Goal: Transaction & Acquisition: Purchase product/service

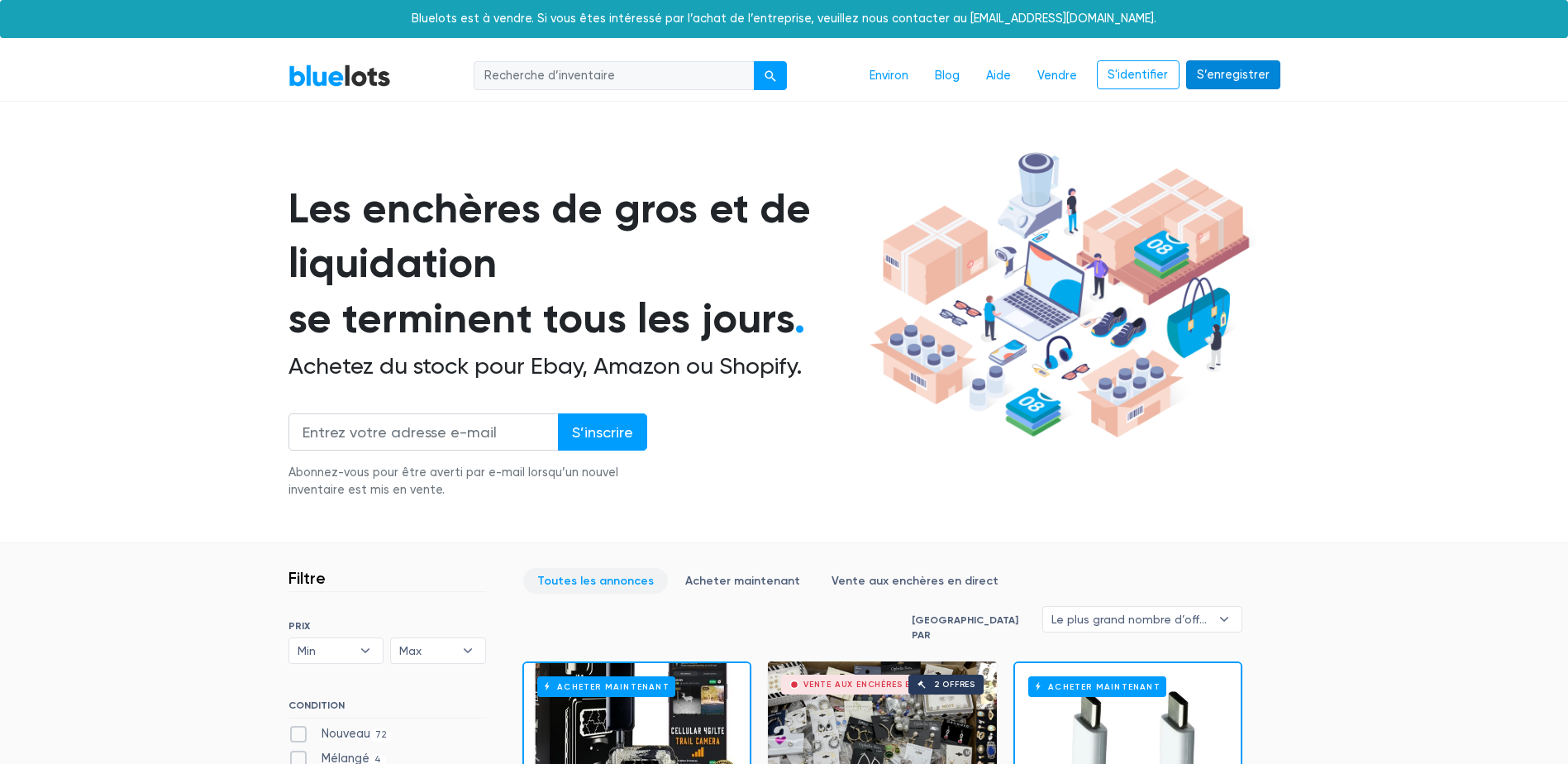
click at [1225, 85] on link "S’enregistrer" at bounding box center [1234, 75] width 94 height 30
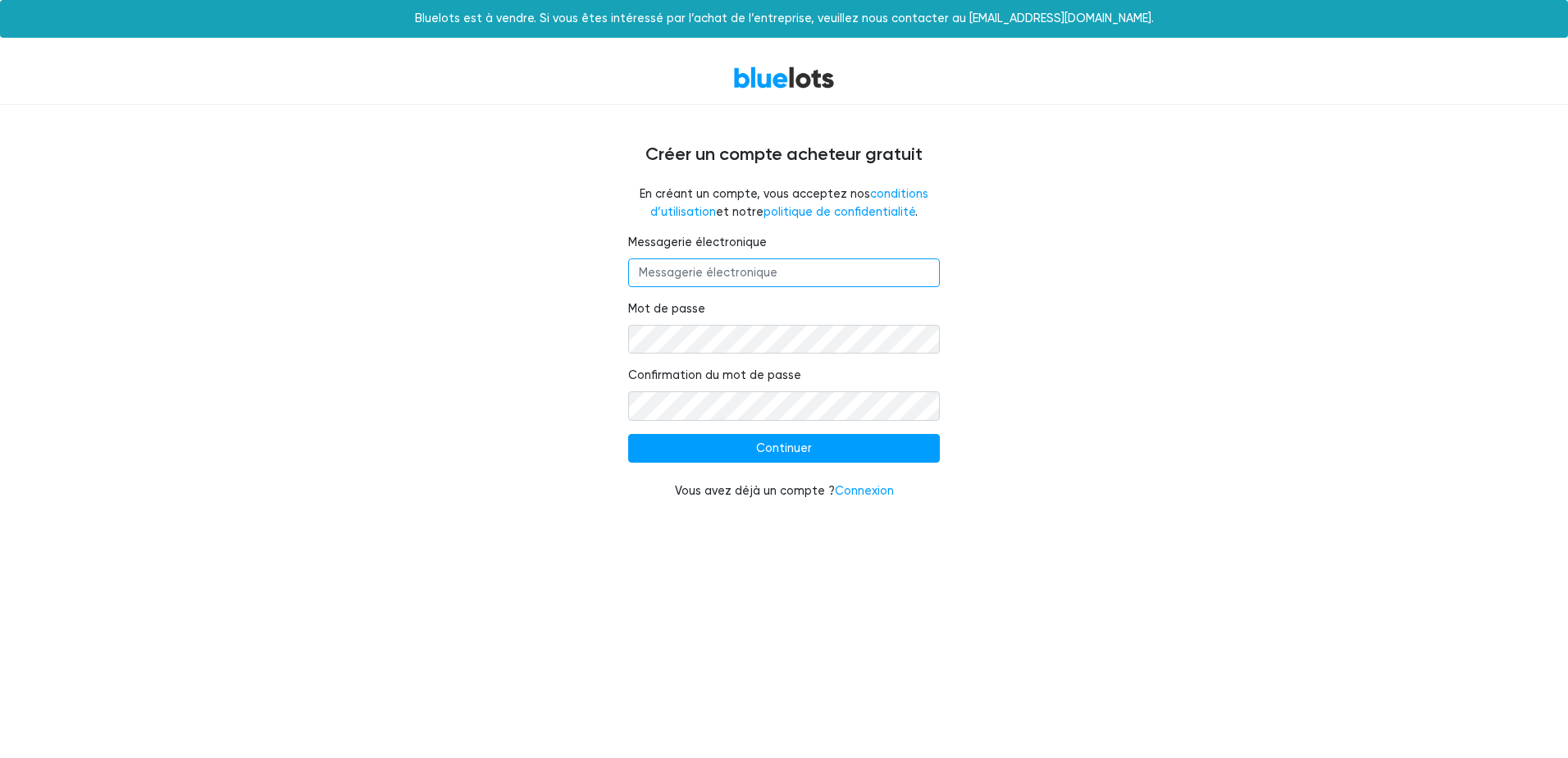
click at [876, 275] on input "Messagerie électronique" at bounding box center [784, 272] width 312 height 30
type input "yzabelle27@live.fr"
click at [884, 385] on fieldset "Confirmation du mot de passe" at bounding box center [784, 393] width 312 height 53
click at [899, 447] on input "Continue" at bounding box center [784, 448] width 312 height 30
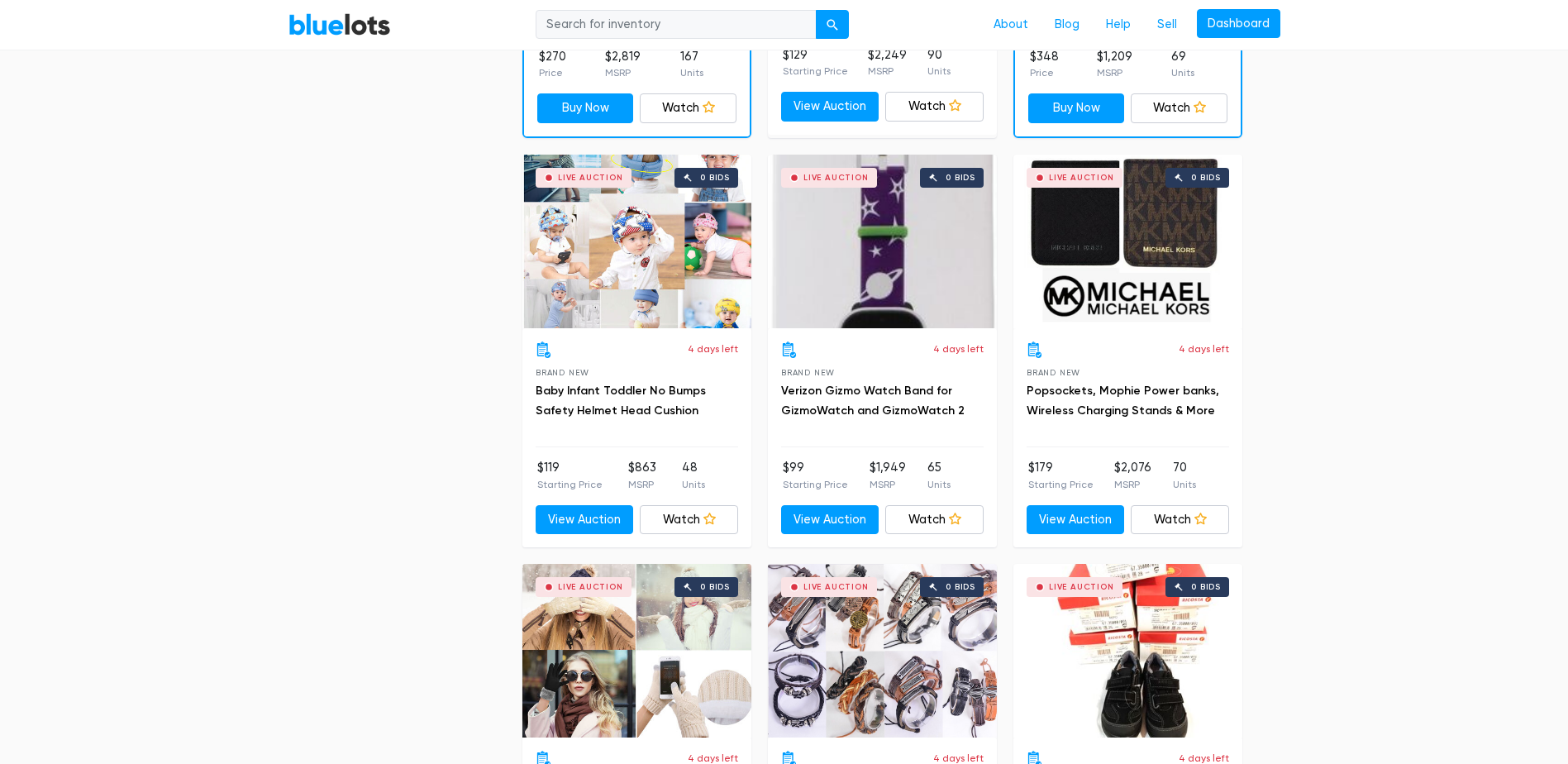
scroll to position [1653, 0]
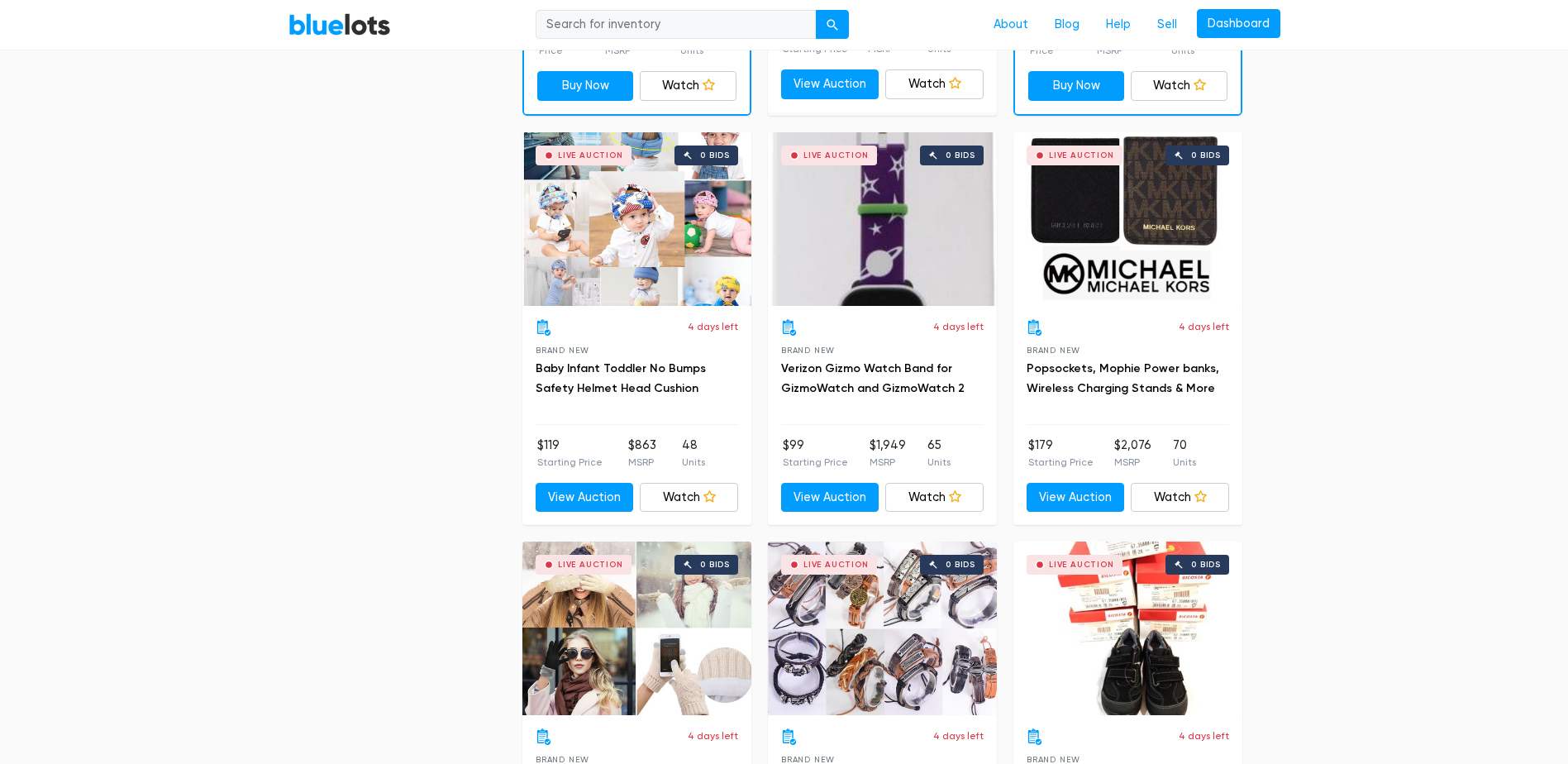
click at [1168, 252] on div "Live Auction 0 bids" at bounding box center [1128, 219] width 229 height 174
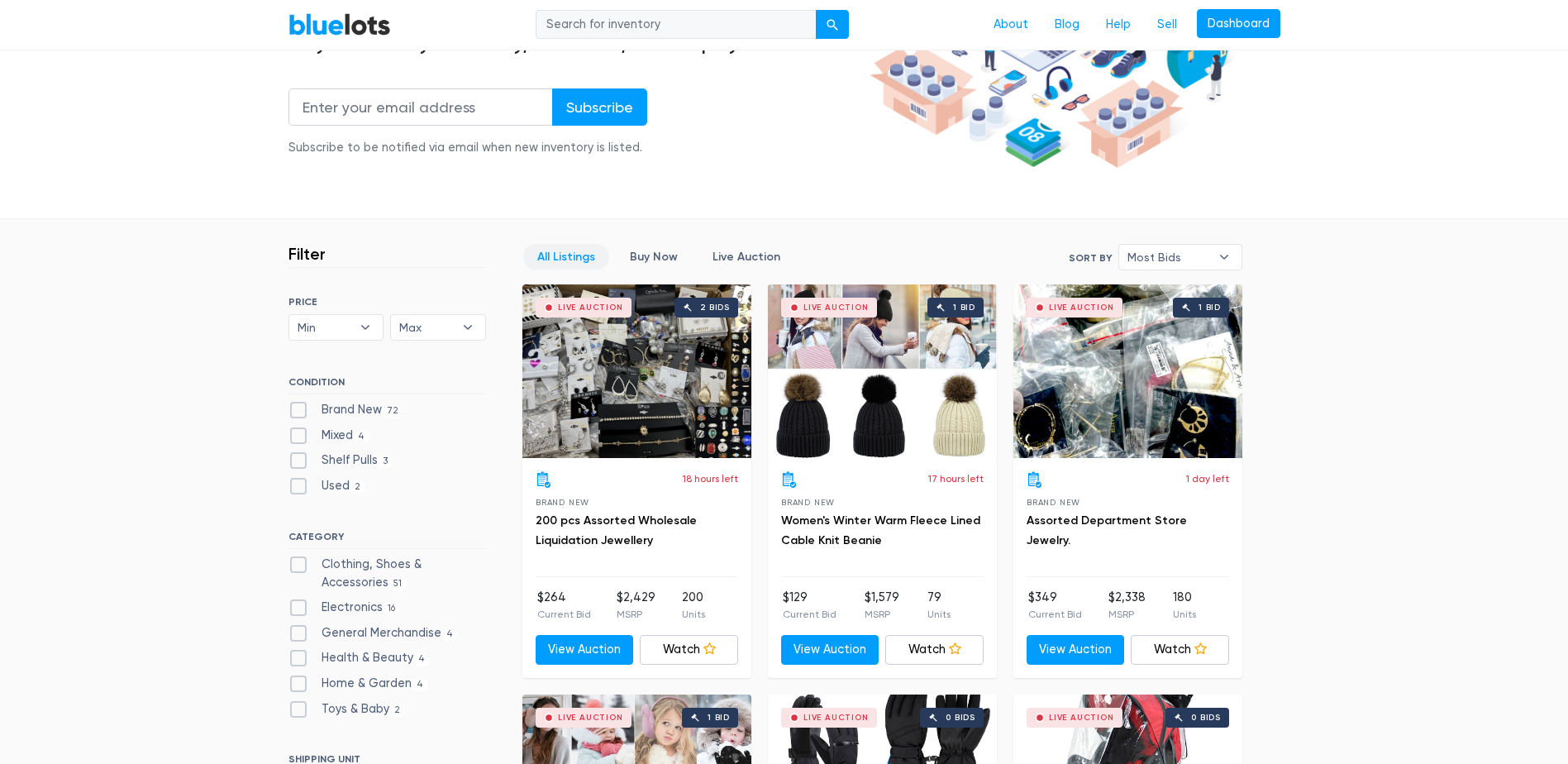
scroll to position [0, 0]
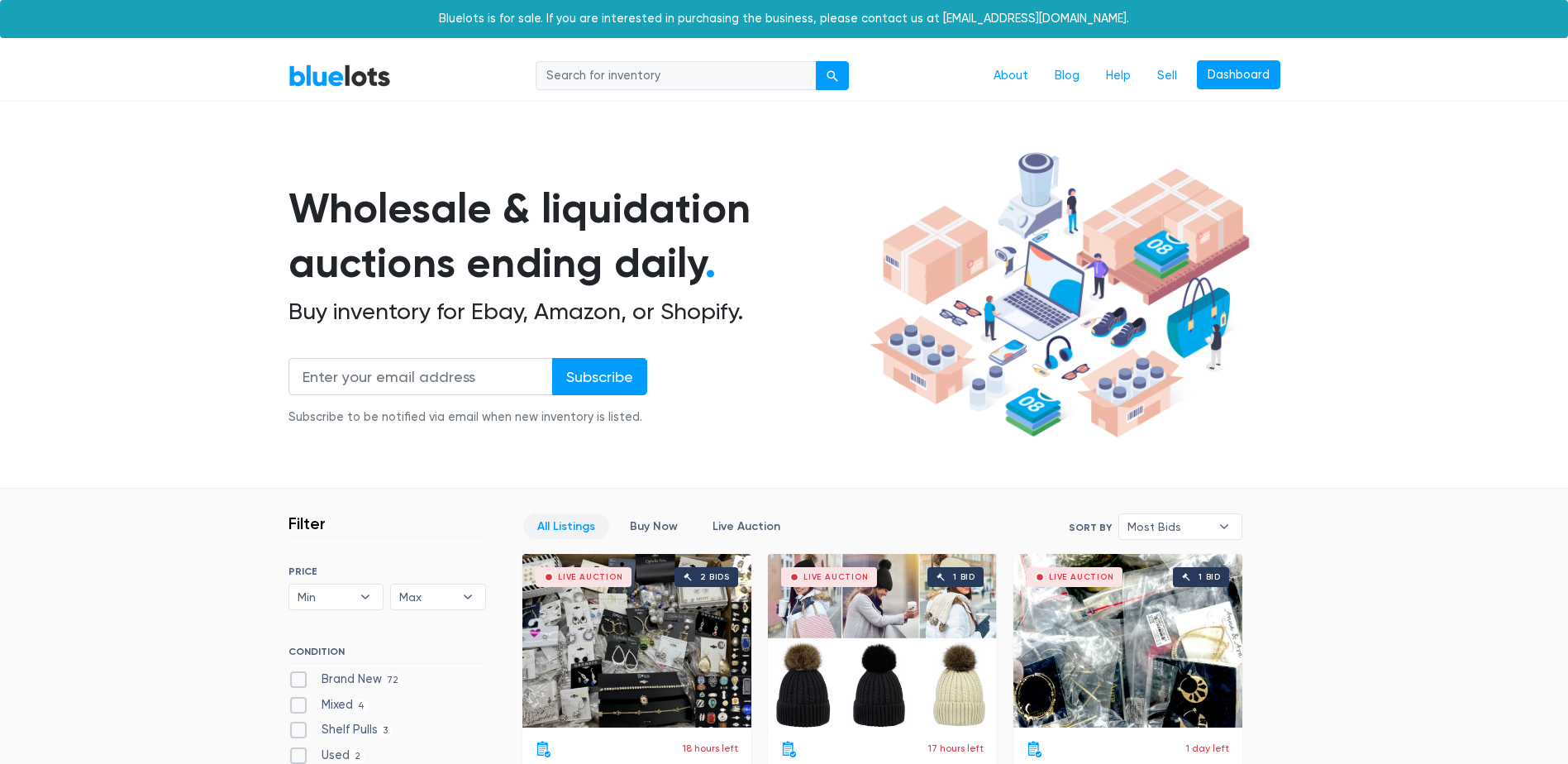
drag, startPoint x: 1408, startPoint y: 465, endPoint x: 1393, endPoint y: 228, distance: 237.5
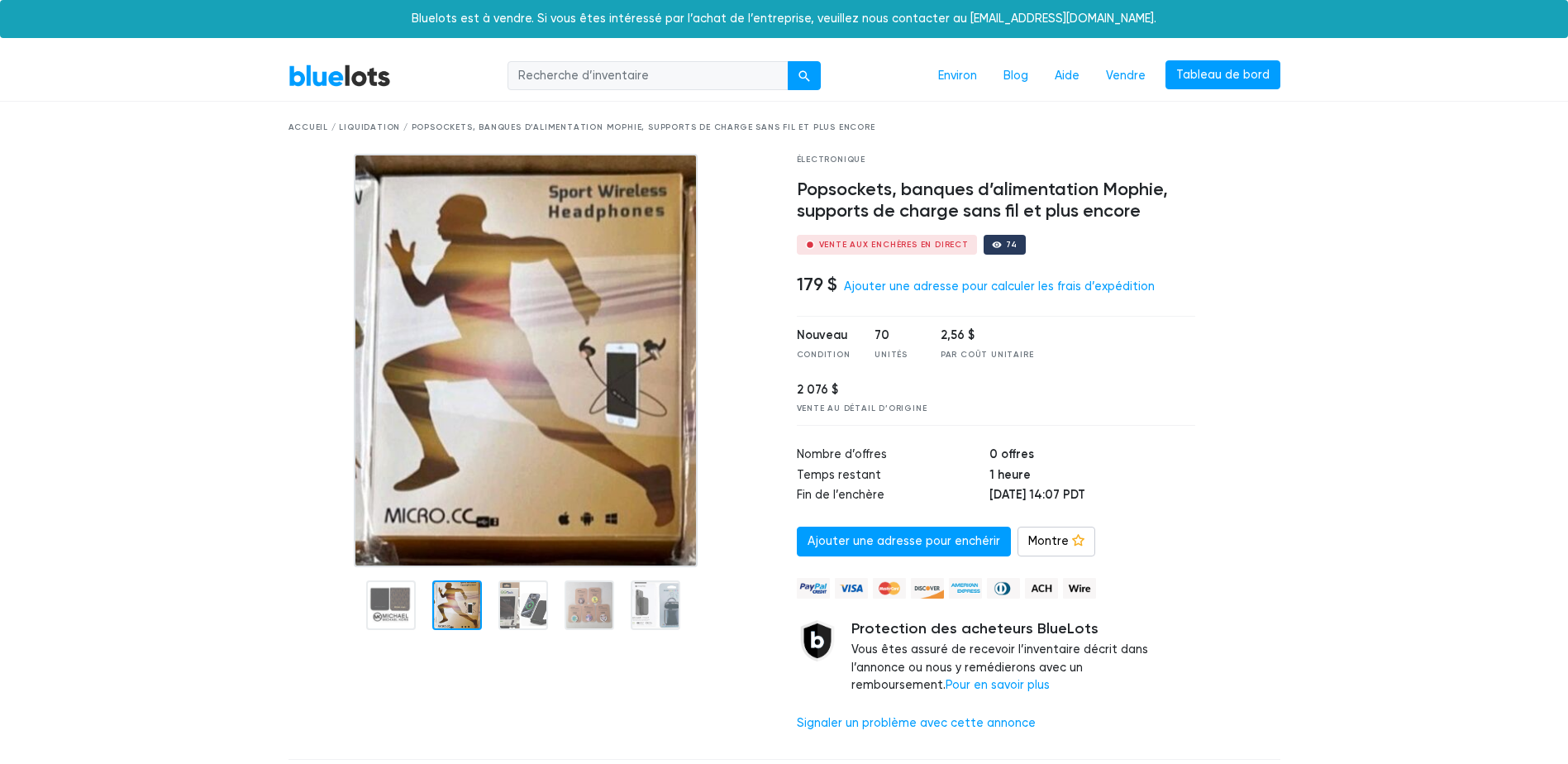
click at [460, 488] on img at bounding box center [526, 361] width 344 height 413
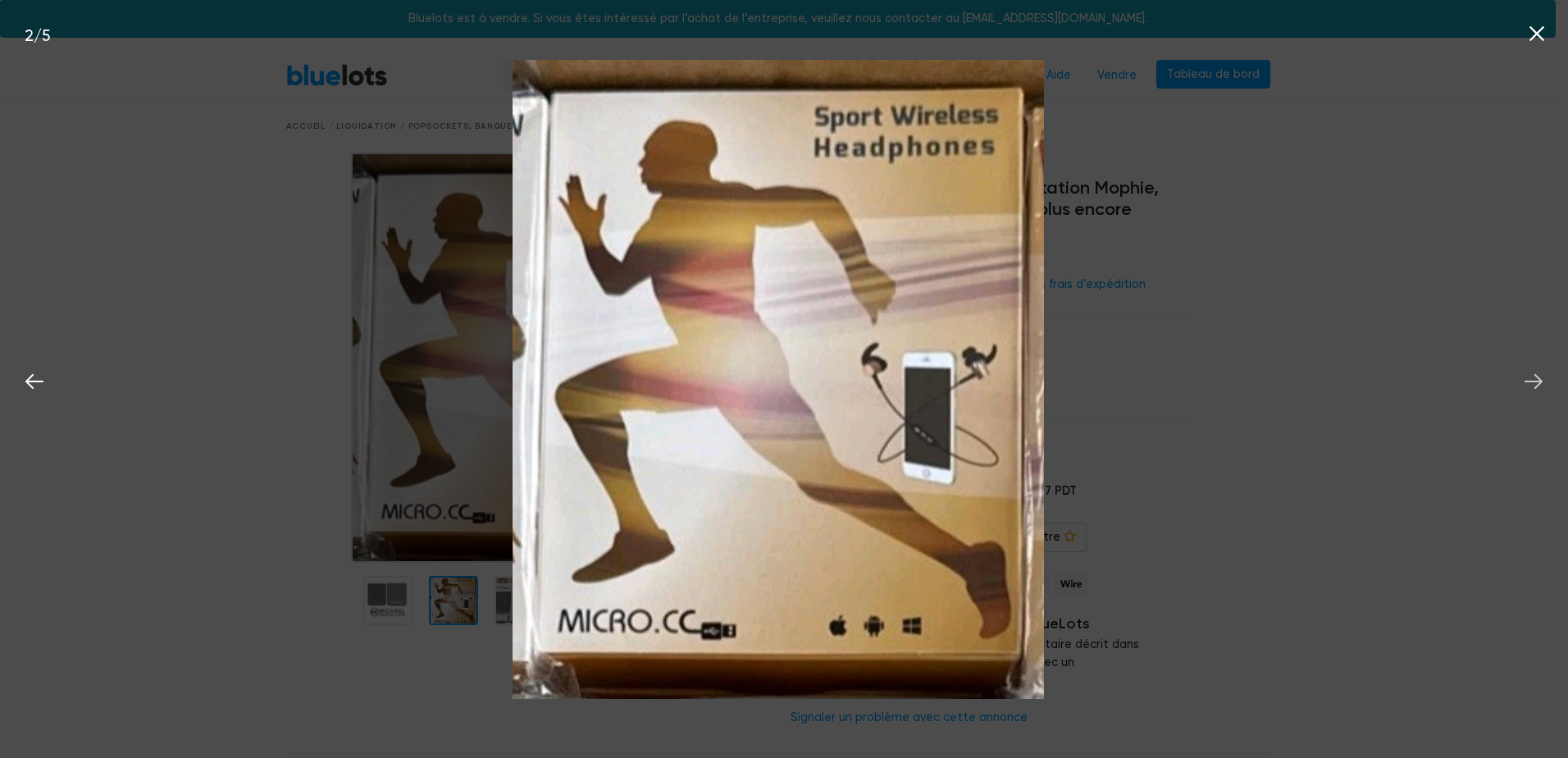
click at [1537, 381] on icon at bounding box center [1533, 381] width 18 height 14
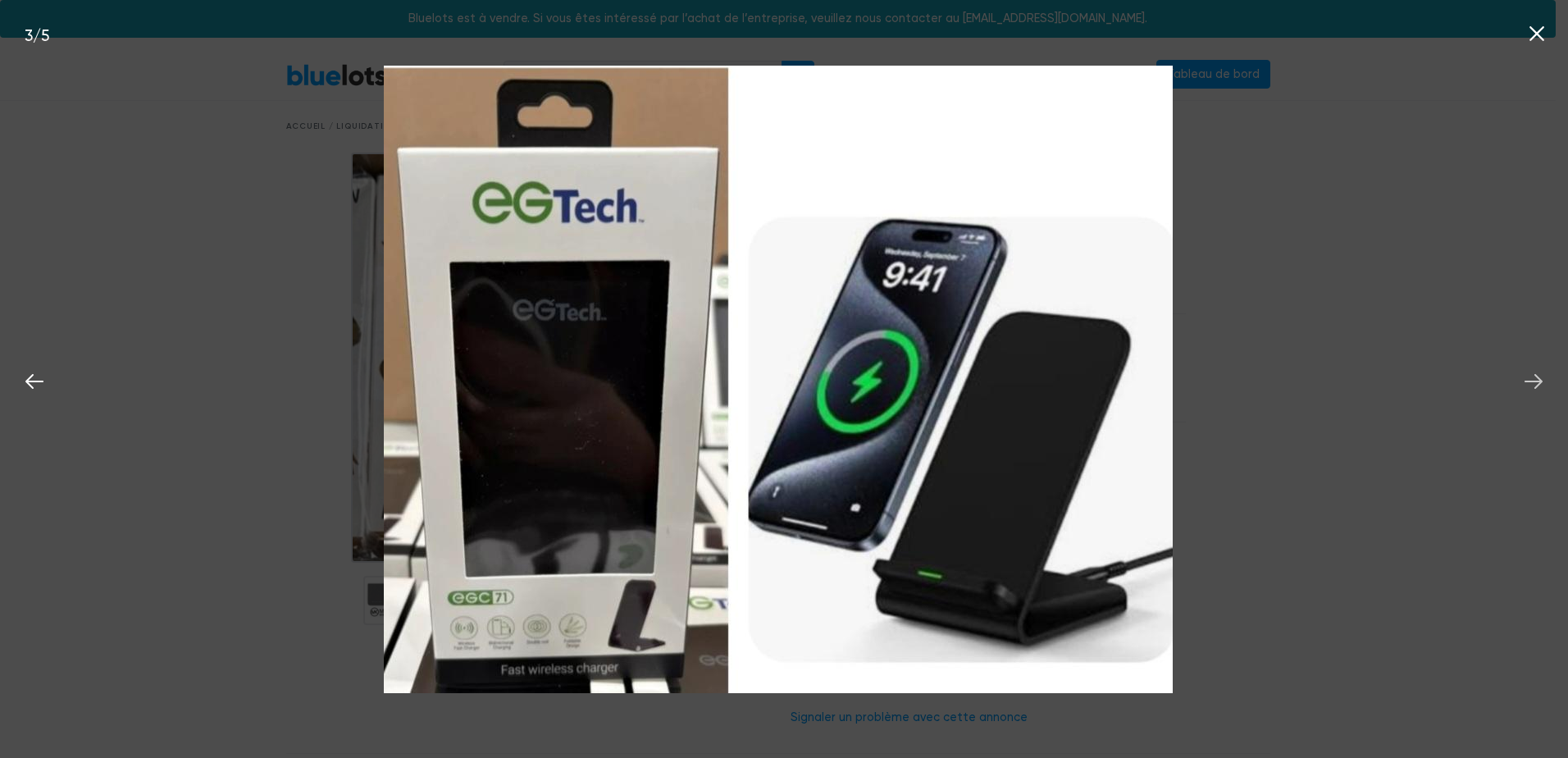
click at [1537, 381] on icon at bounding box center [1533, 381] width 18 height 14
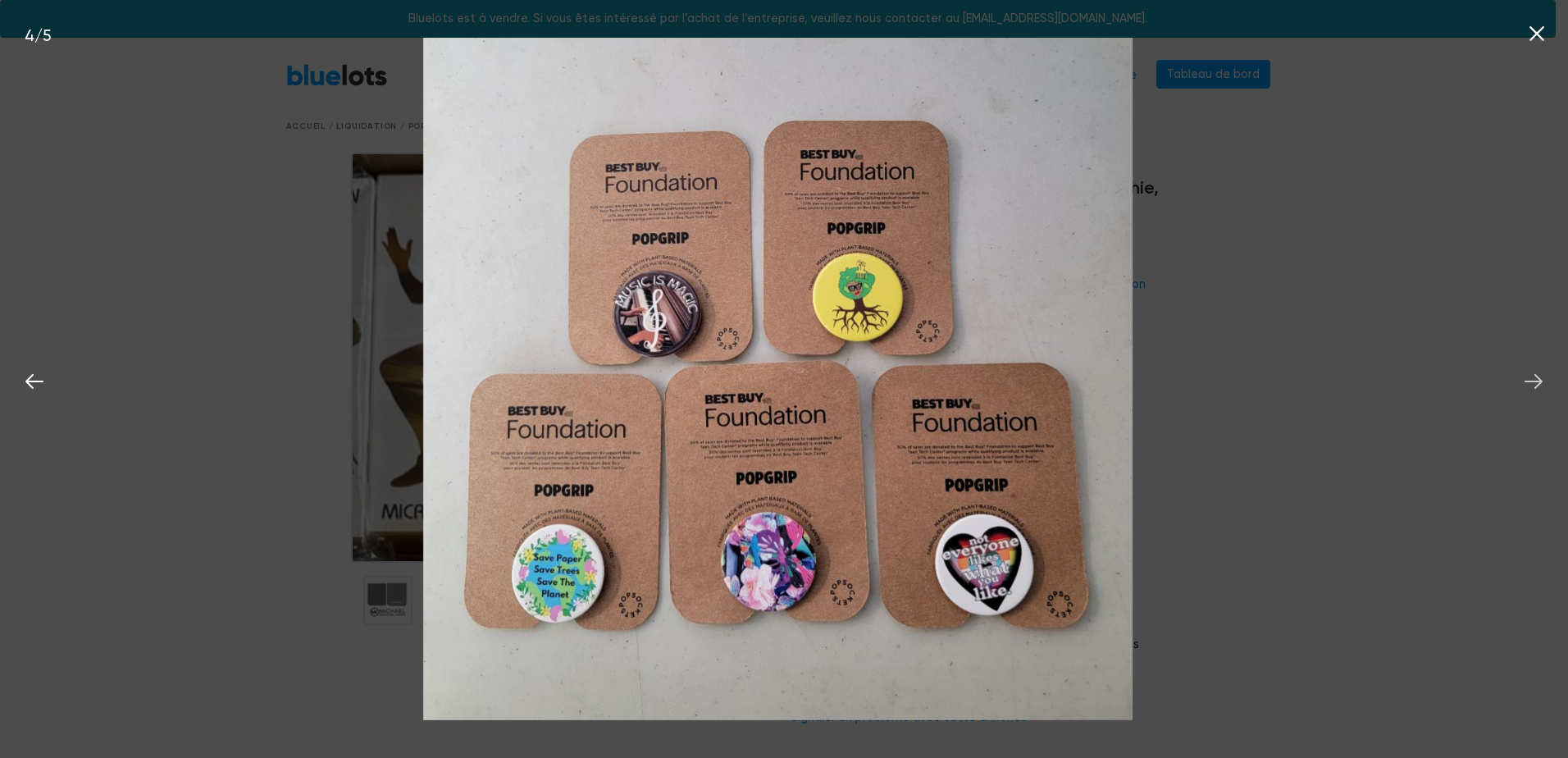
click at [1537, 381] on icon at bounding box center [1533, 381] width 18 height 14
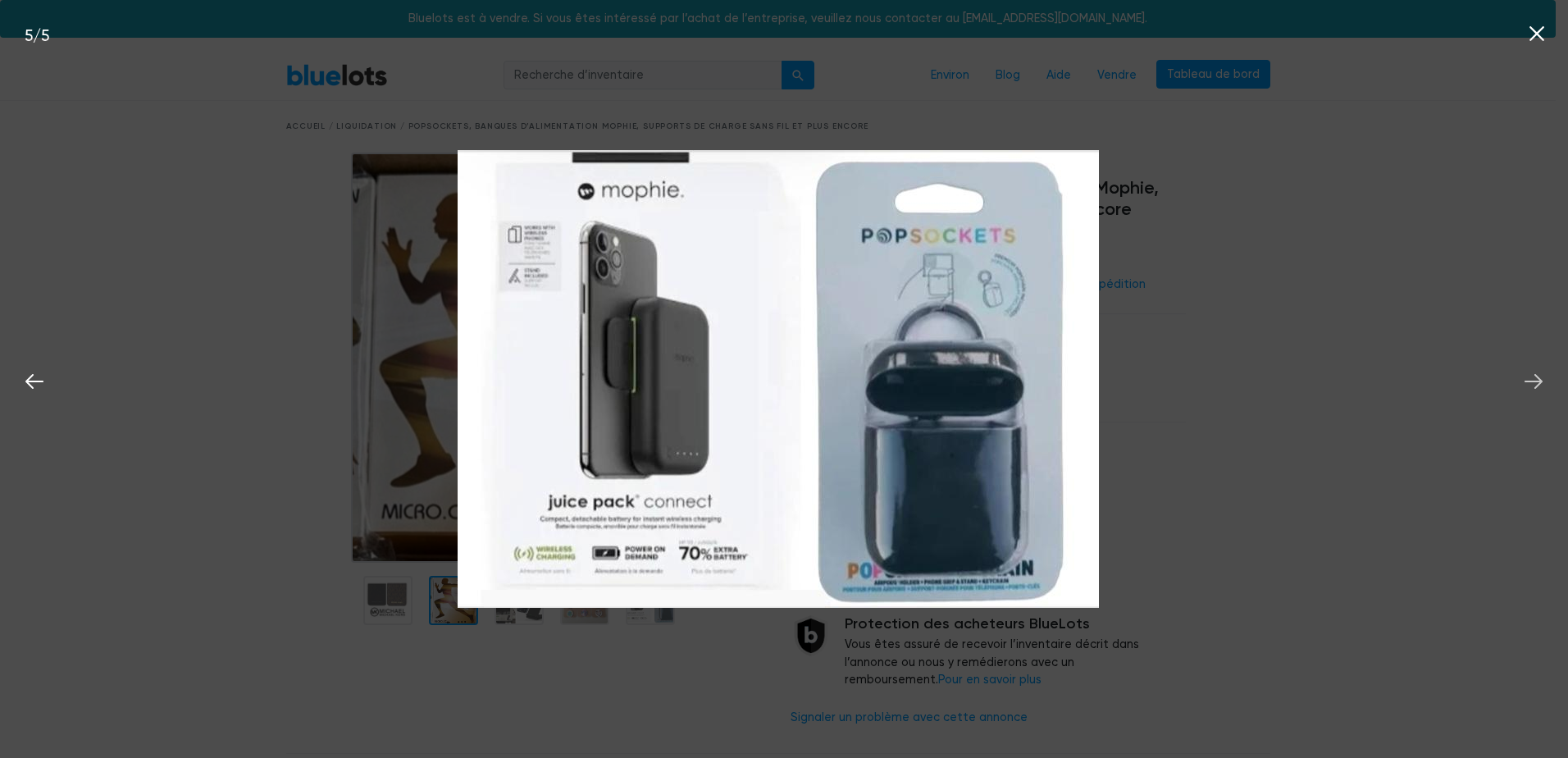
click at [1537, 381] on icon at bounding box center [1533, 381] width 18 height 14
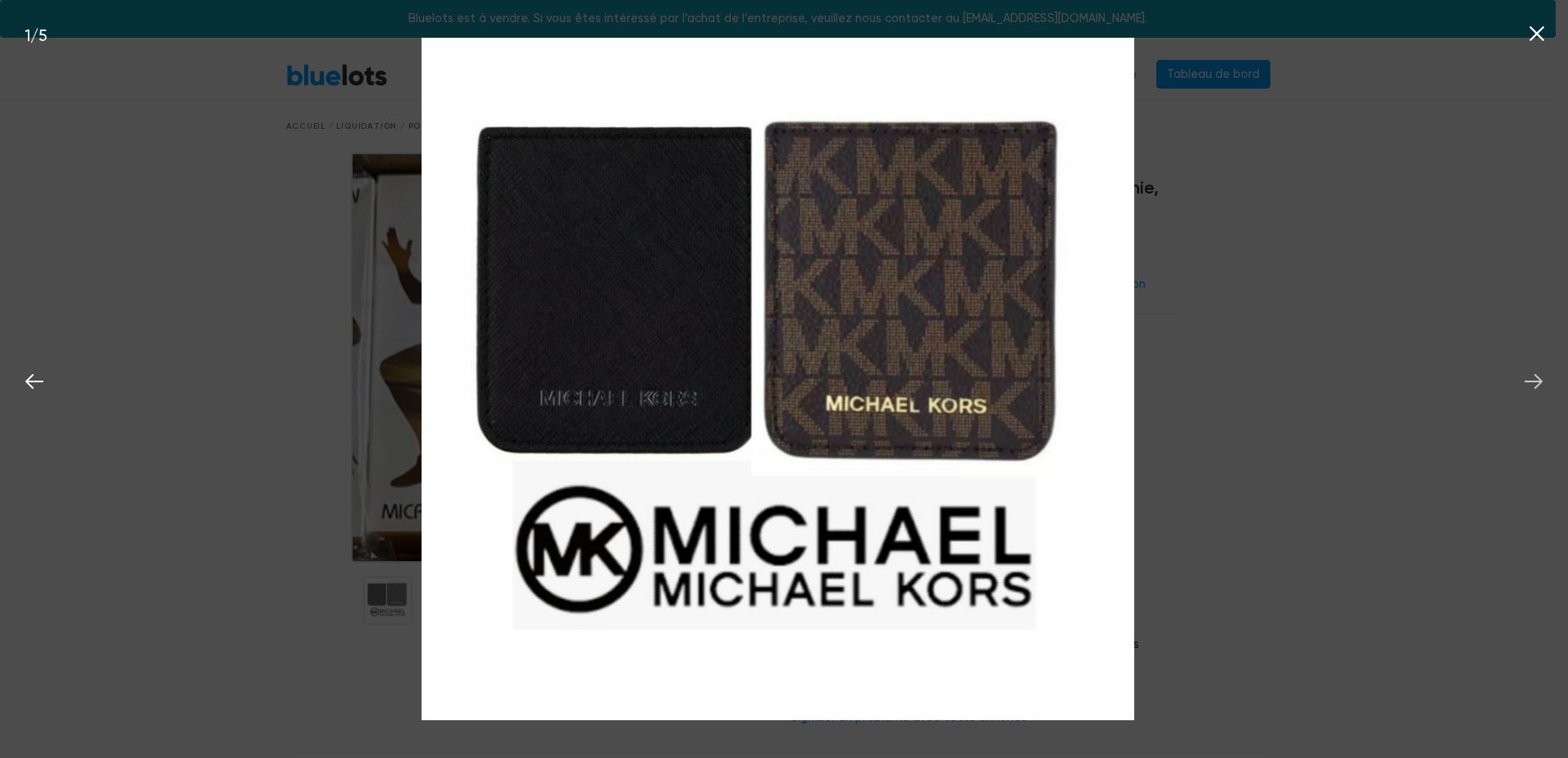
click at [1537, 381] on icon at bounding box center [1533, 381] width 18 height 14
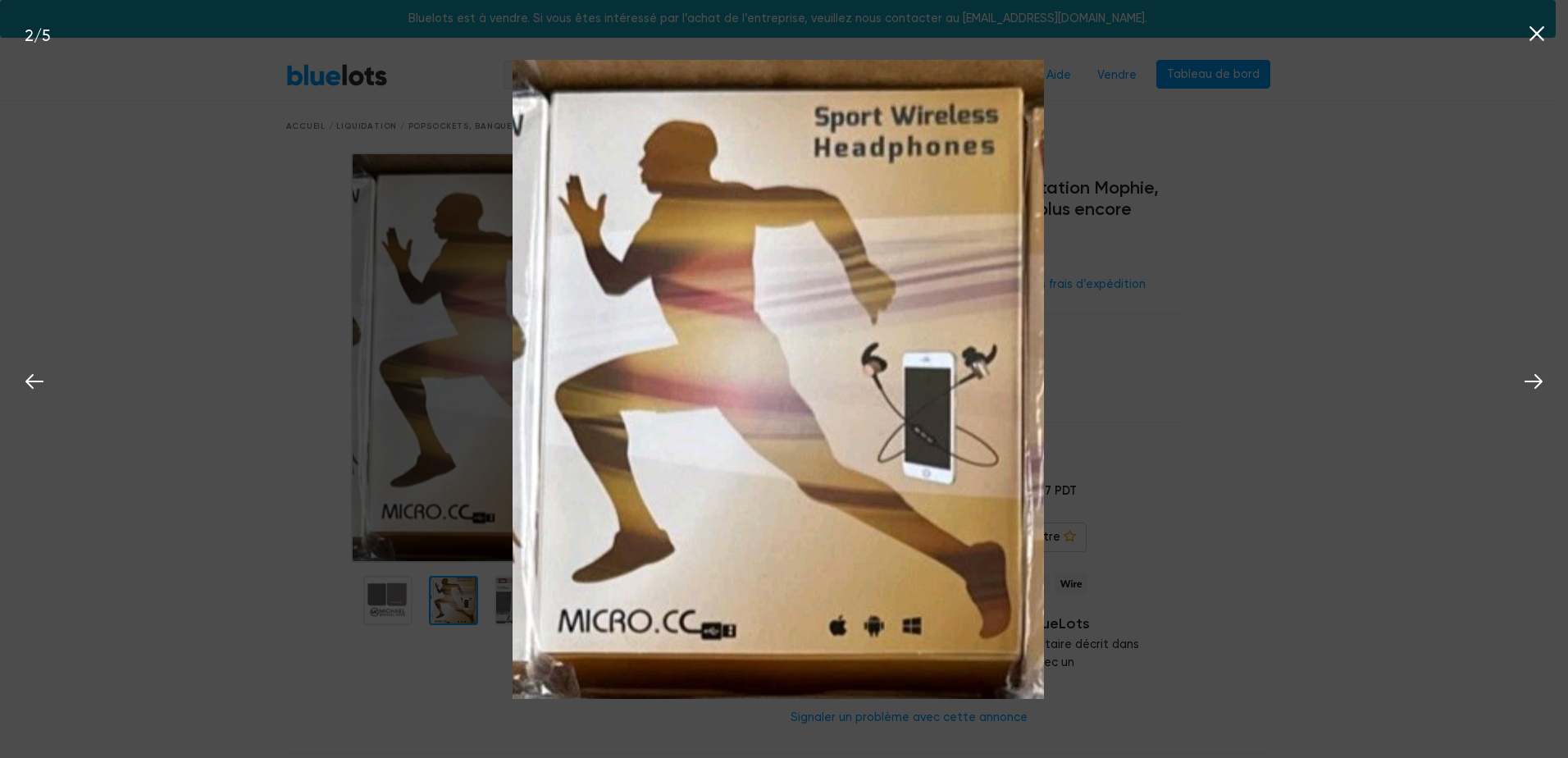
click at [1542, 40] on icon at bounding box center [1537, 33] width 14 height 14
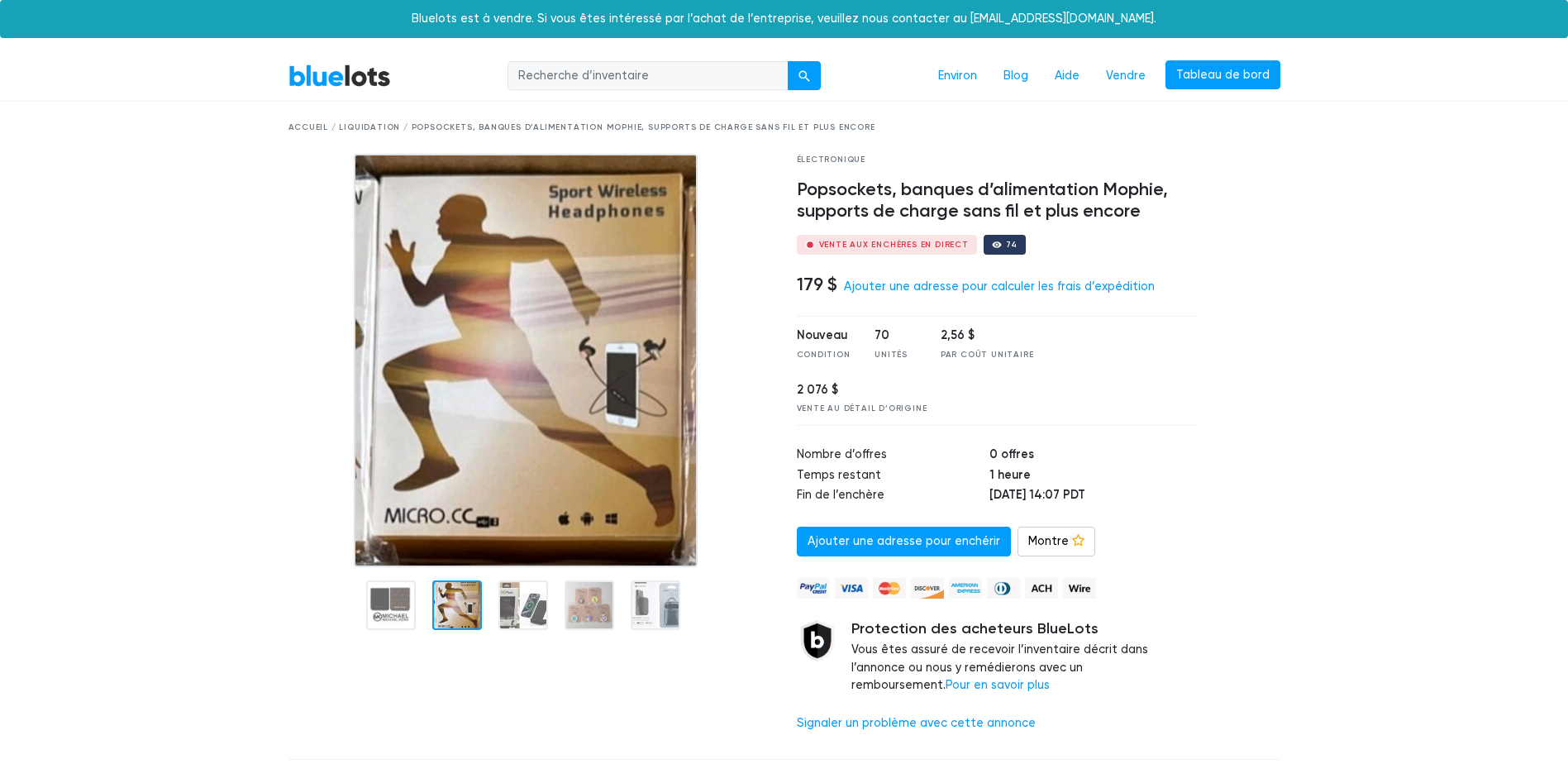
drag, startPoint x: 633, startPoint y: 145, endPoint x: 620, endPoint y: 152, distance: 14.8
click at [343, 80] on link "BlueLots" at bounding box center [339, 75] width 102 height 24
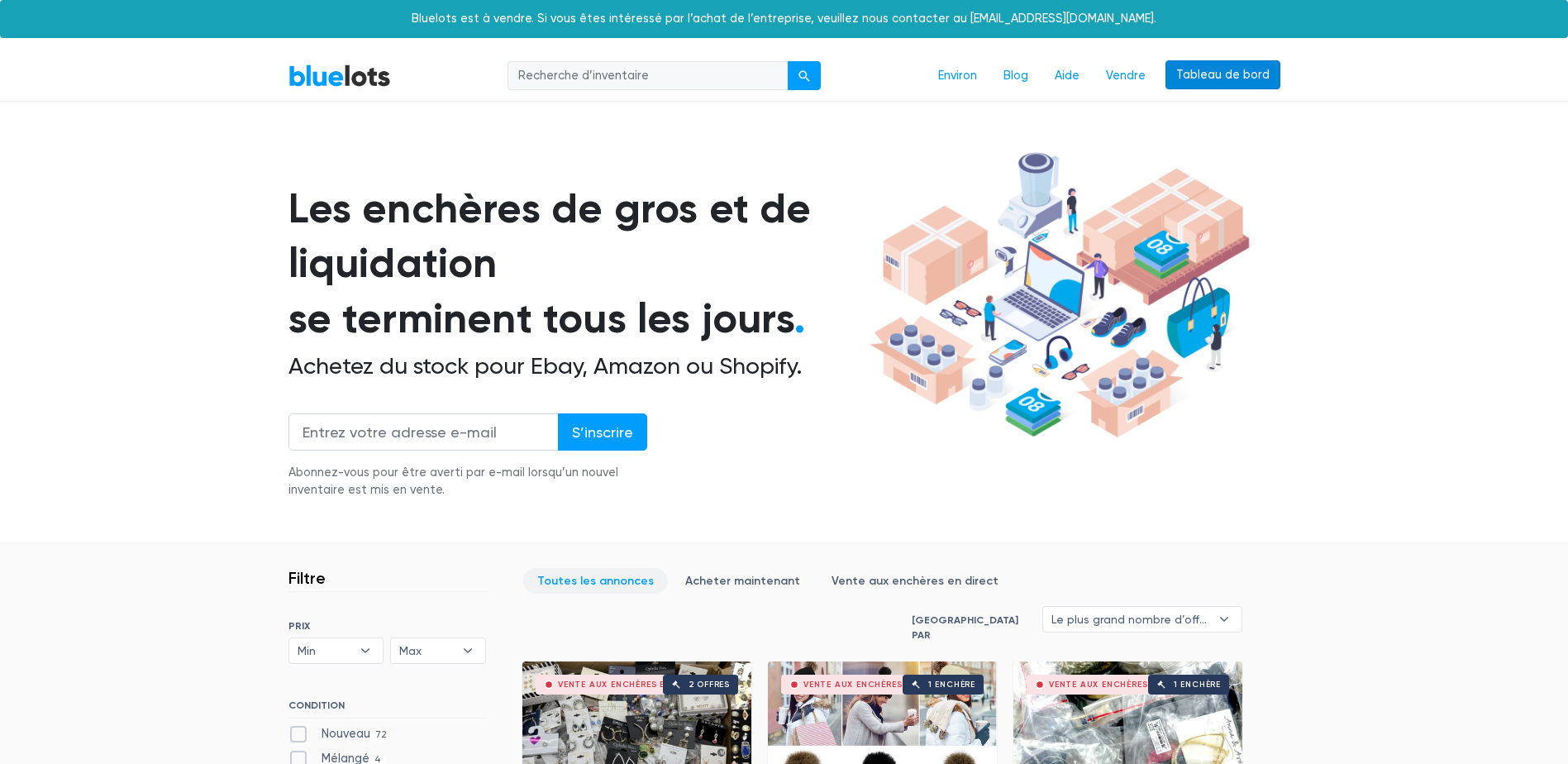
click at [1214, 74] on link "Tableau de bord" at bounding box center [1223, 75] width 115 height 30
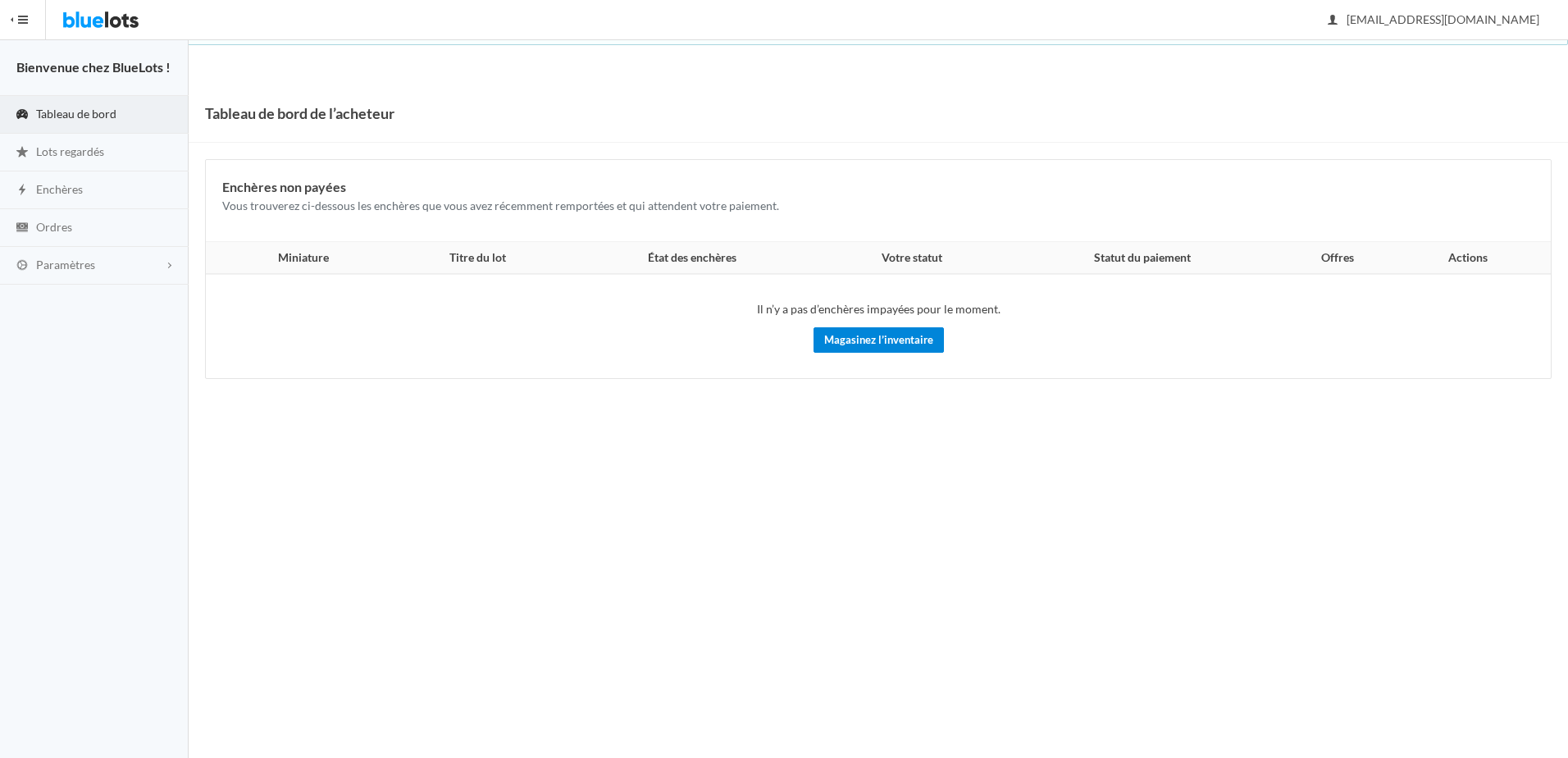
click at [858, 340] on link "Magasinez l’inventaire" at bounding box center [878, 340] width 130 height 25
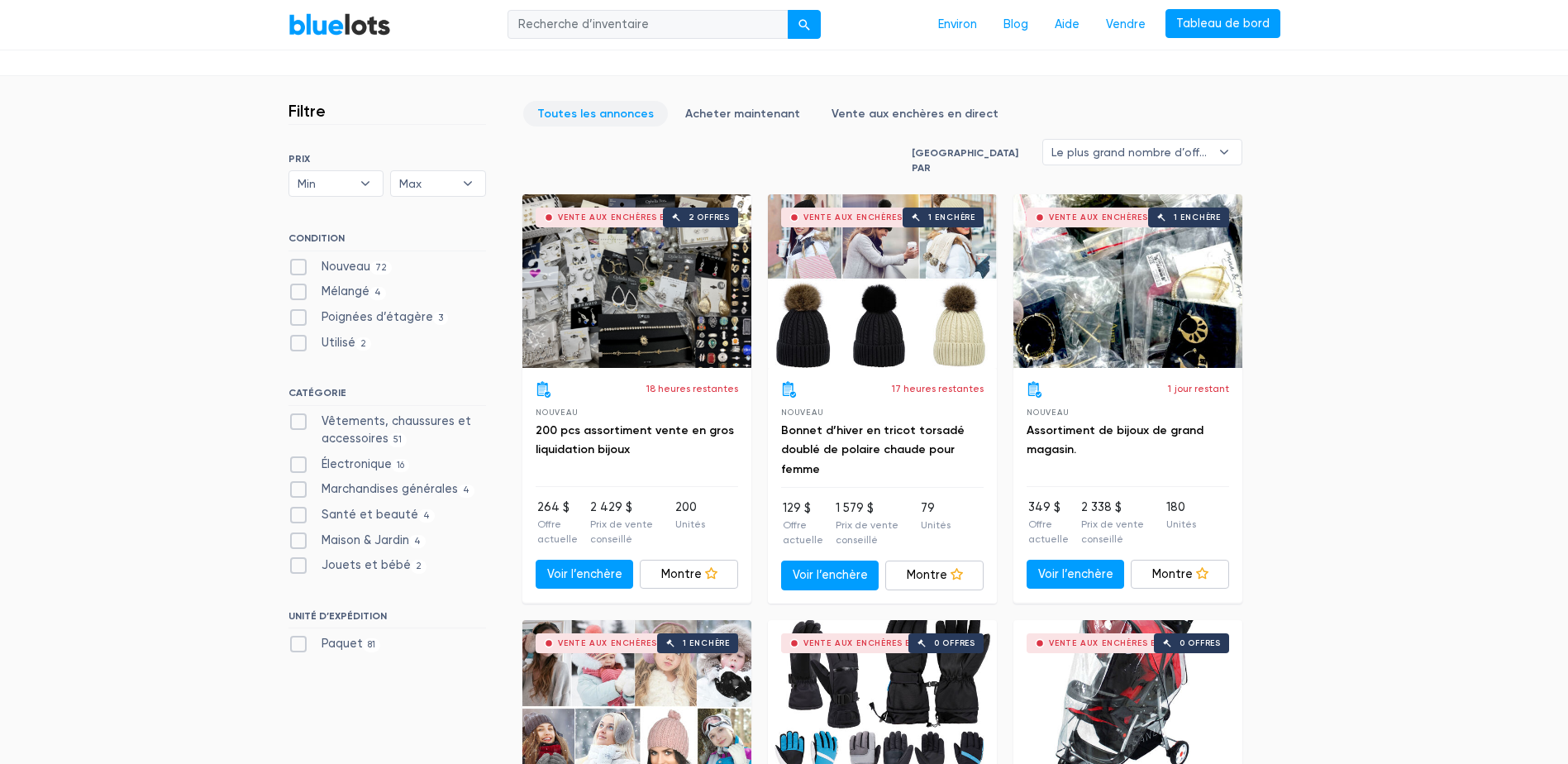
scroll to position [496, 0]
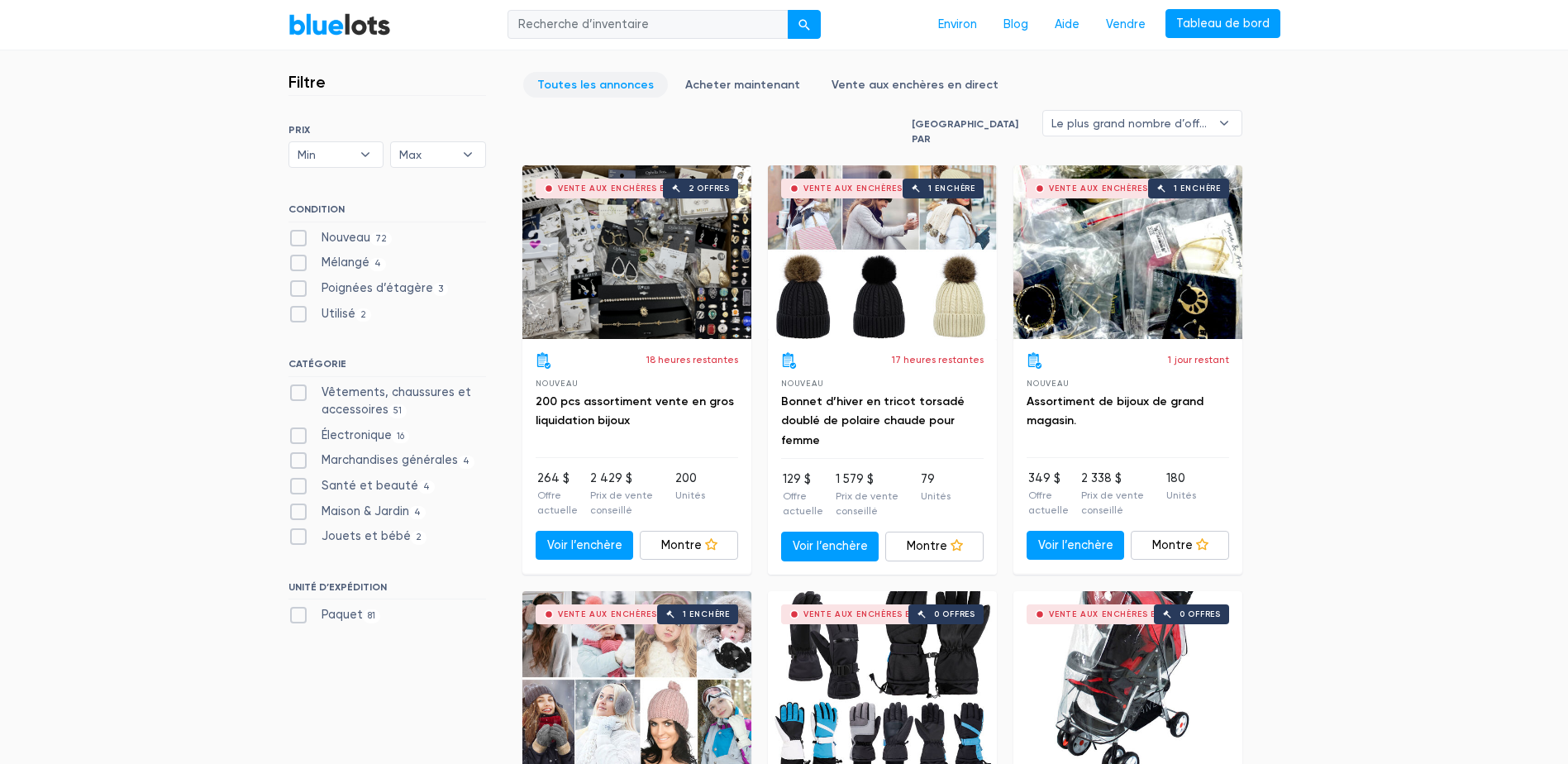
click at [301, 398] on label "Vêtements, chaussures et accessoires 51" at bounding box center [387, 401] width 198 height 35
click at [299, 394] on Accessories"] "Vêtements, chaussures et accessoires 51" at bounding box center [294, 389] width 11 height 11
checkbox Accessories"] "true"
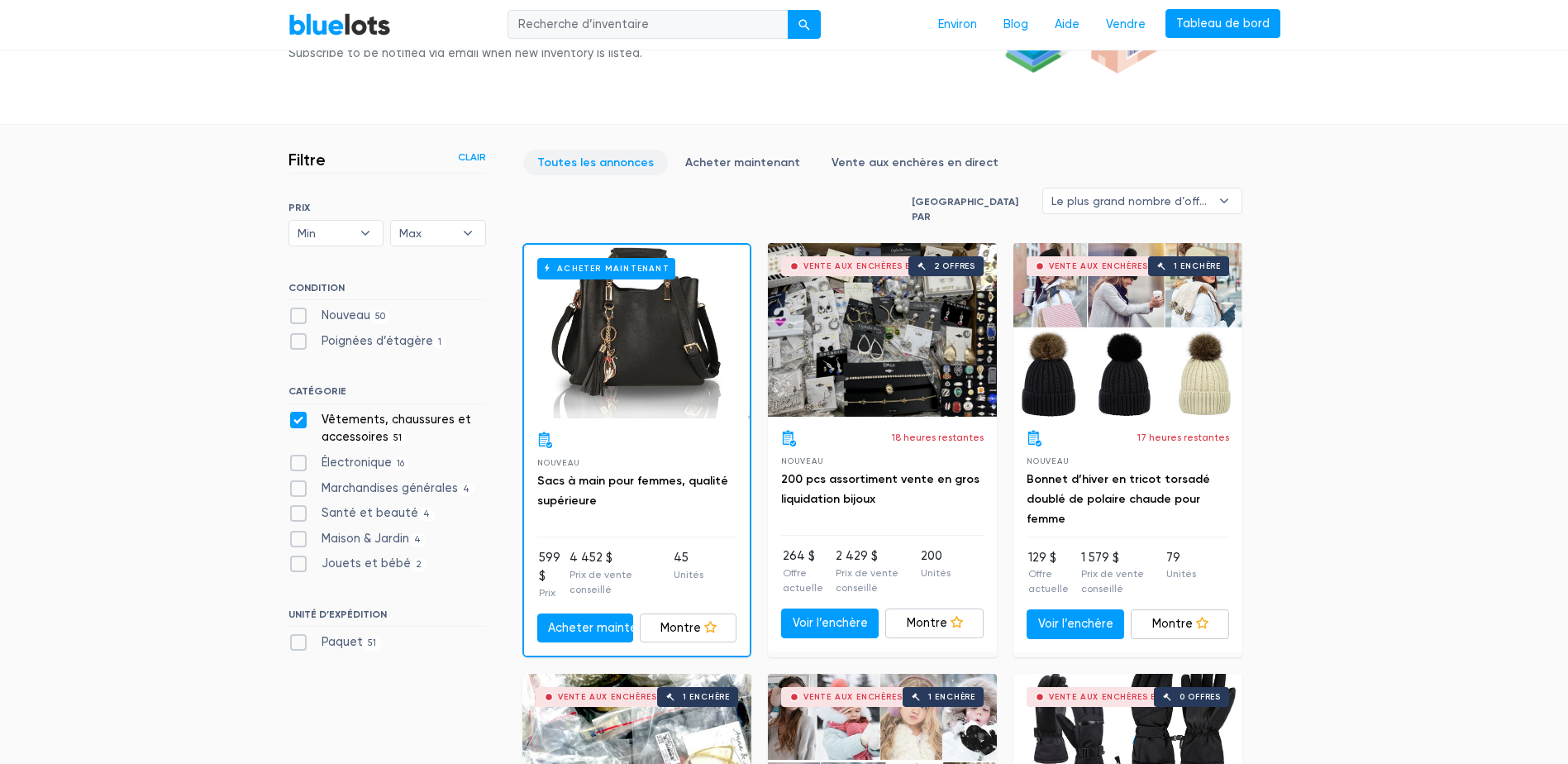
scroll to position [362, 0]
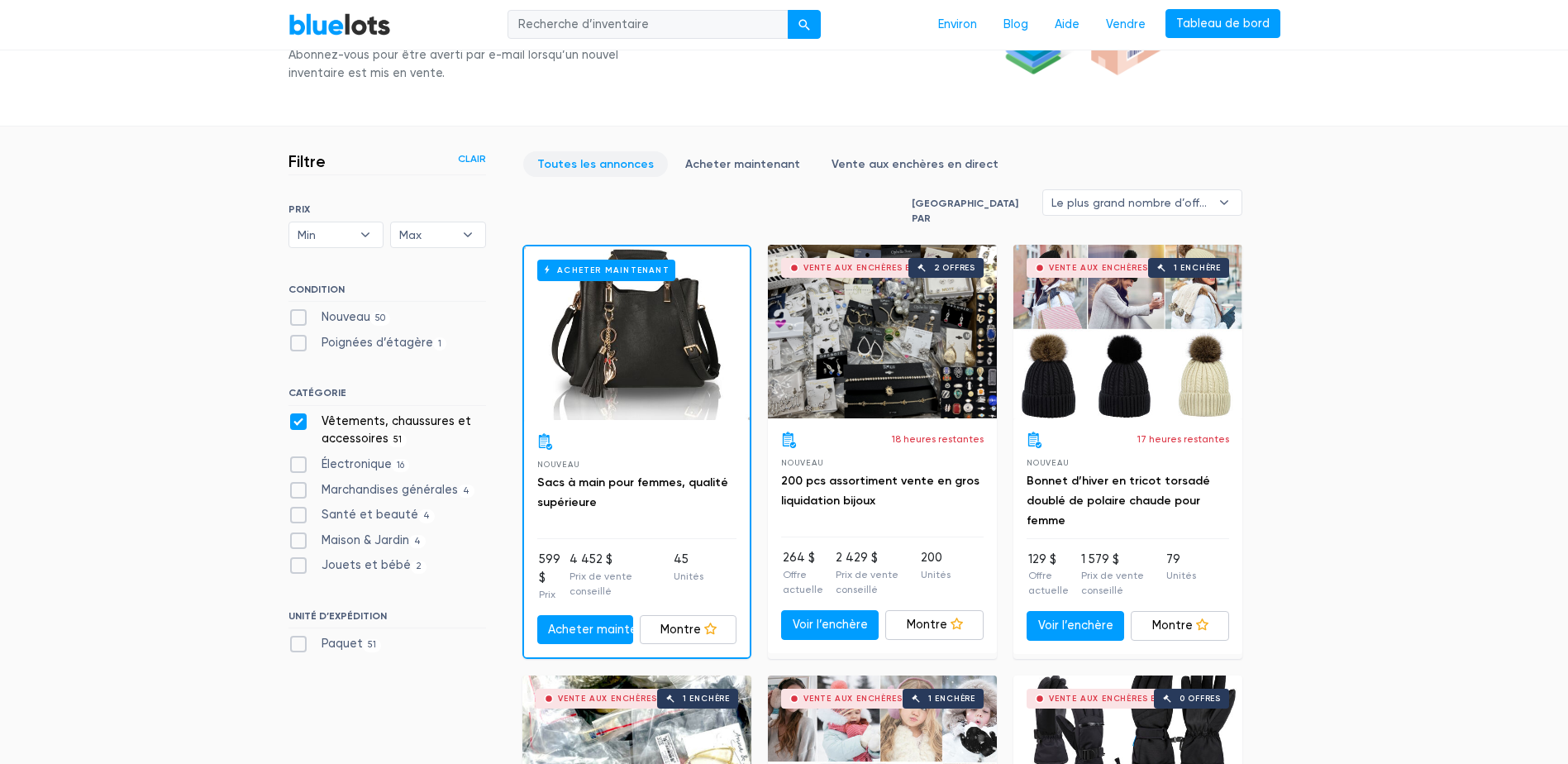
click at [1120, 326] on div "Vente aux enchères en direct 1 enchère" at bounding box center [1128, 332] width 229 height 174
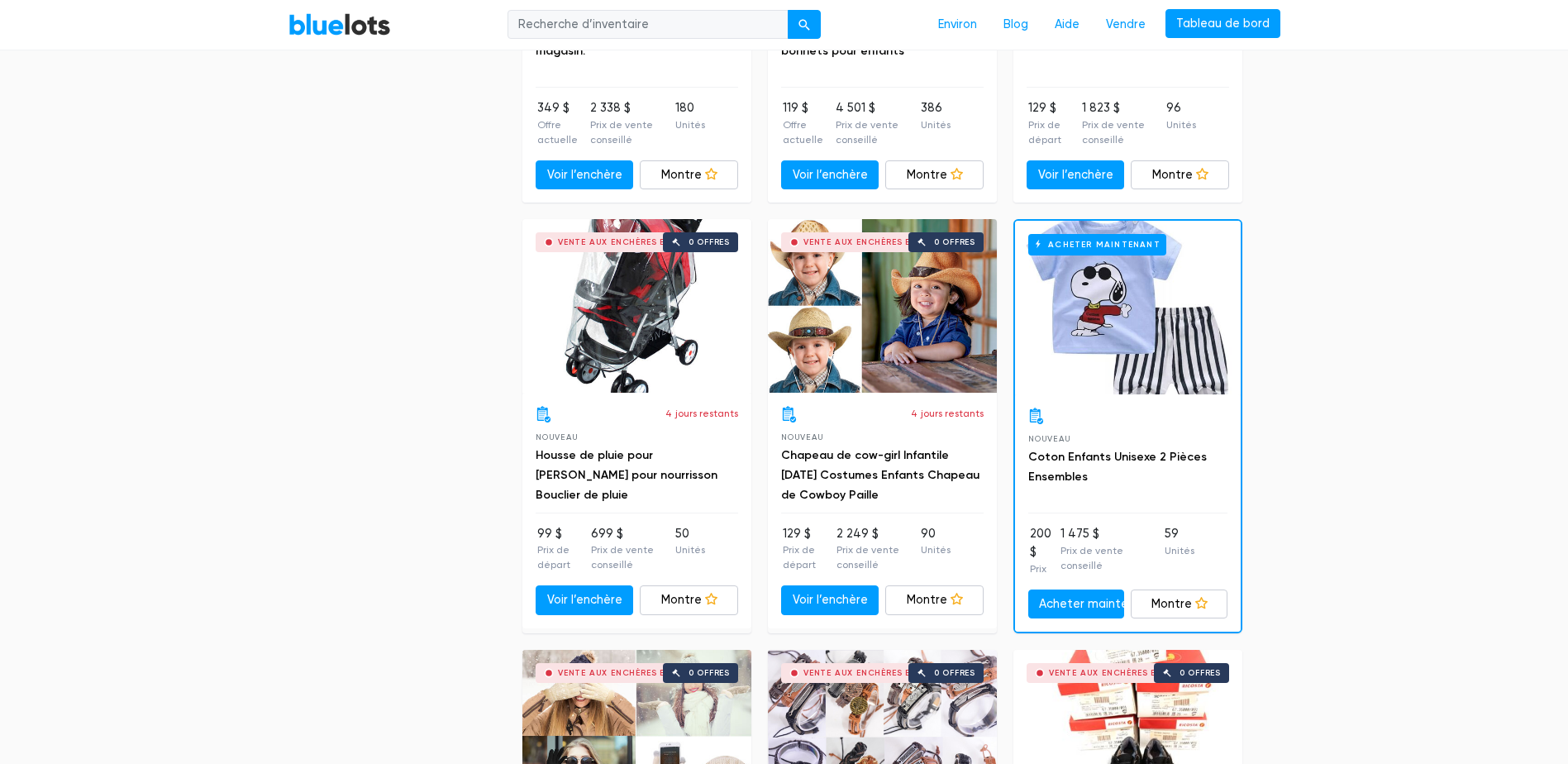
scroll to position [1272, 0]
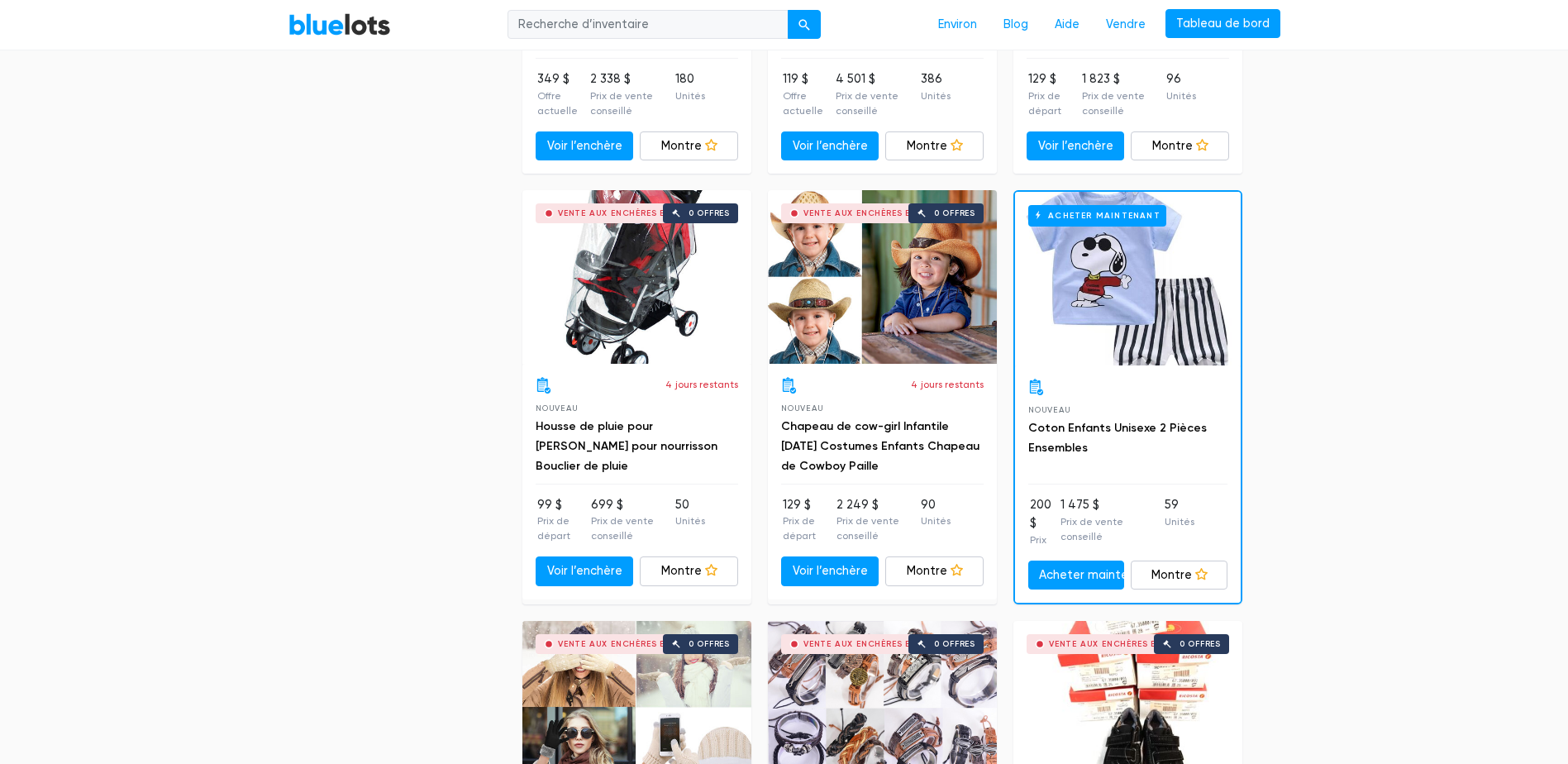
click at [1114, 240] on div "Acheter maintenant" at bounding box center [1128, 279] width 226 height 174
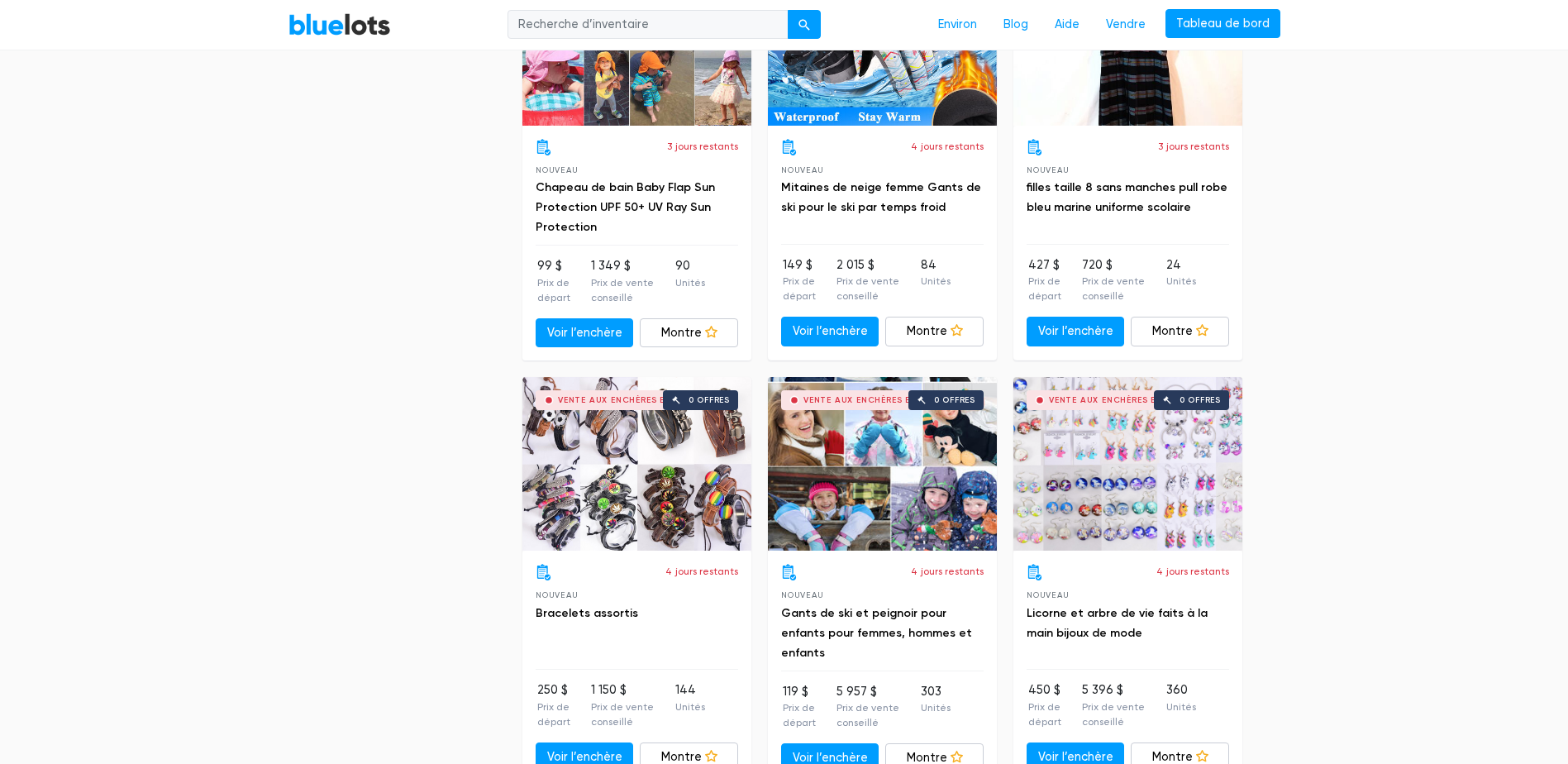
scroll to position [3999, 0]
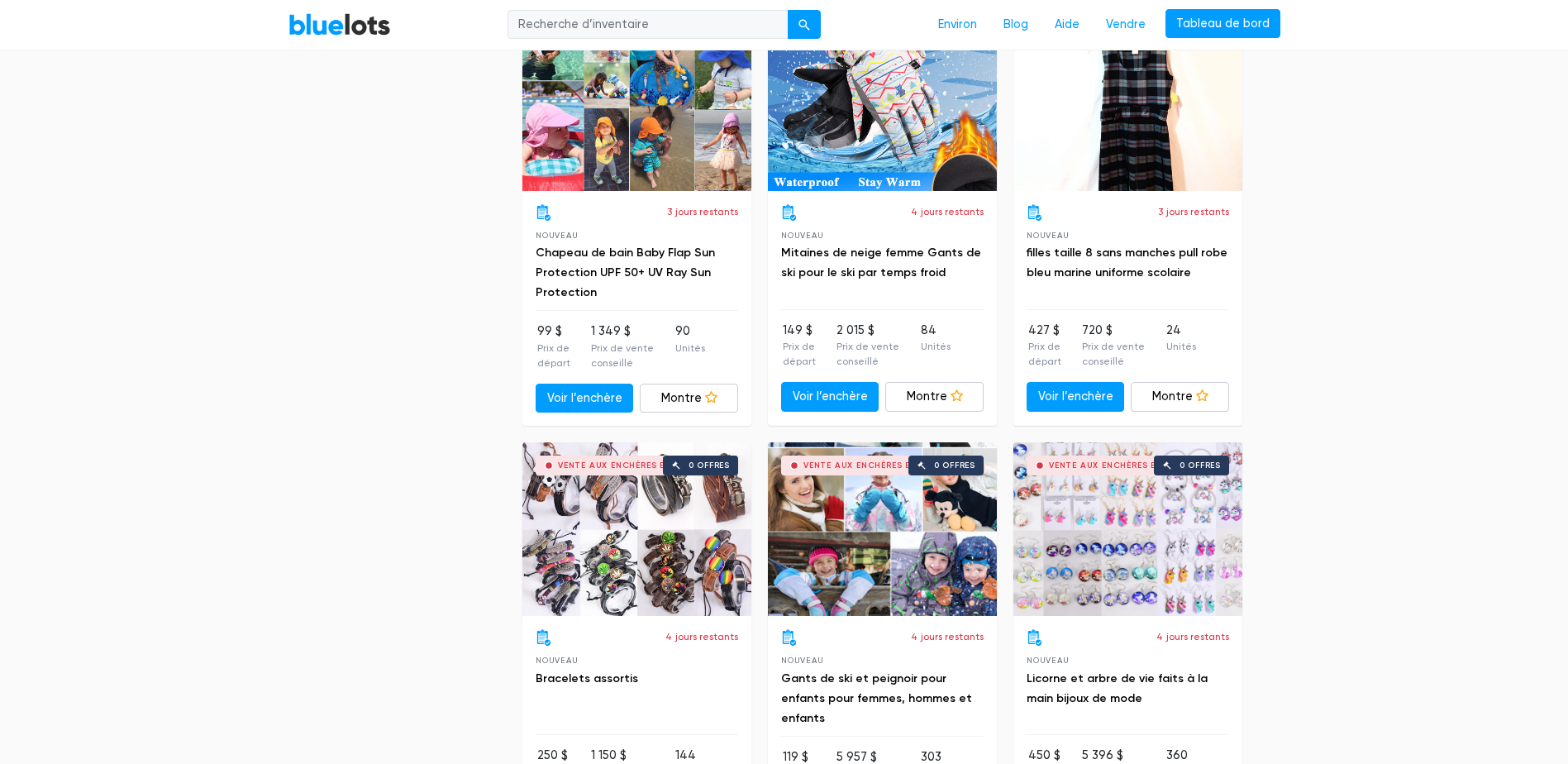
click at [1518, 222] on section "Filtre Filter & Sort Clair SORT BY Most Bids Ending Soonest Newly Listed Lowest…" at bounding box center [784, 181] width 1568 height 7384
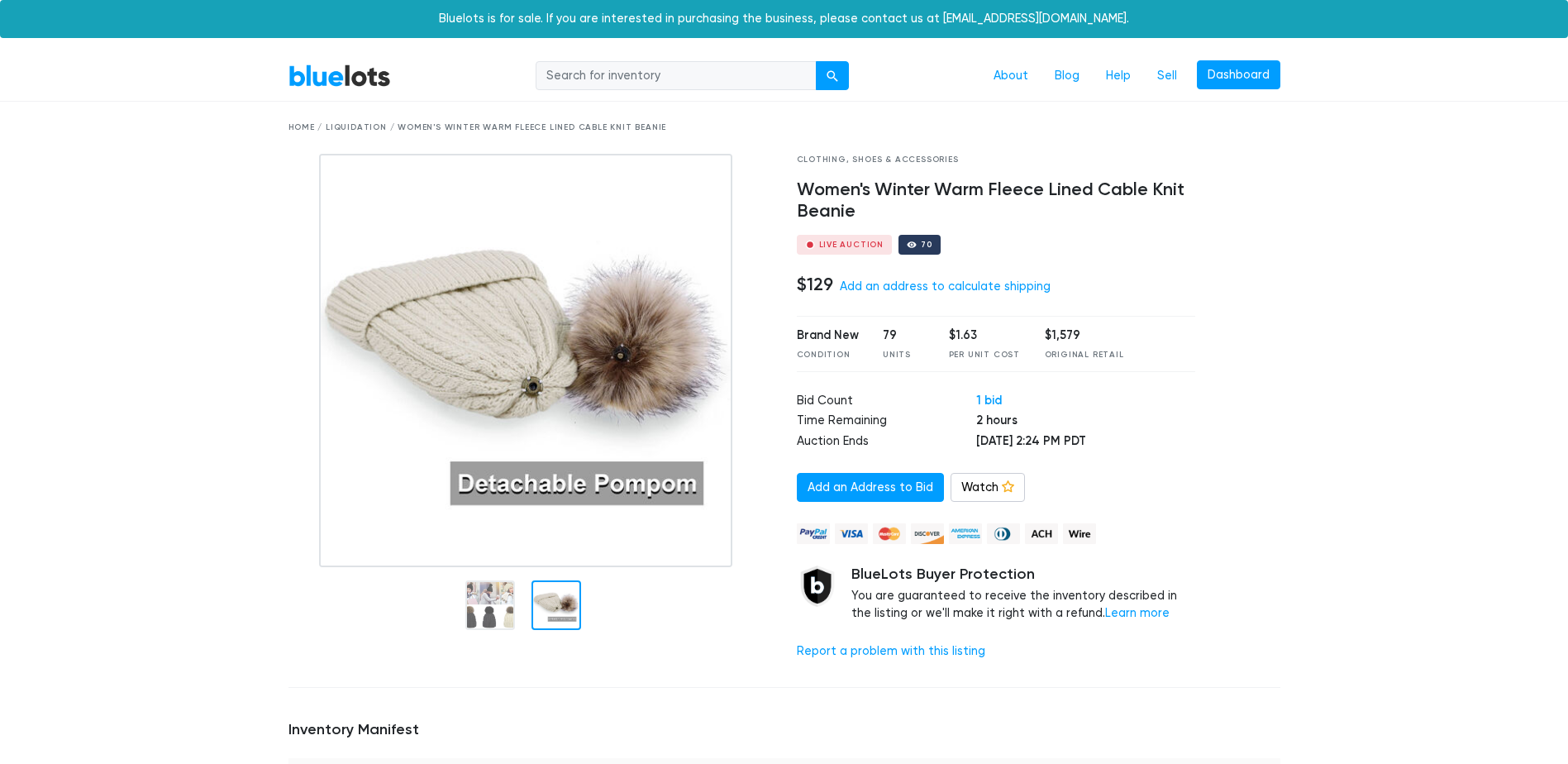
click at [566, 524] on img at bounding box center [526, 361] width 413 height 413
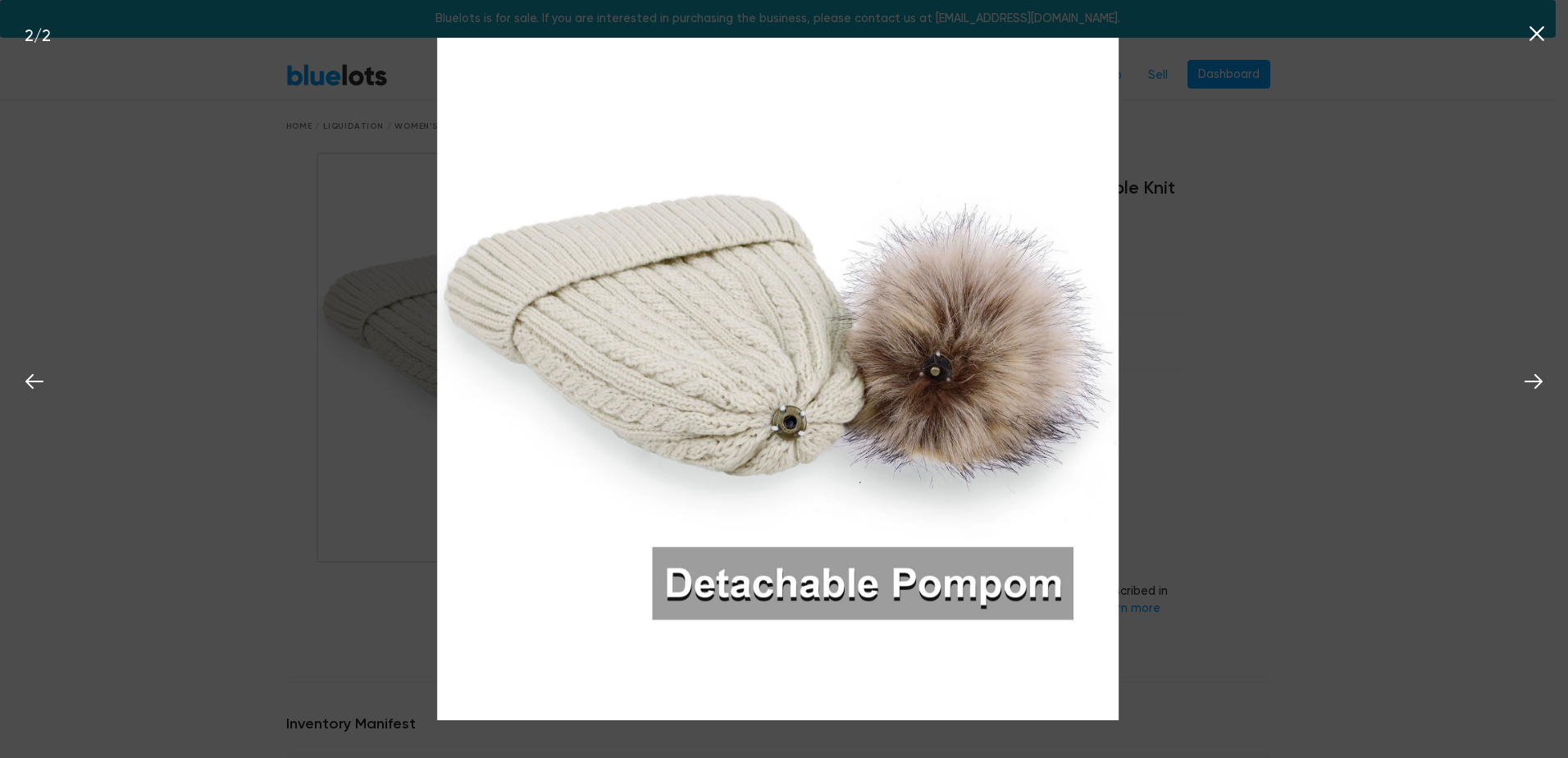
click at [1533, 32] on icon at bounding box center [1537, 33] width 14 height 14
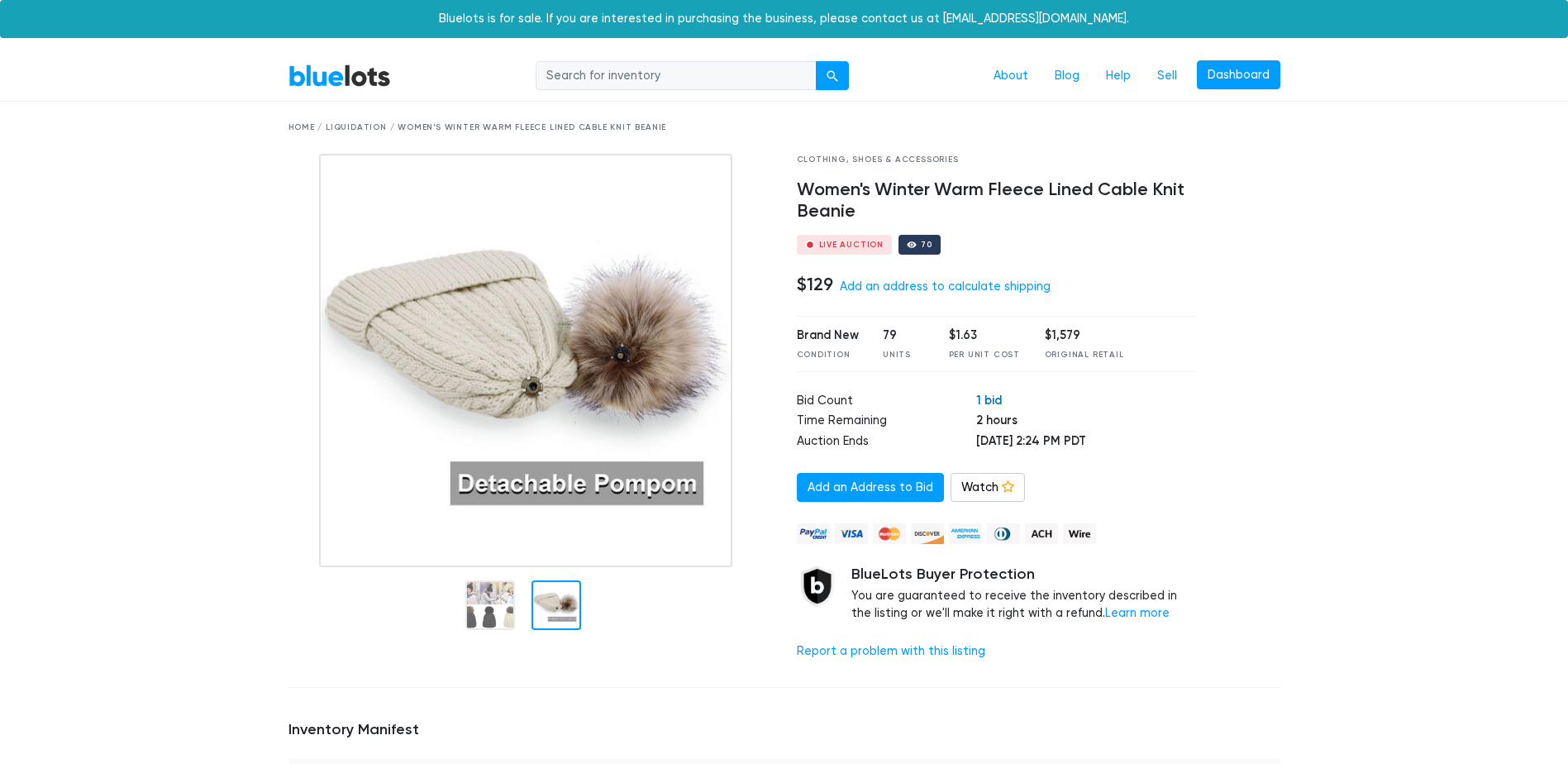
click at [976, 397] on link "1 bid" at bounding box center [989, 400] width 25 height 15
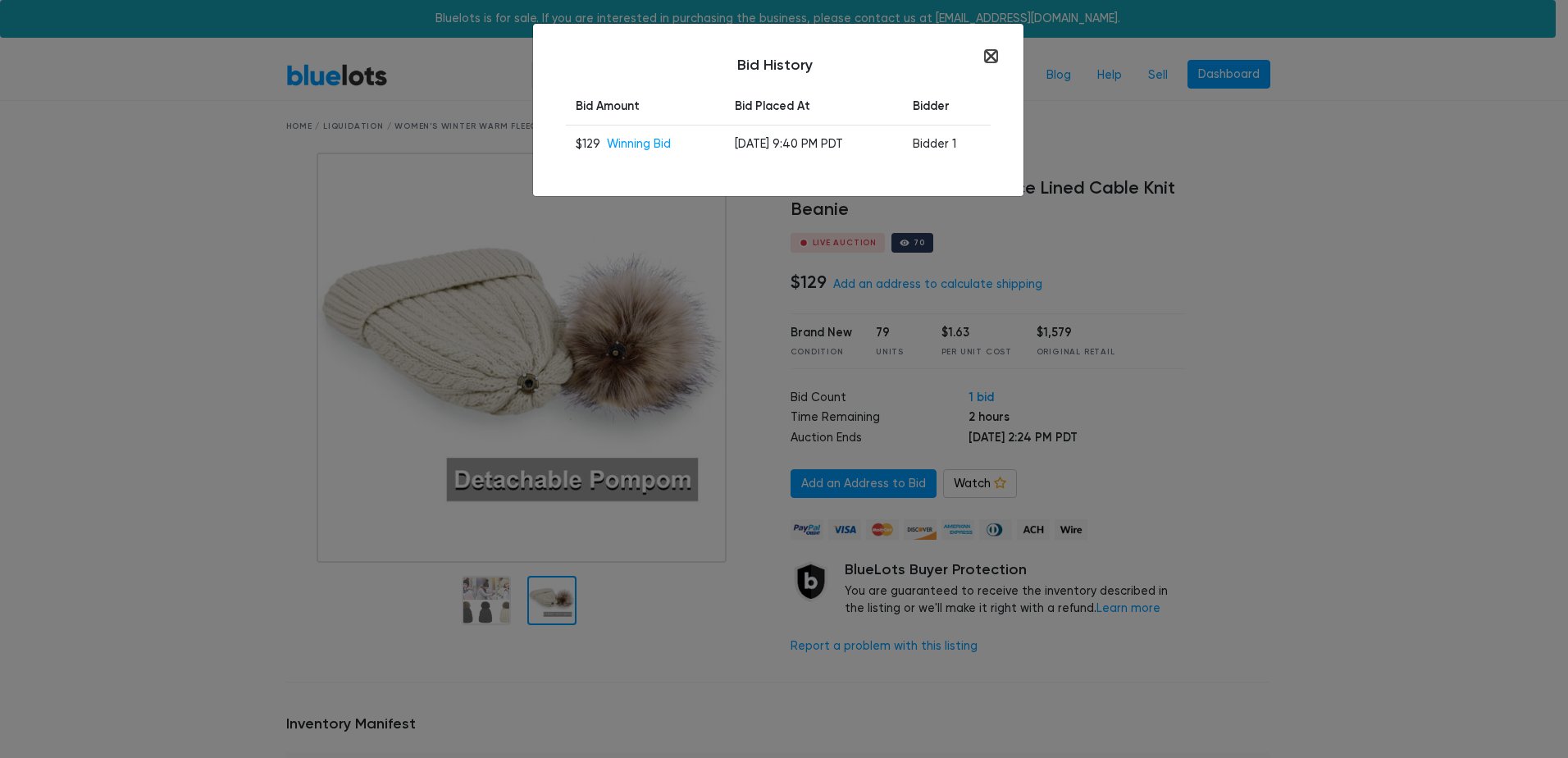
click at [988, 56] on button "button" at bounding box center [991, 57] width 13 height 13
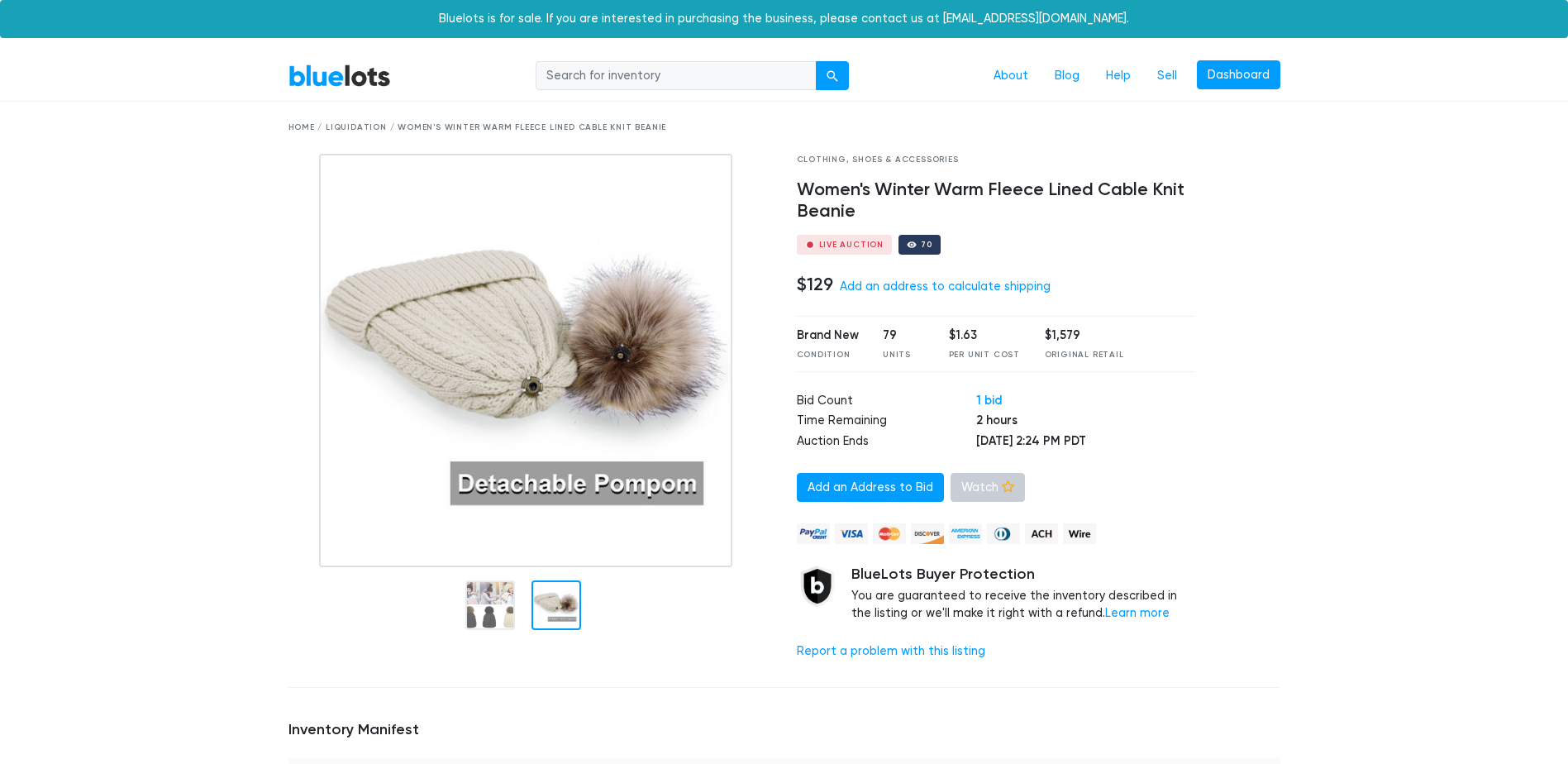
click at [992, 493] on link "Watch" at bounding box center [988, 488] width 74 height 30
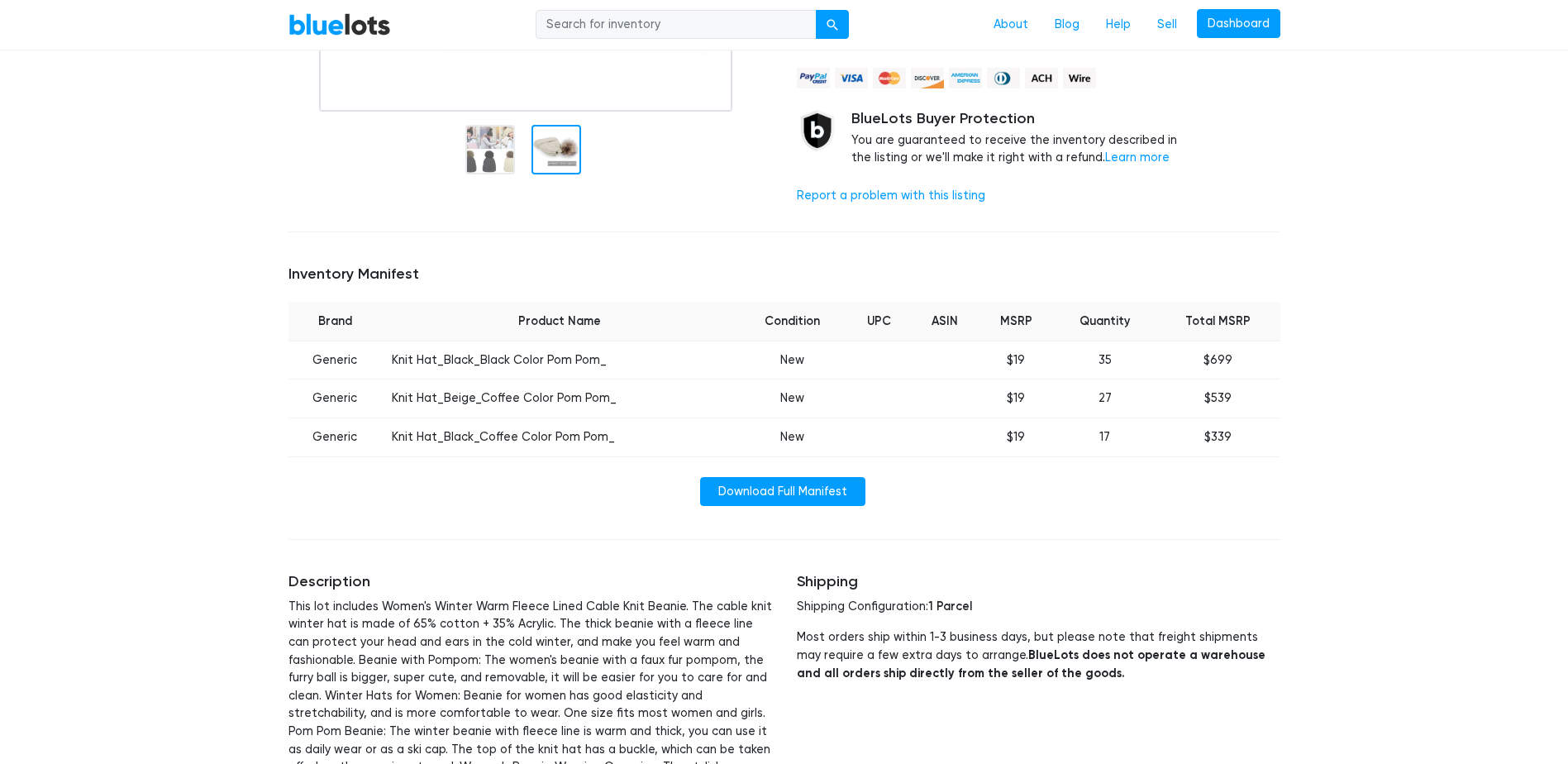
scroll to position [496, 0]
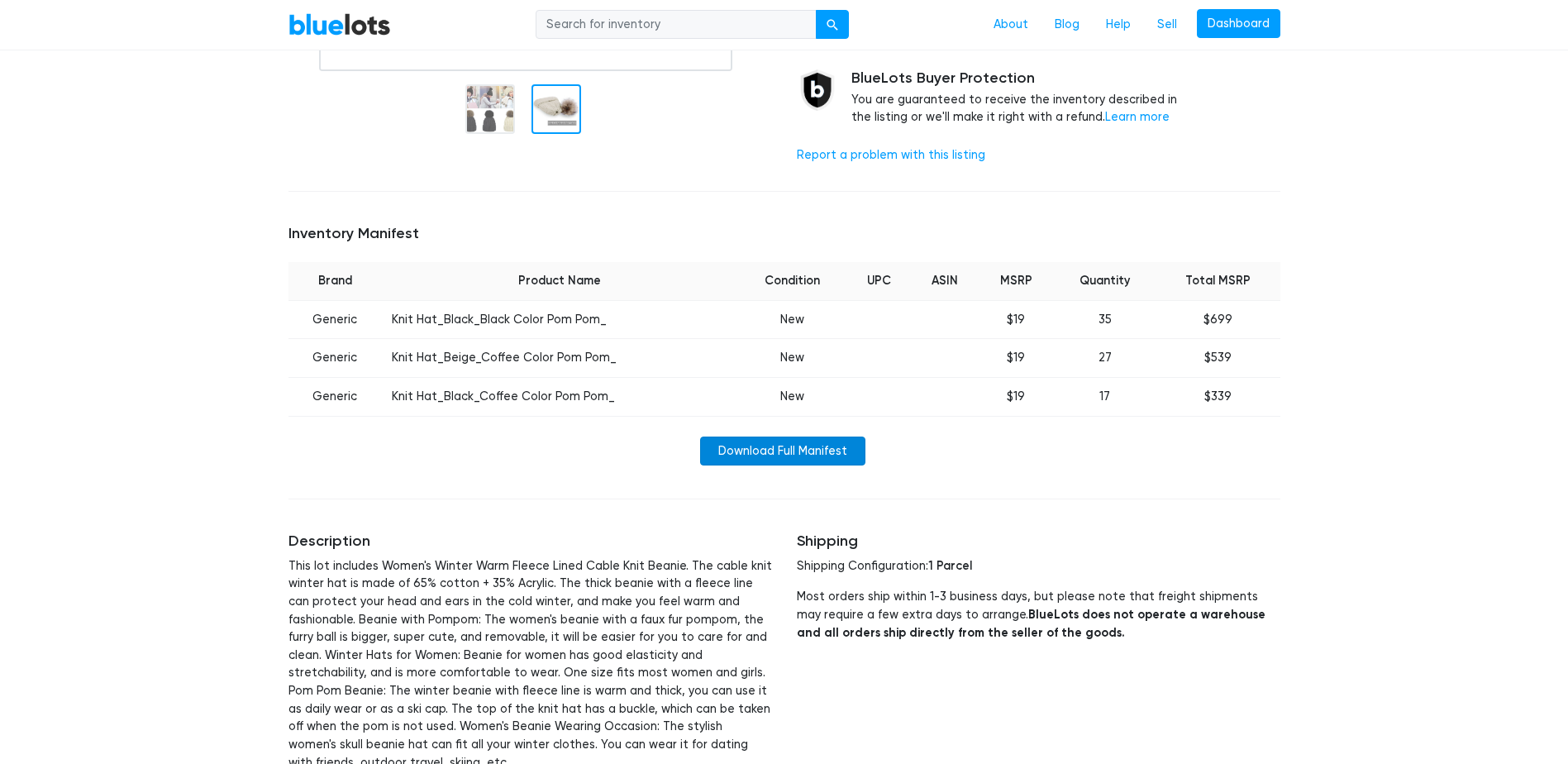
click at [826, 451] on link "Download Full Manifest" at bounding box center [782, 450] width 165 height 30
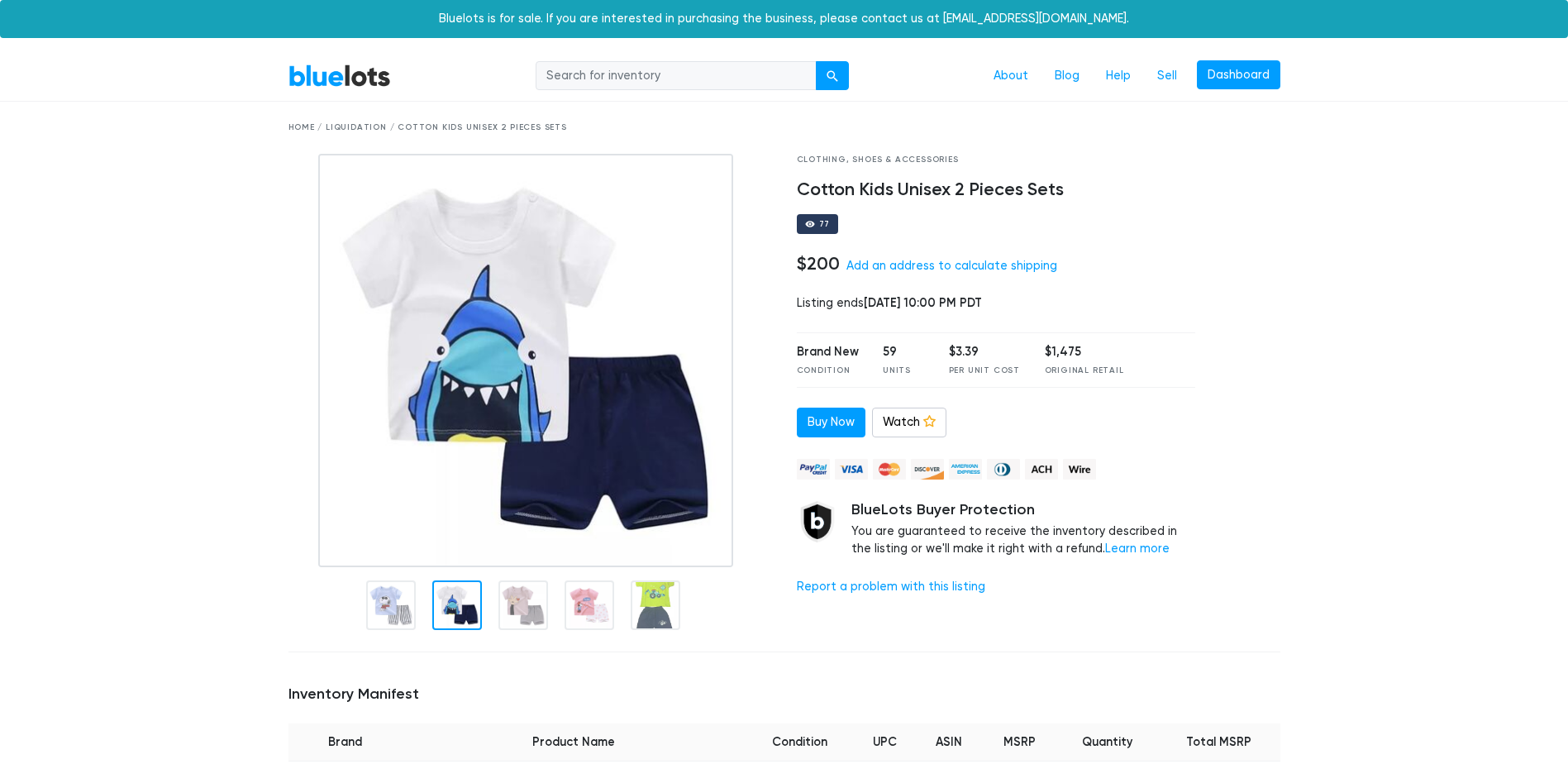
click at [442, 614] on div at bounding box center [457, 604] width 50 height 50
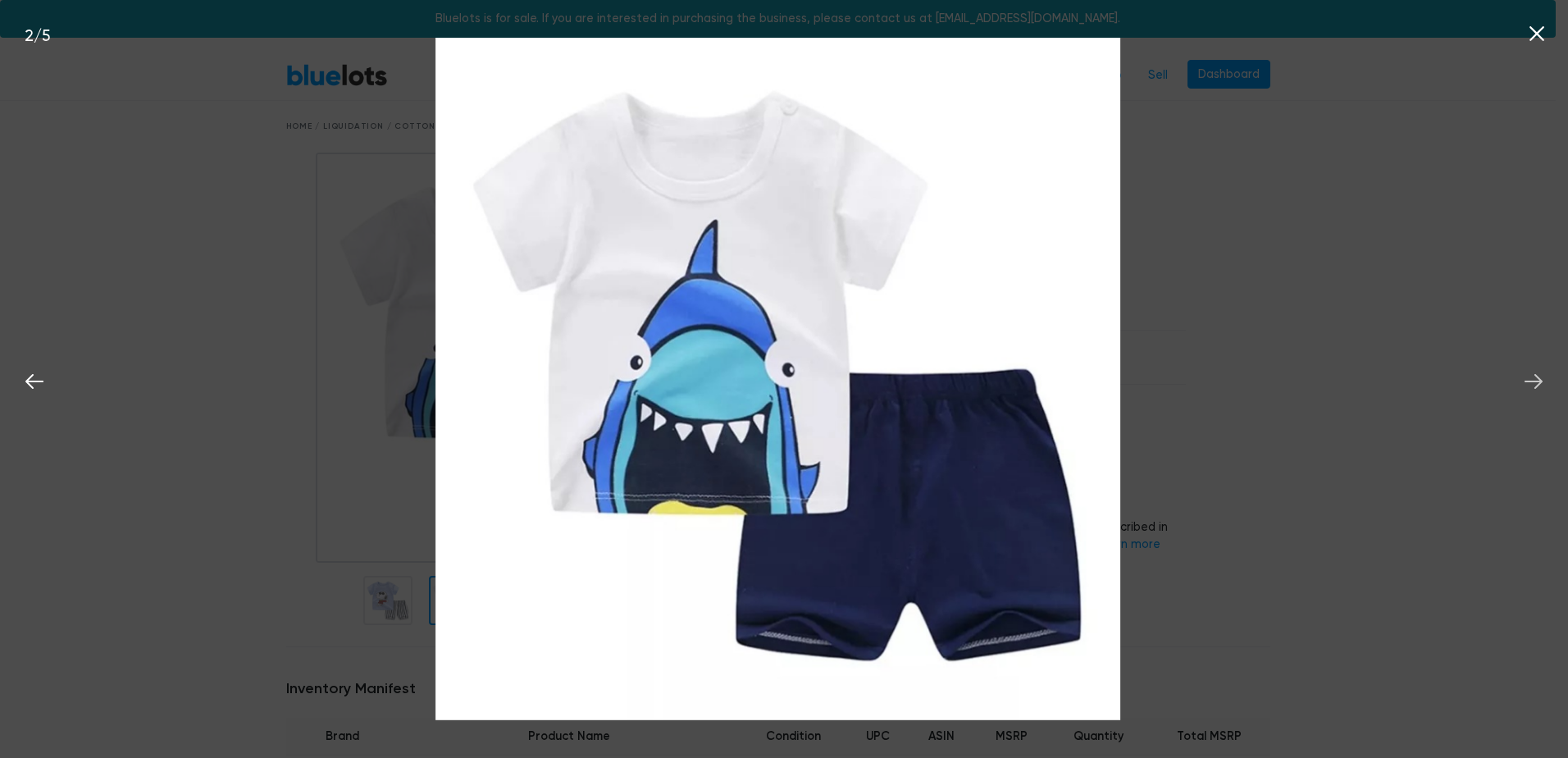
click at [1522, 391] on icon at bounding box center [1533, 380] width 24 height 24
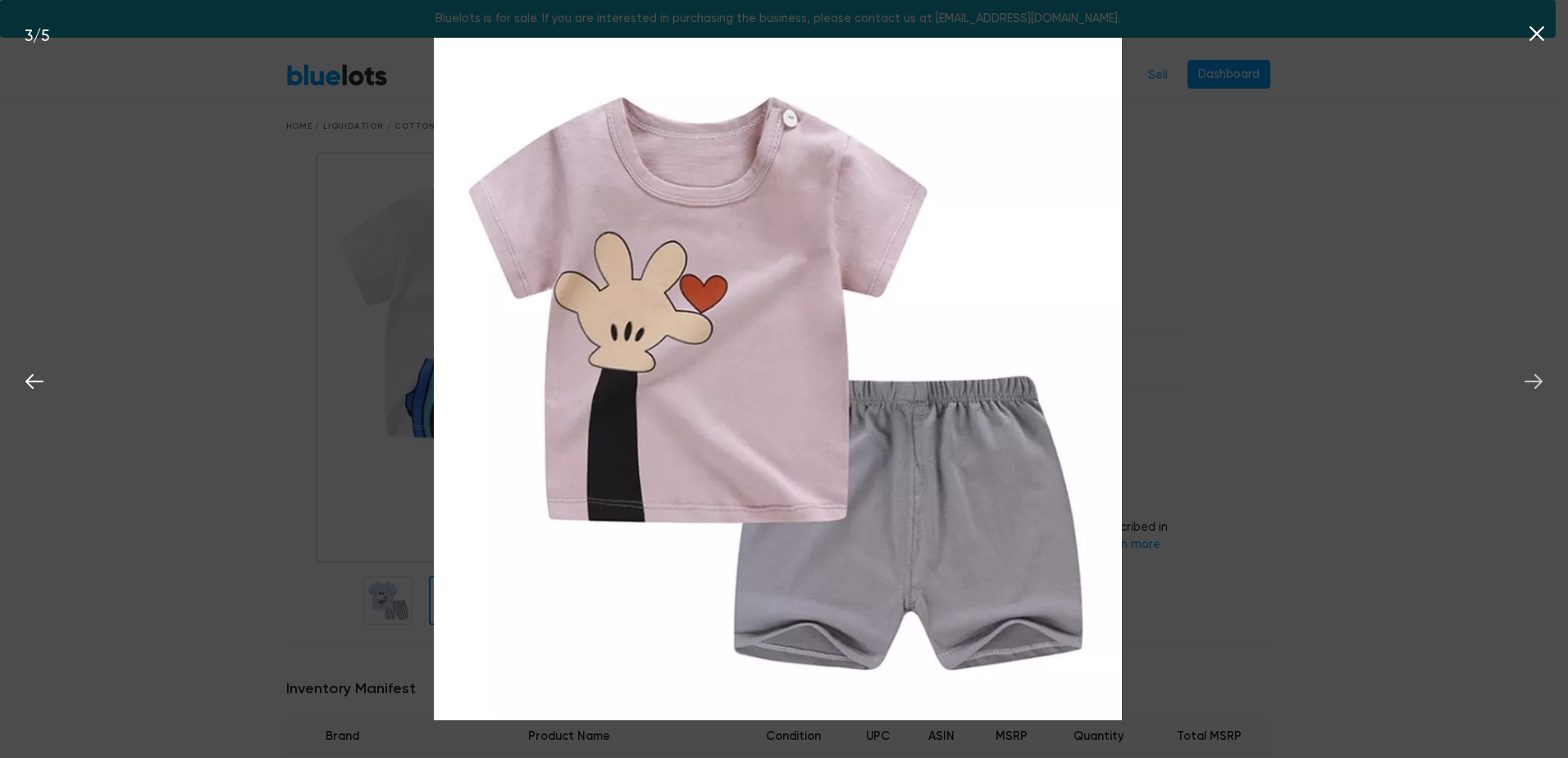
click at [1528, 368] on button at bounding box center [1533, 379] width 36 height 36
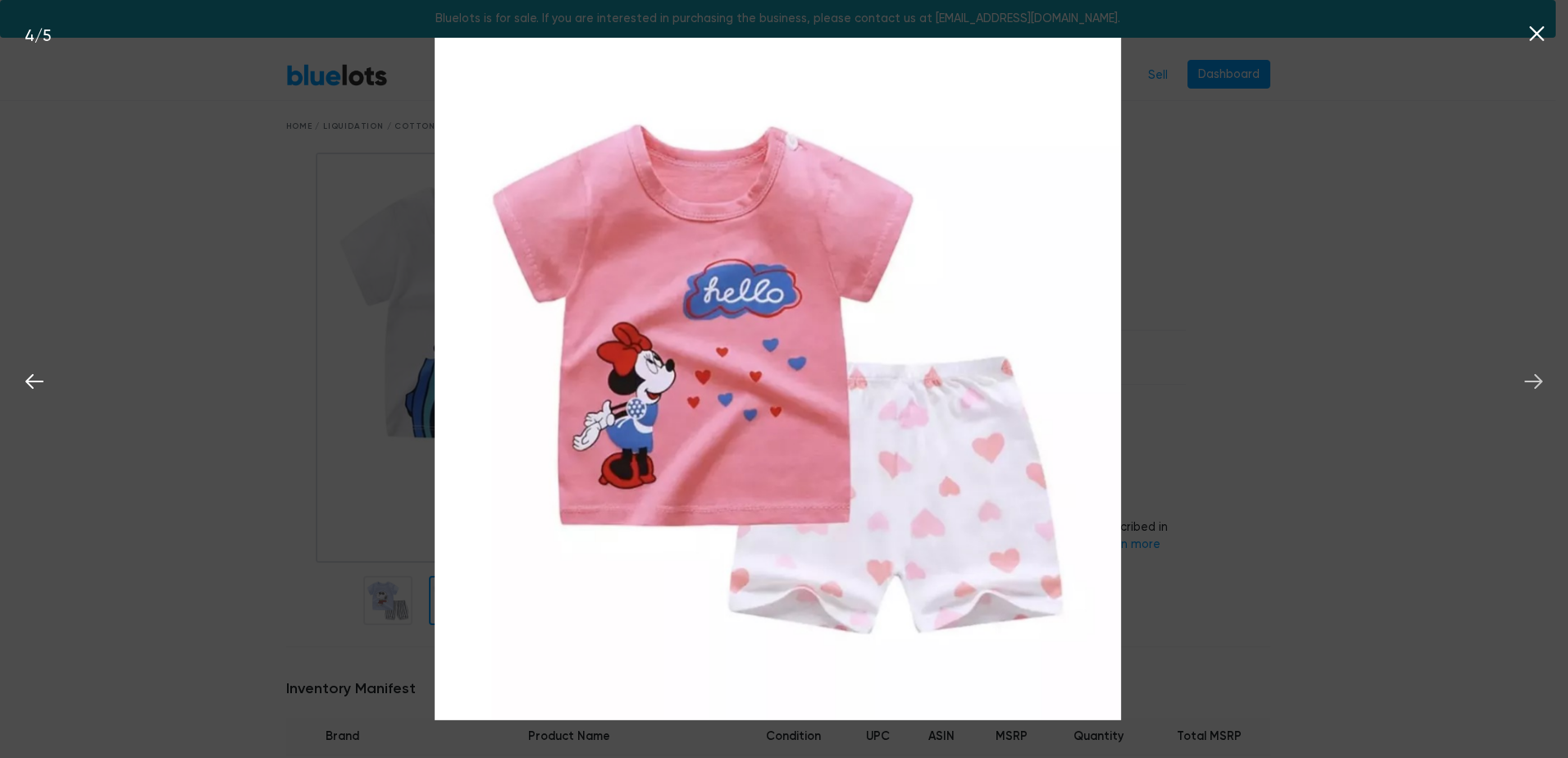
click at [1528, 368] on button at bounding box center [1533, 379] width 36 height 36
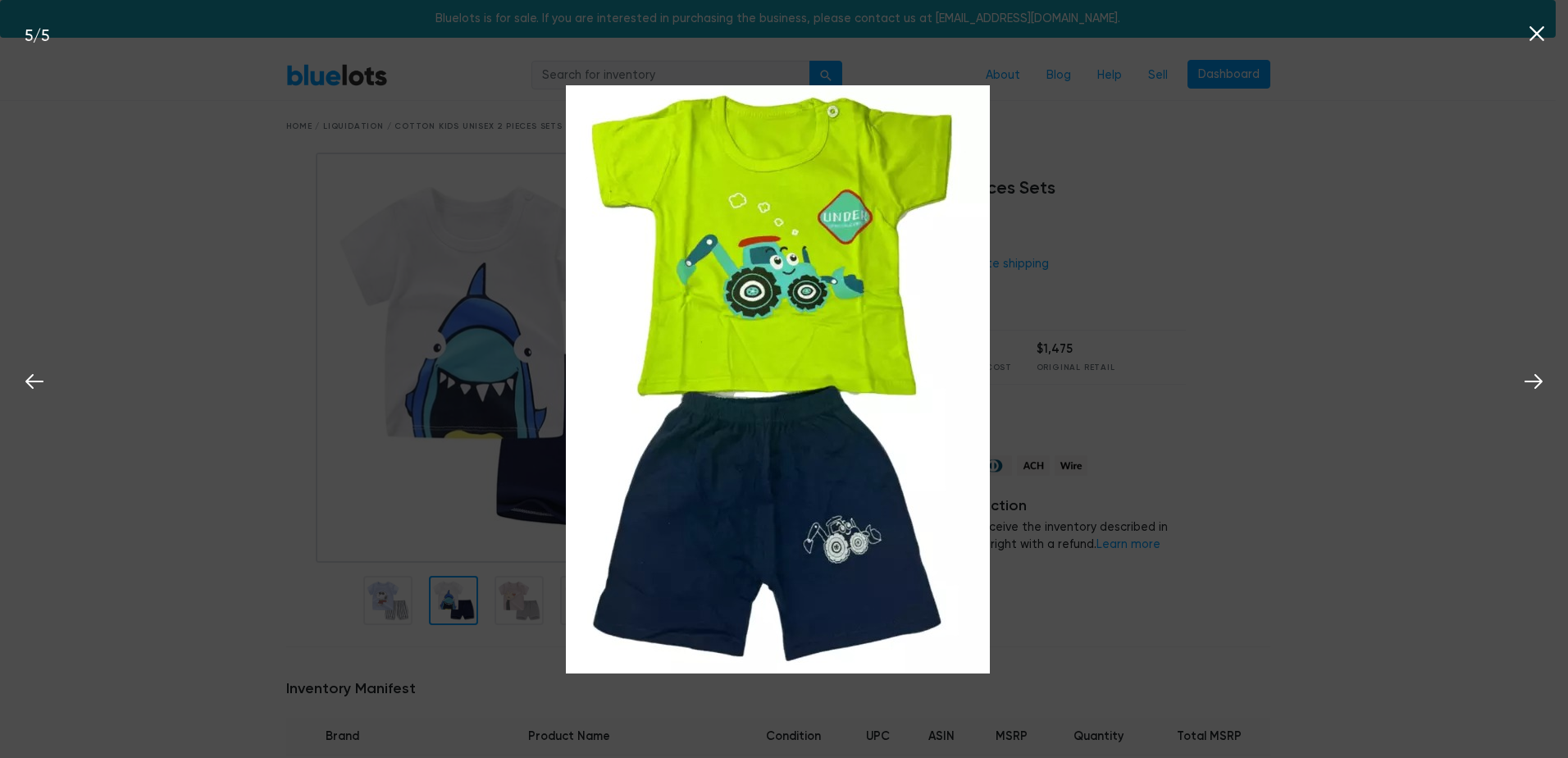
click at [1529, 28] on icon at bounding box center [1536, 33] width 24 height 24
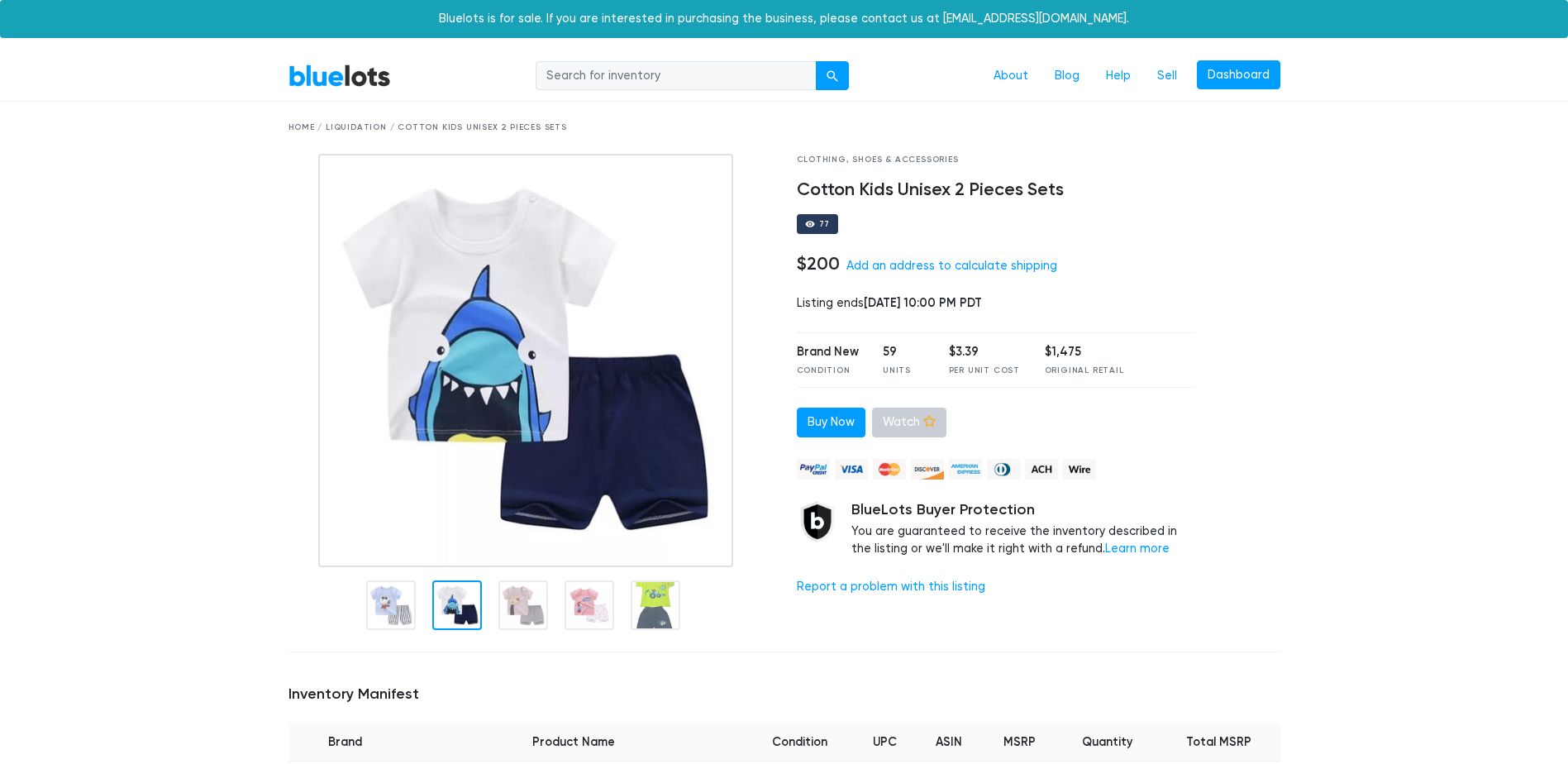
click at [924, 414] on link "Watch" at bounding box center [909, 422] width 74 height 30
drag, startPoint x: 1012, startPoint y: 441, endPoint x: 1024, endPoint y: 441, distance: 12.0
click at [354, 80] on link "BlueLots" at bounding box center [339, 75] width 102 height 24
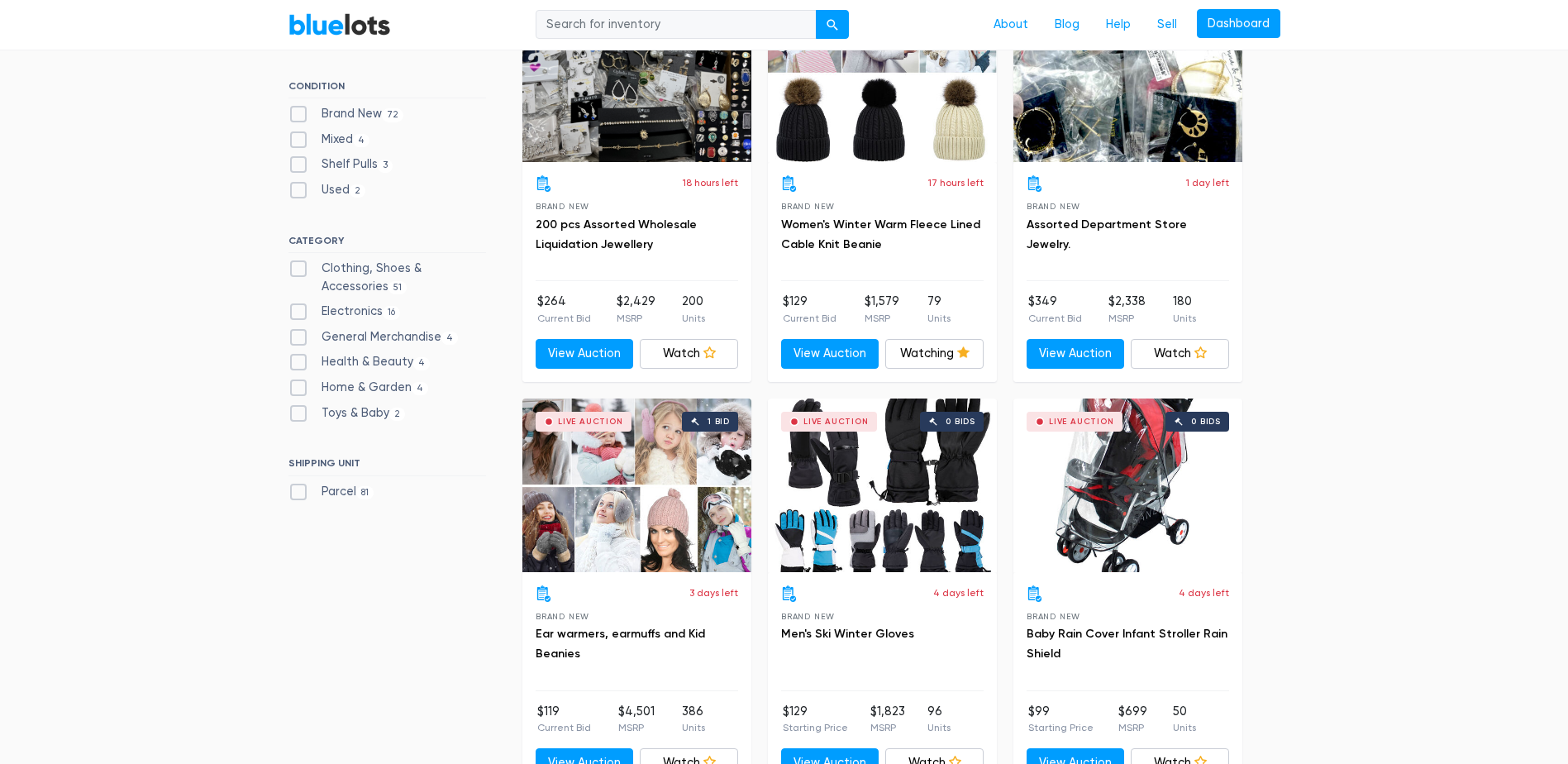
scroll to position [578, 0]
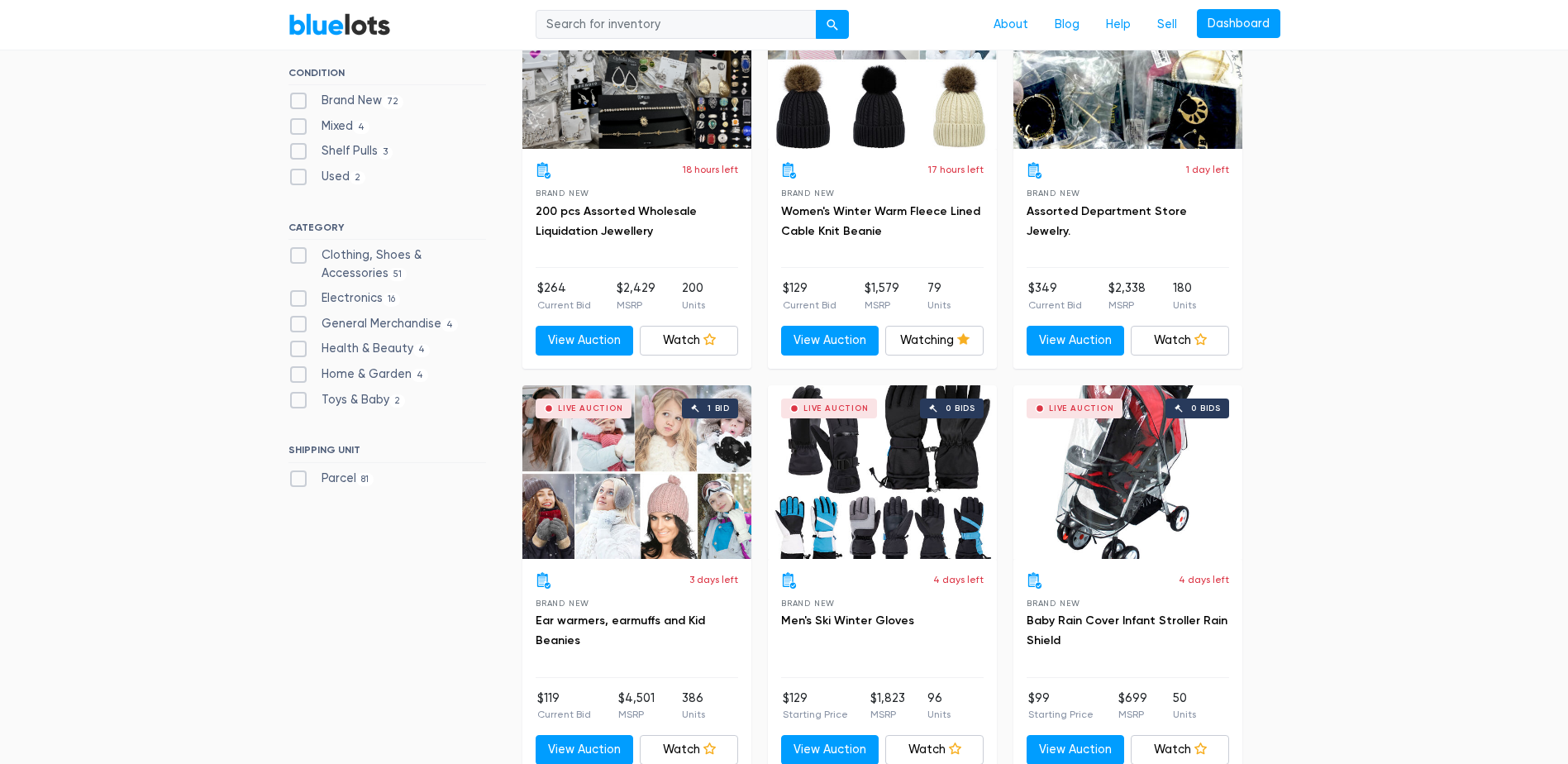
click at [306, 476] on label "Parcel 81" at bounding box center [331, 479] width 86 height 18
click at [299, 476] on input "Parcel 81" at bounding box center [294, 475] width 11 height 11
checkbox input "true"
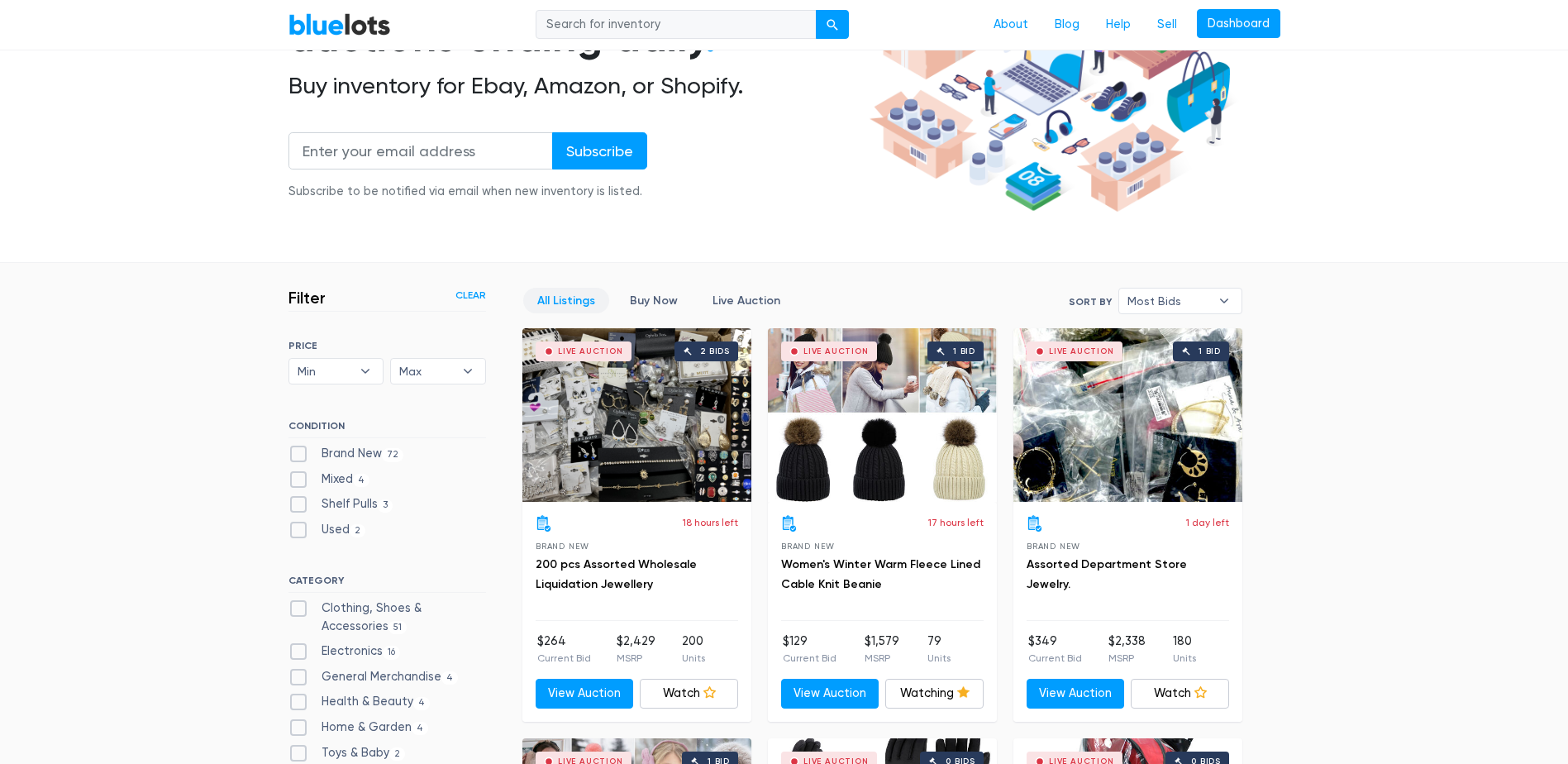
scroll to position [197, 0]
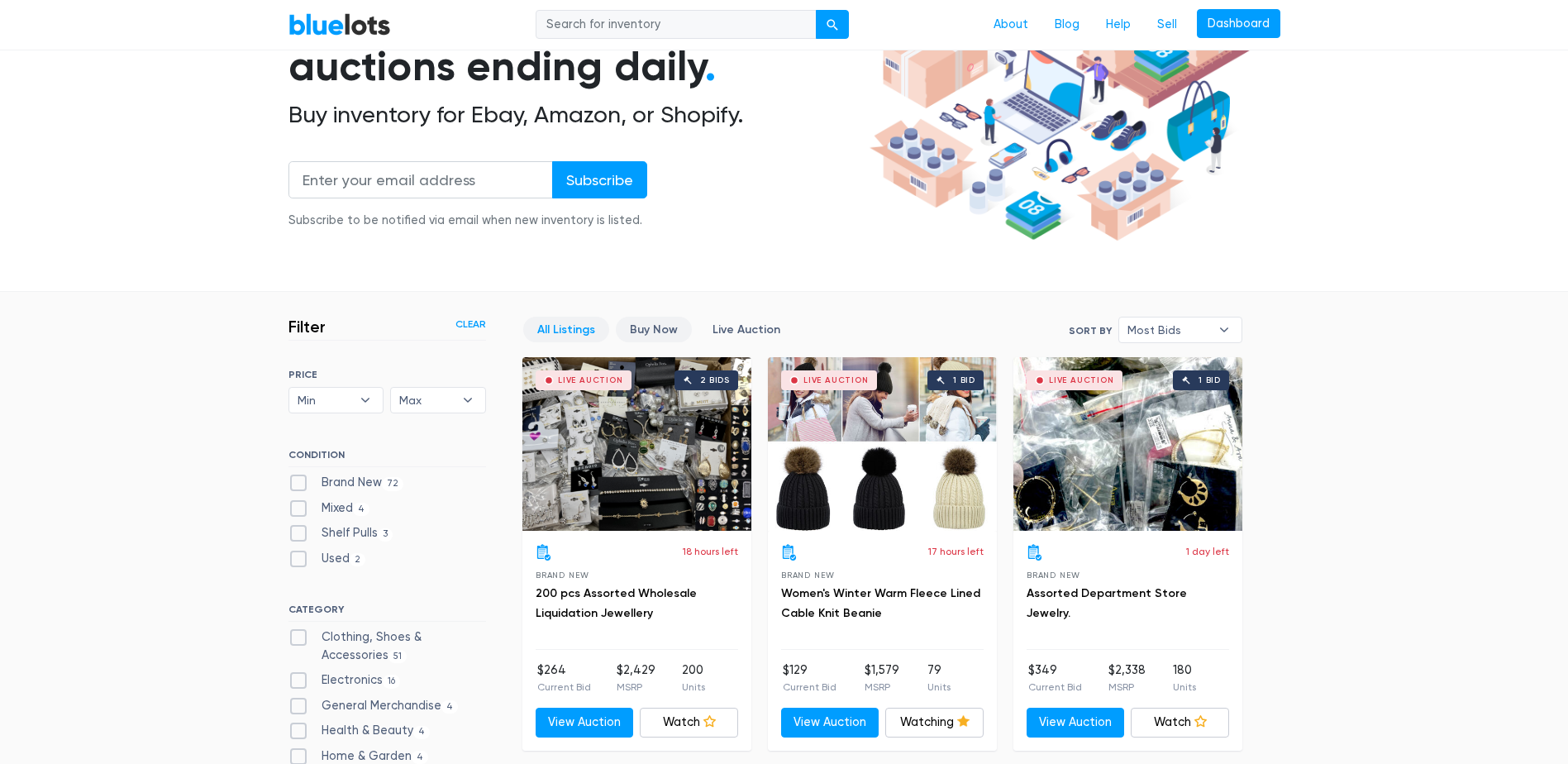
click at [642, 319] on link "Buy Now" at bounding box center [653, 329] width 76 height 25
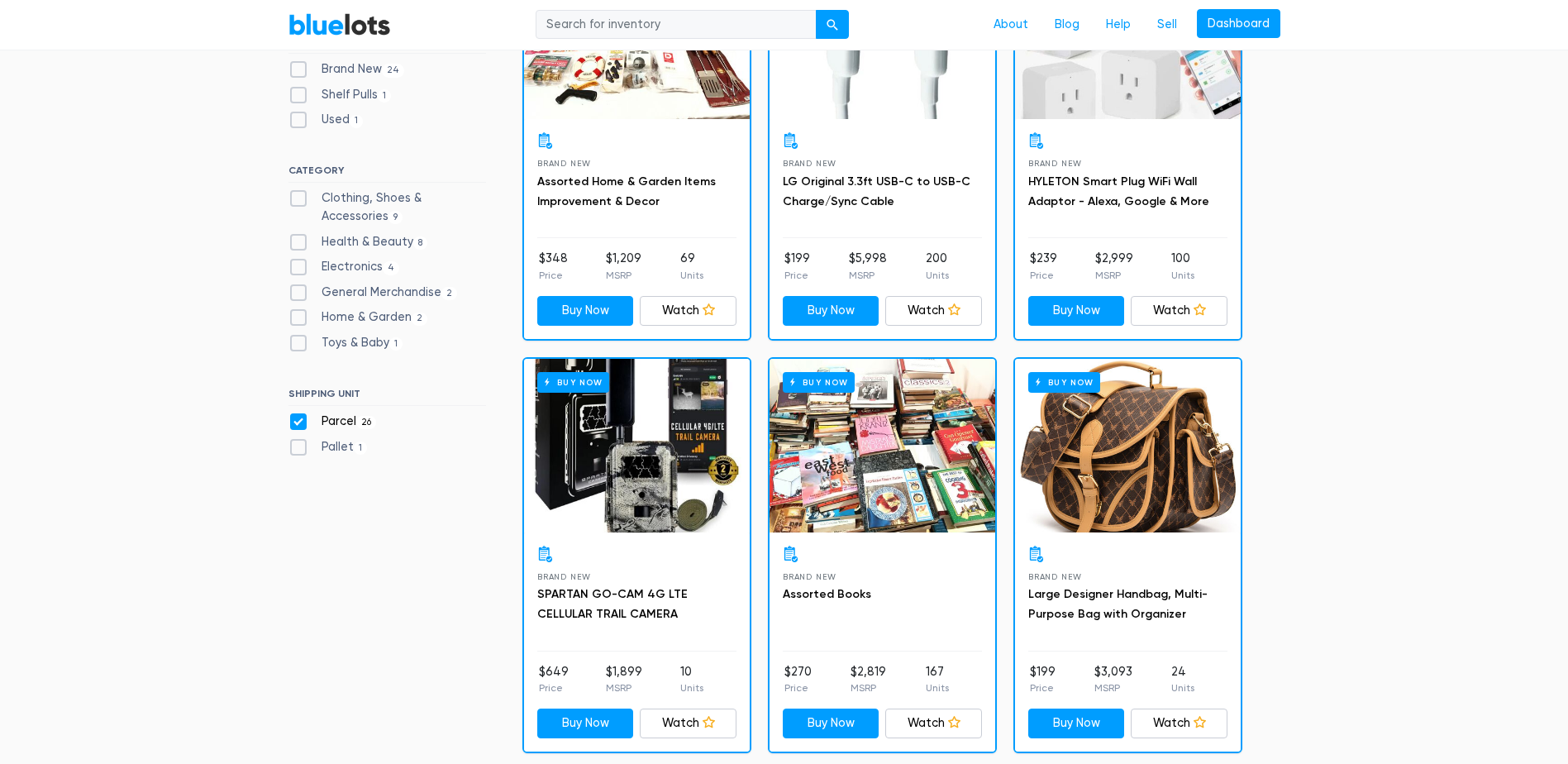
scroll to position [527, 0]
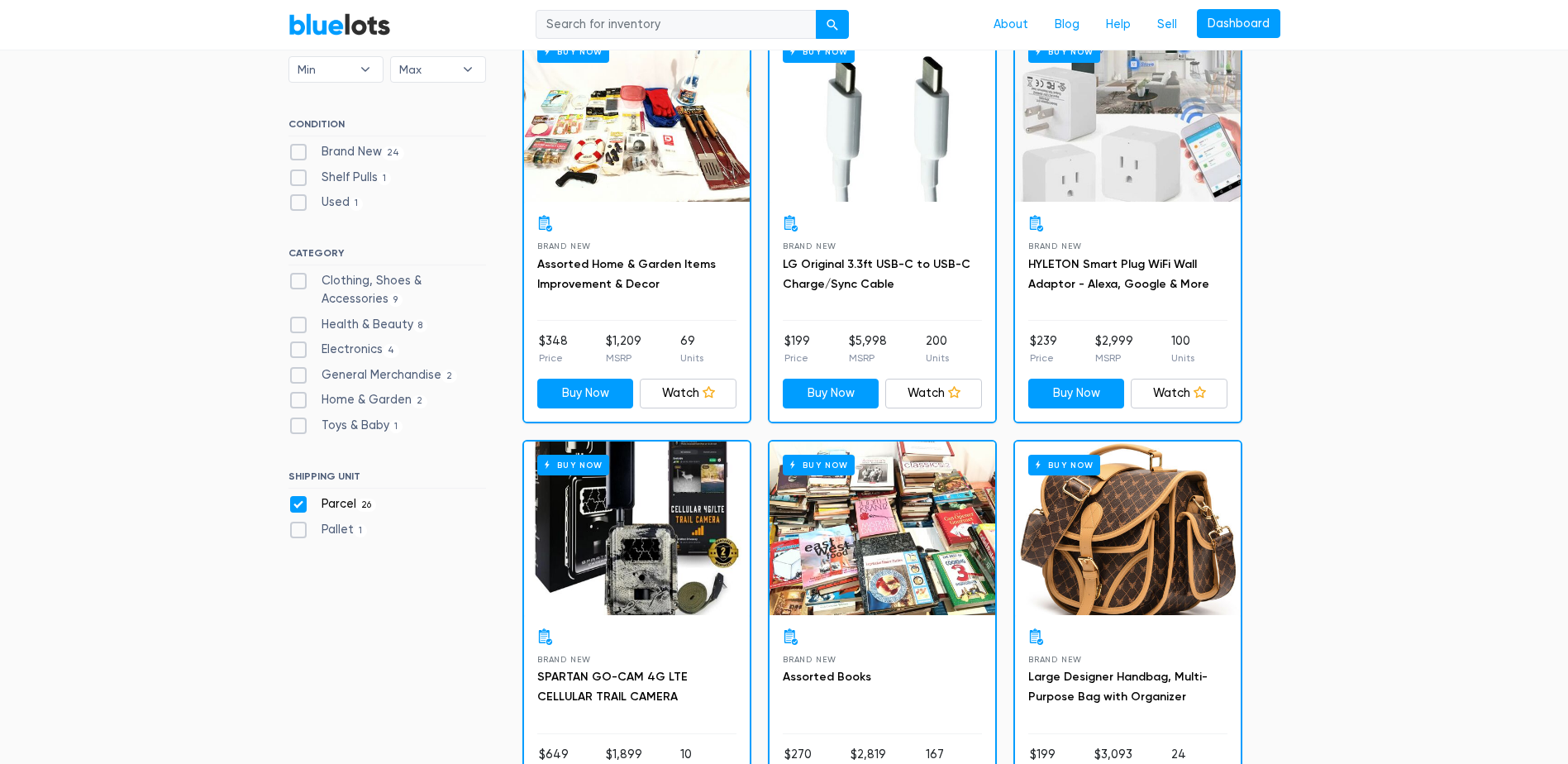
click at [300, 531] on label "Pallet 1" at bounding box center [328, 530] width 80 height 18
click at [299, 531] on input "Pallet 1" at bounding box center [294, 527] width 11 height 11
checkbox input "true"
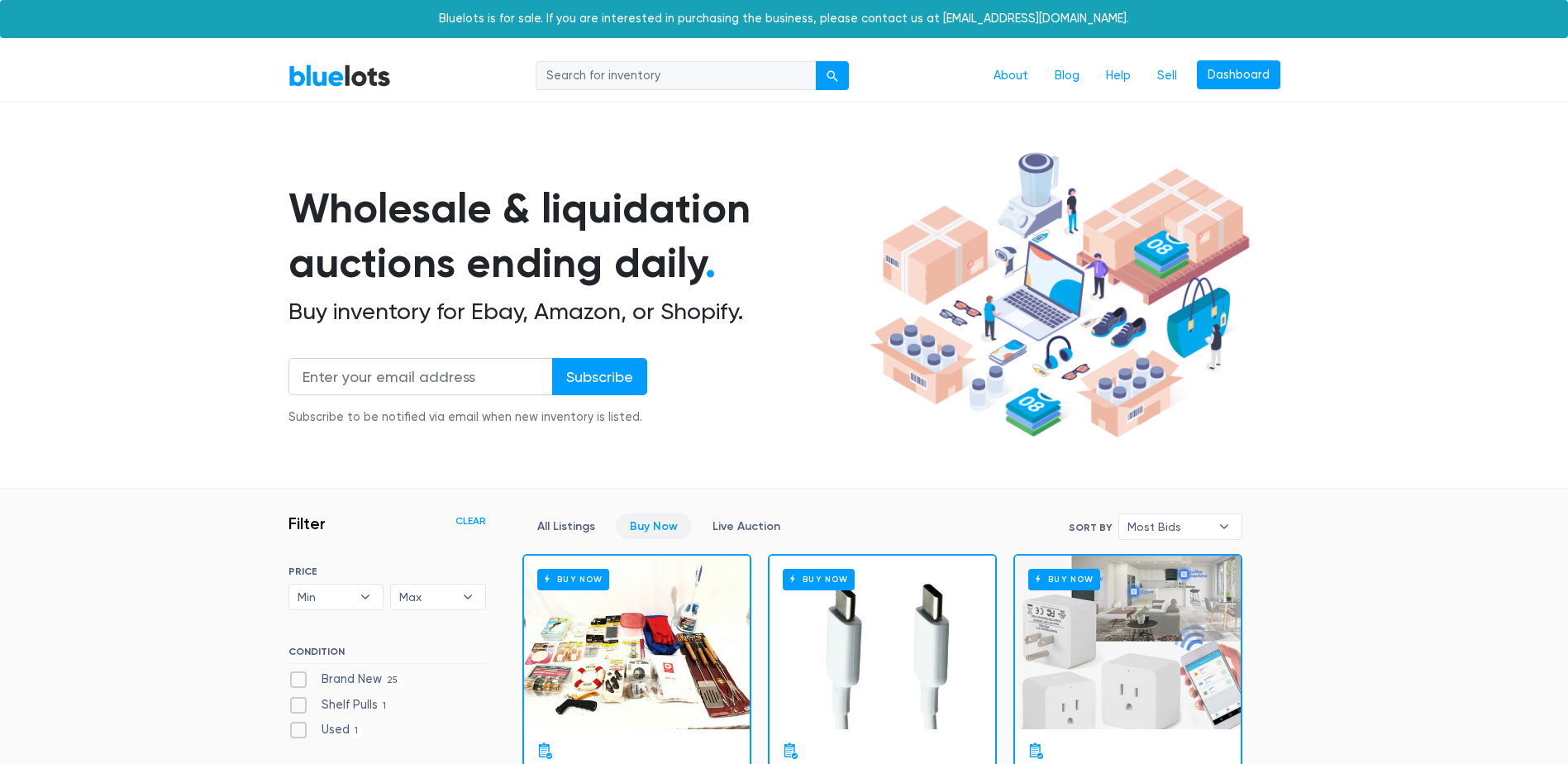
scroll to position [445, 0]
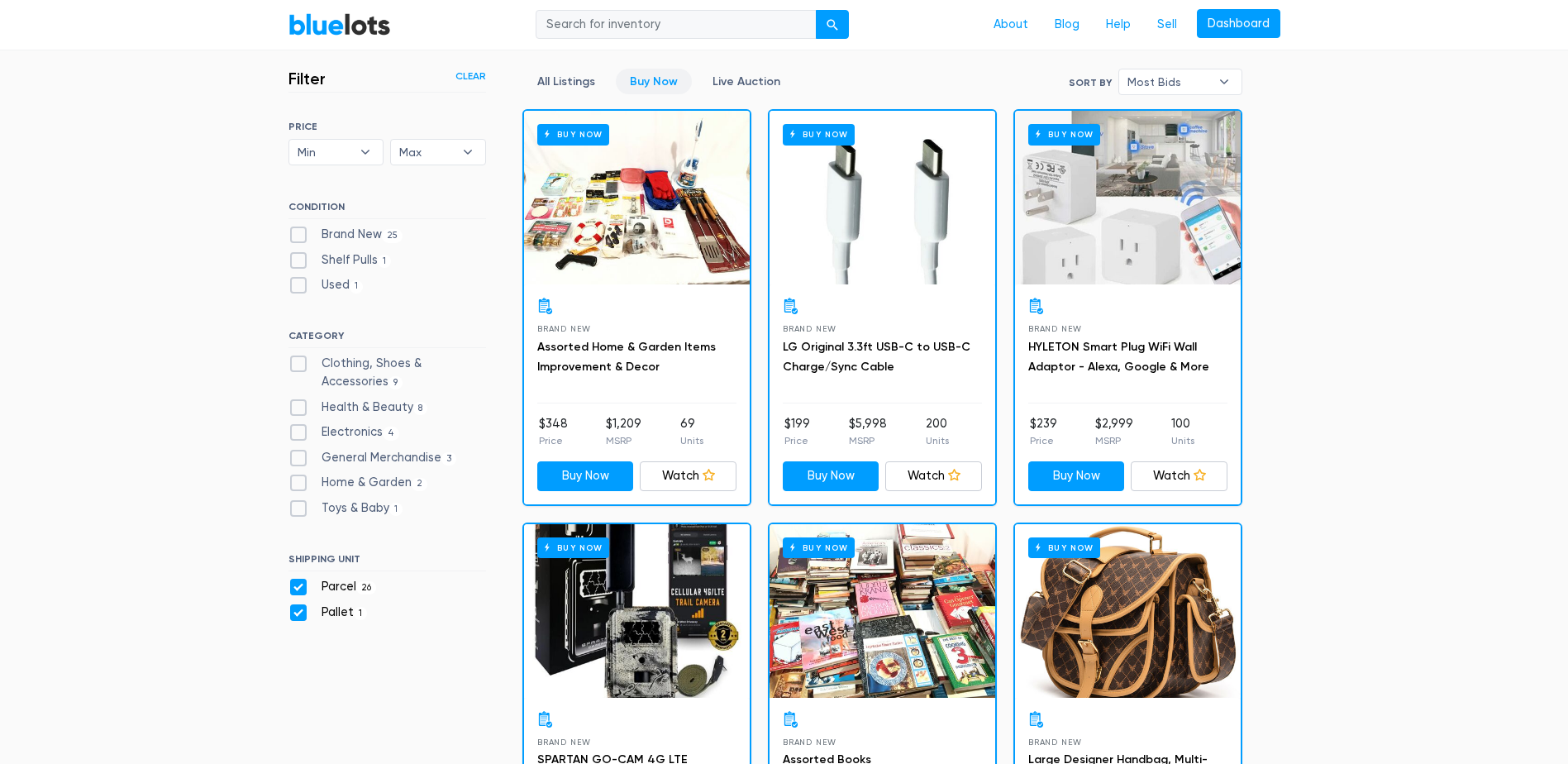
click at [293, 585] on label "Parcel 26" at bounding box center [333, 586] width 89 height 18
click at [293, 585] on input "Parcel 26" at bounding box center [294, 583] width 11 height 11
checkbox input "false"
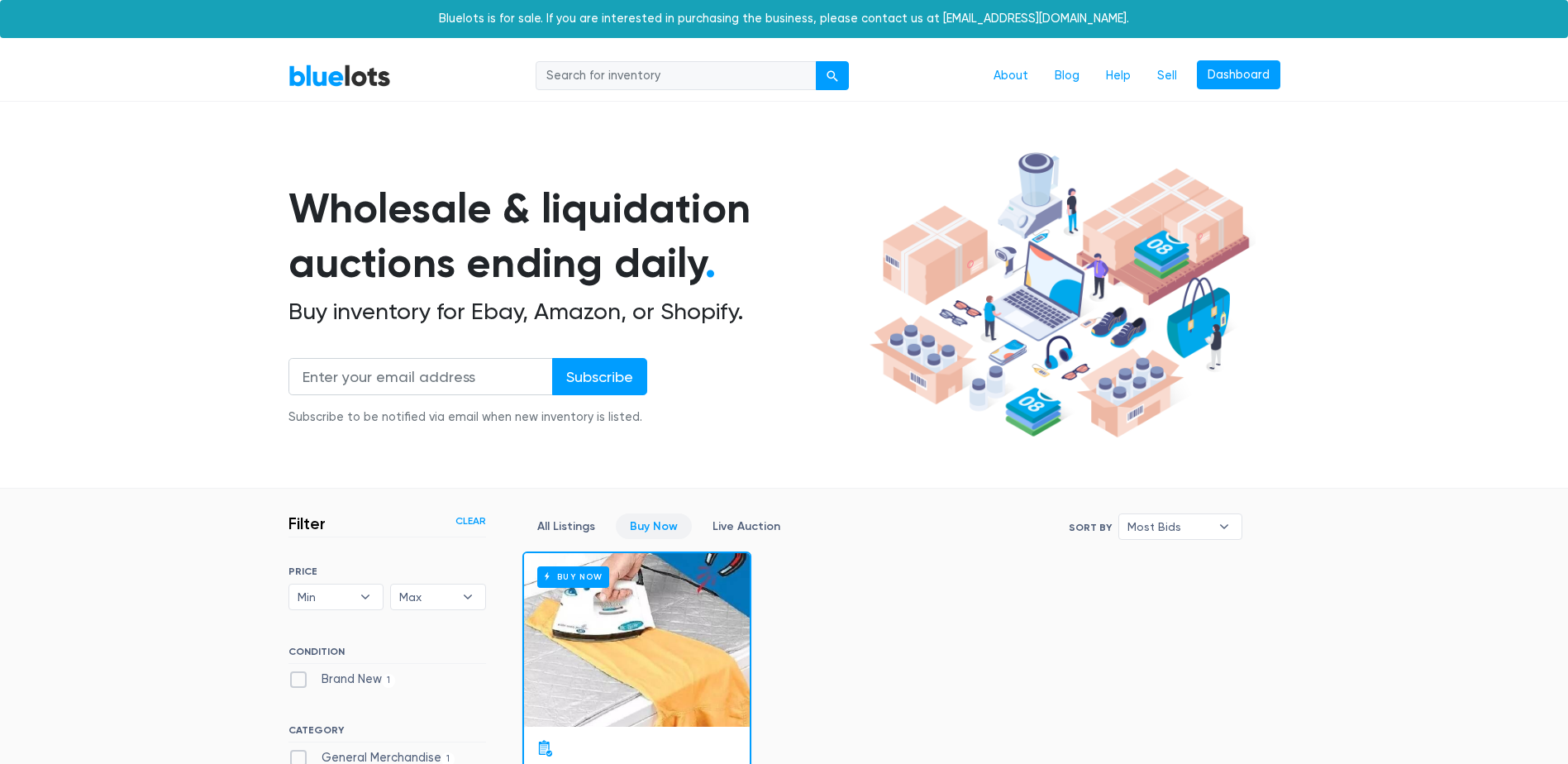
scroll to position [445, 0]
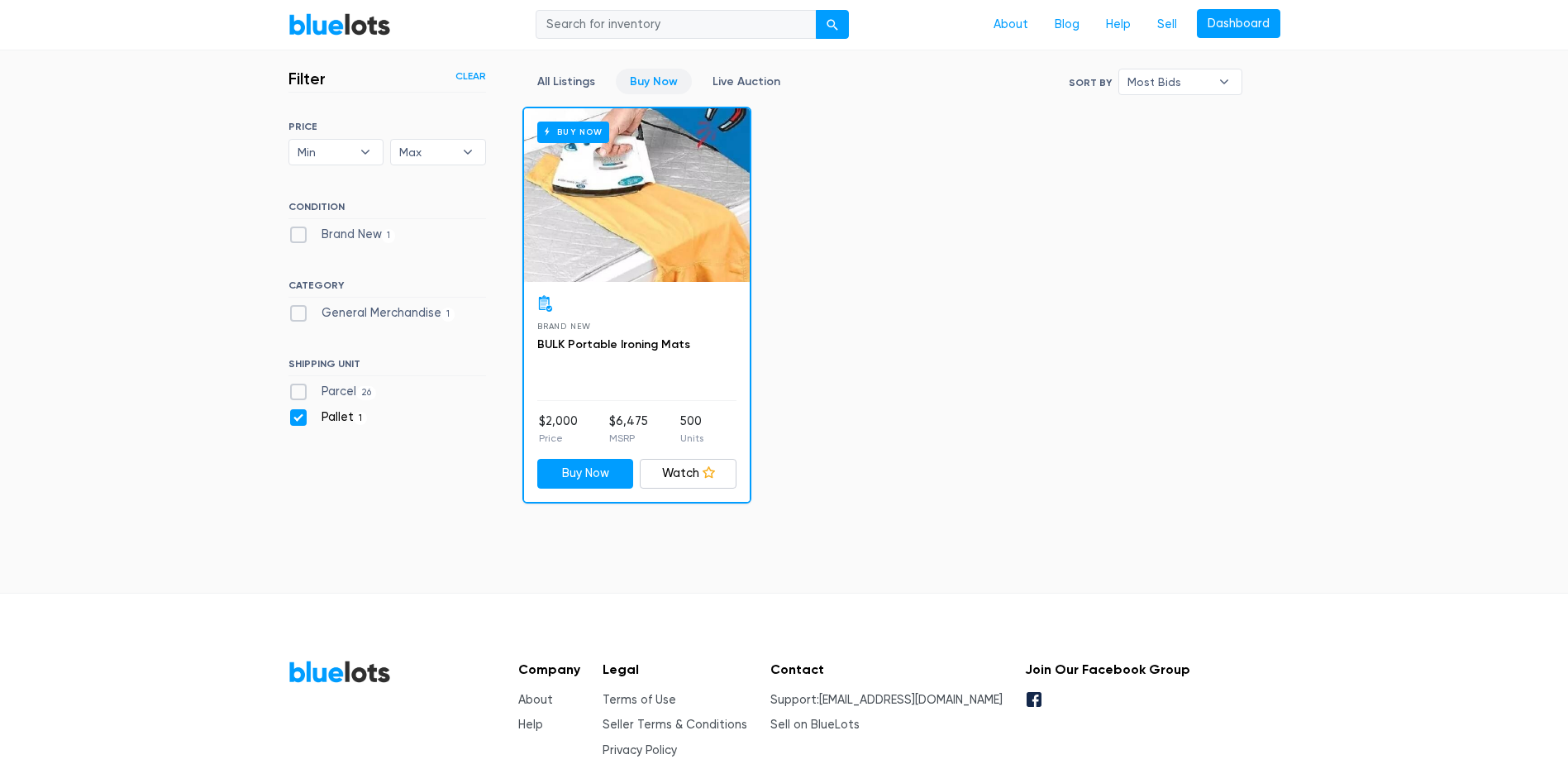
click at [295, 426] on label "Pallet 1" at bounding box center [328, 417] width 80 height 18
click at [295, 419] on input "Pallet 1" at bounding box center [294, 413] width 11 height 11
checkbox input "false"
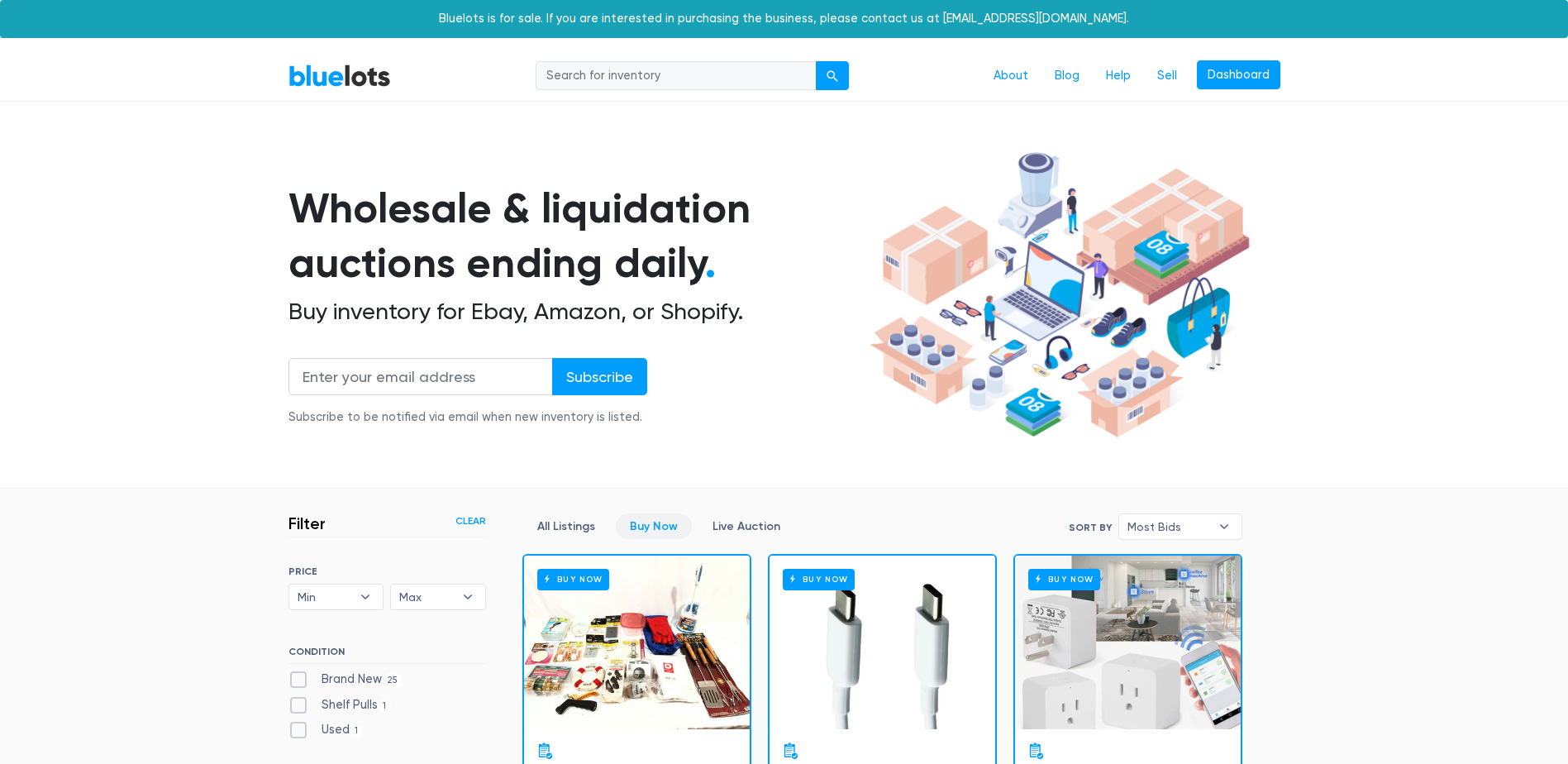
scroll to position [445, 0]
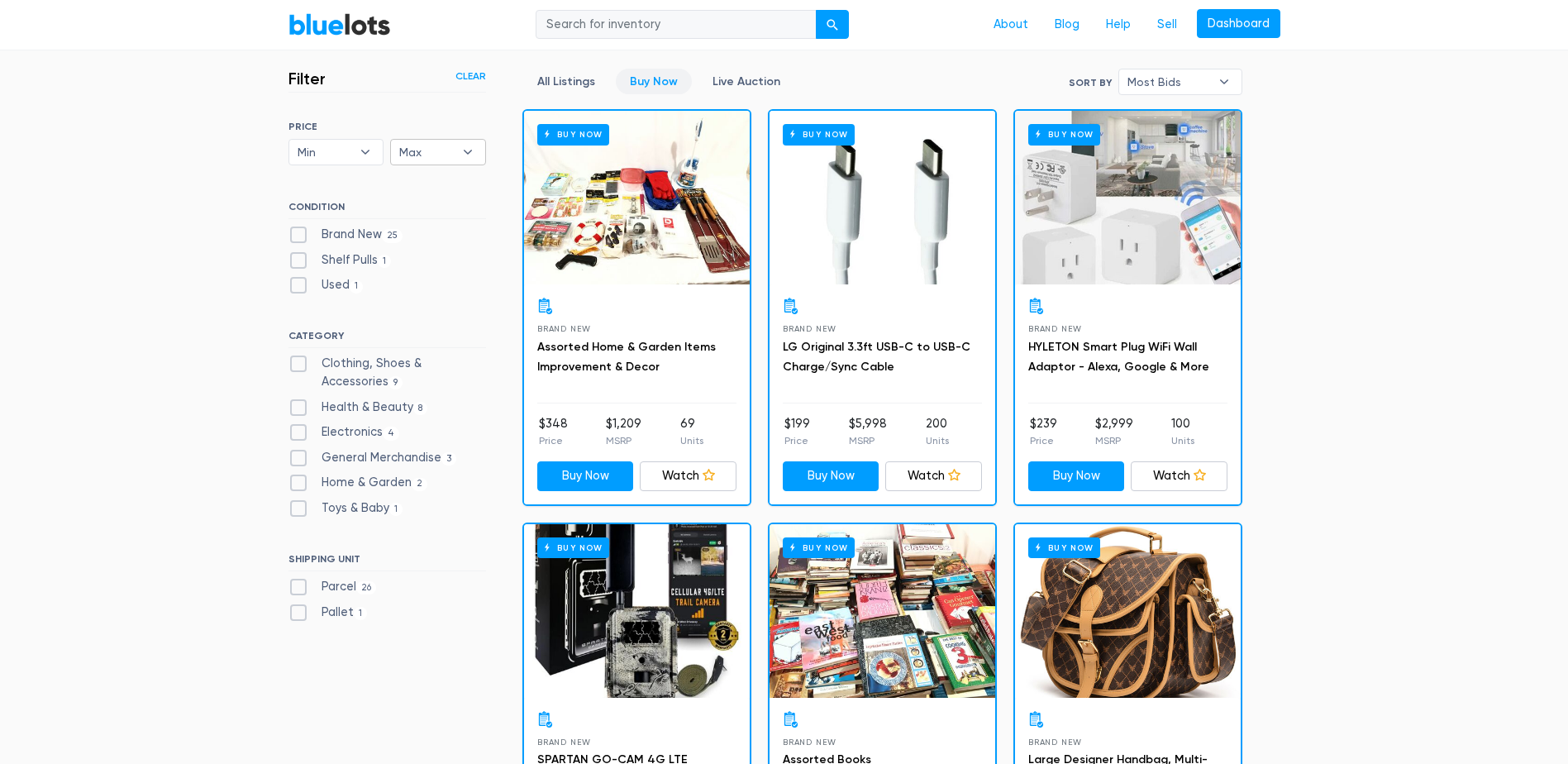
click at [440, 156] on span "Max" at bounding box center [426, 151] width 54 height 24
click at [445, 207] on li "$100" at bounding box center [460, 211] width 129 height 26
select select "10000"
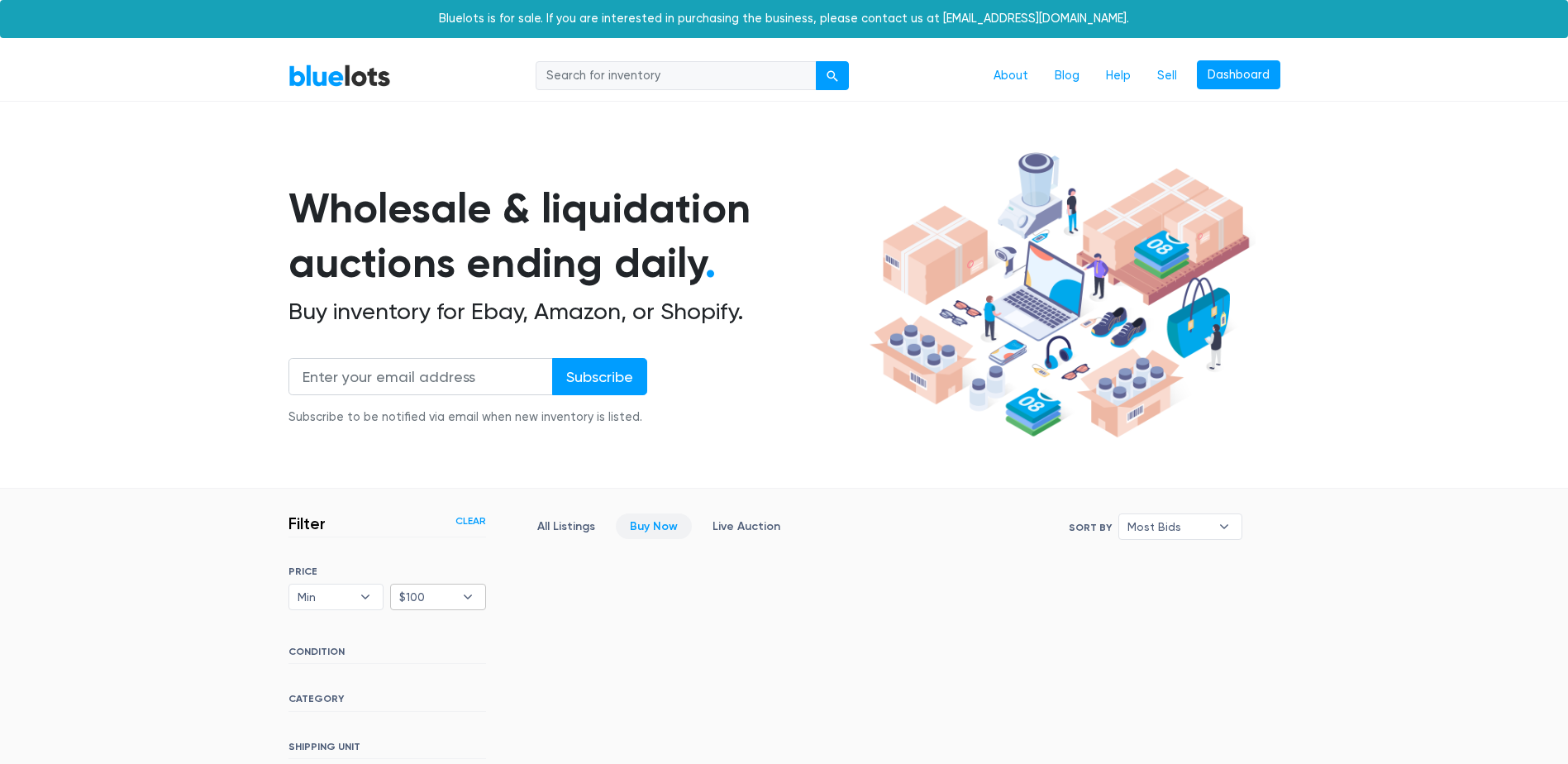
scroll to position [383, 0]
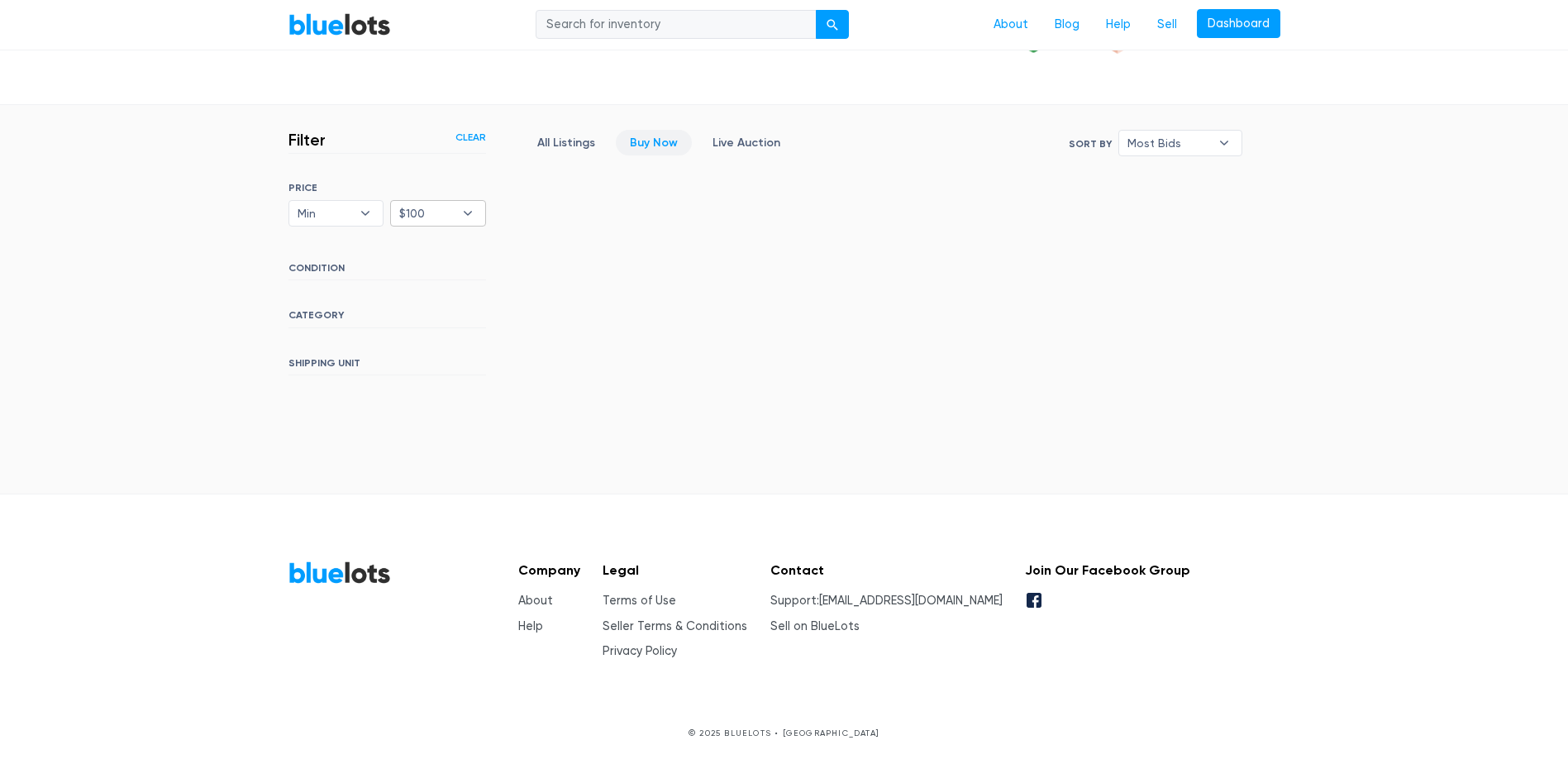
click at [442, 214] on span "$100" at bounding box center [426, 213] width 54 height 24
click at [437, 305] on li "$200" at bounding box center [460, 299] width 129 height 26
select select "20000"
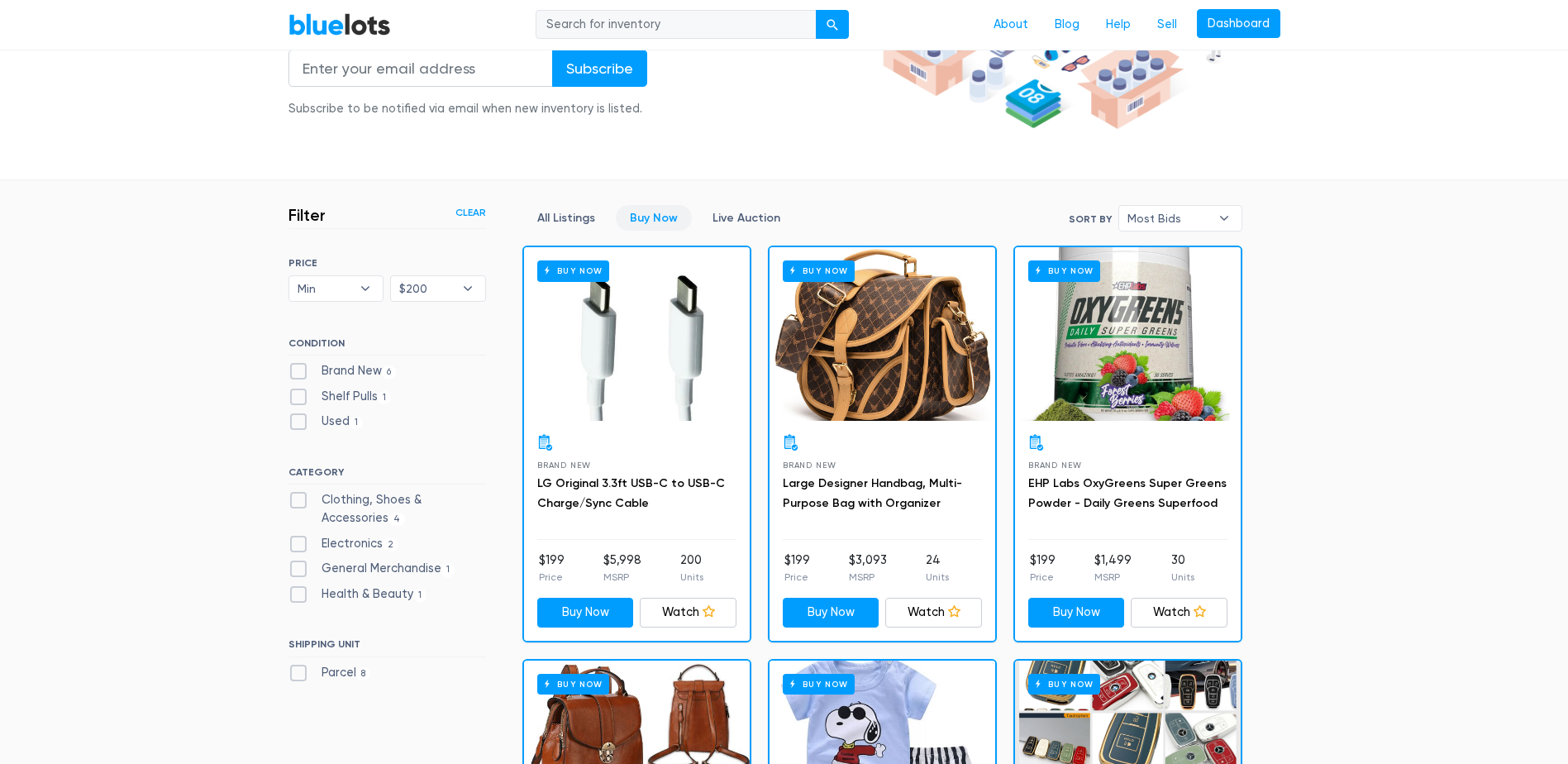
scroll to position [279, 0]
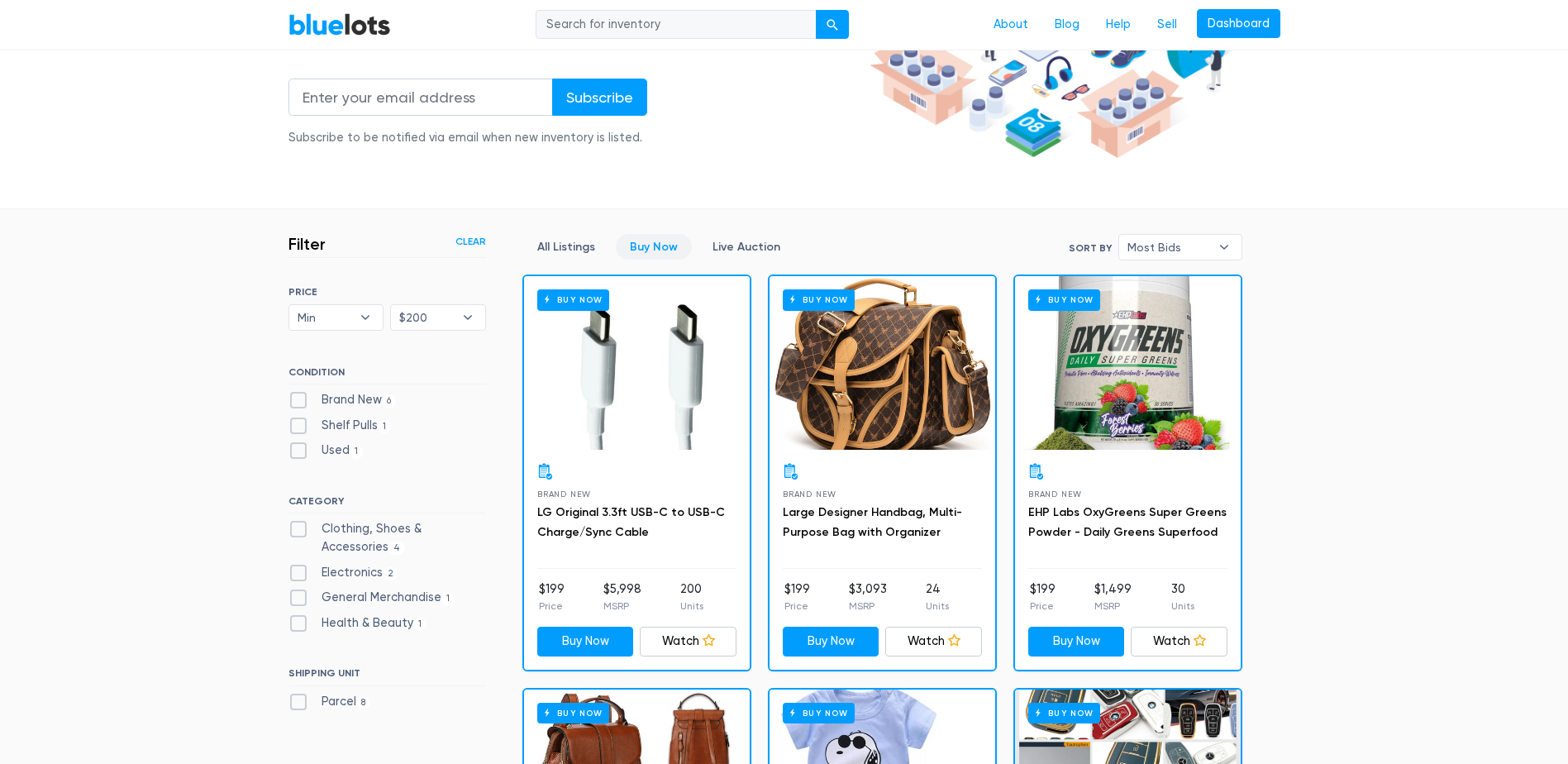
click at [867, 353] on div "Buy Now" at bounding box center [882, 363] width 226 height 174
click at [462, 324] on b "▾" at bounding box center [468, 316] width 34 height 24
click at [457, 431] on li "$300" at bounding box center [460, 430] width 129 height 26
select select "30000"
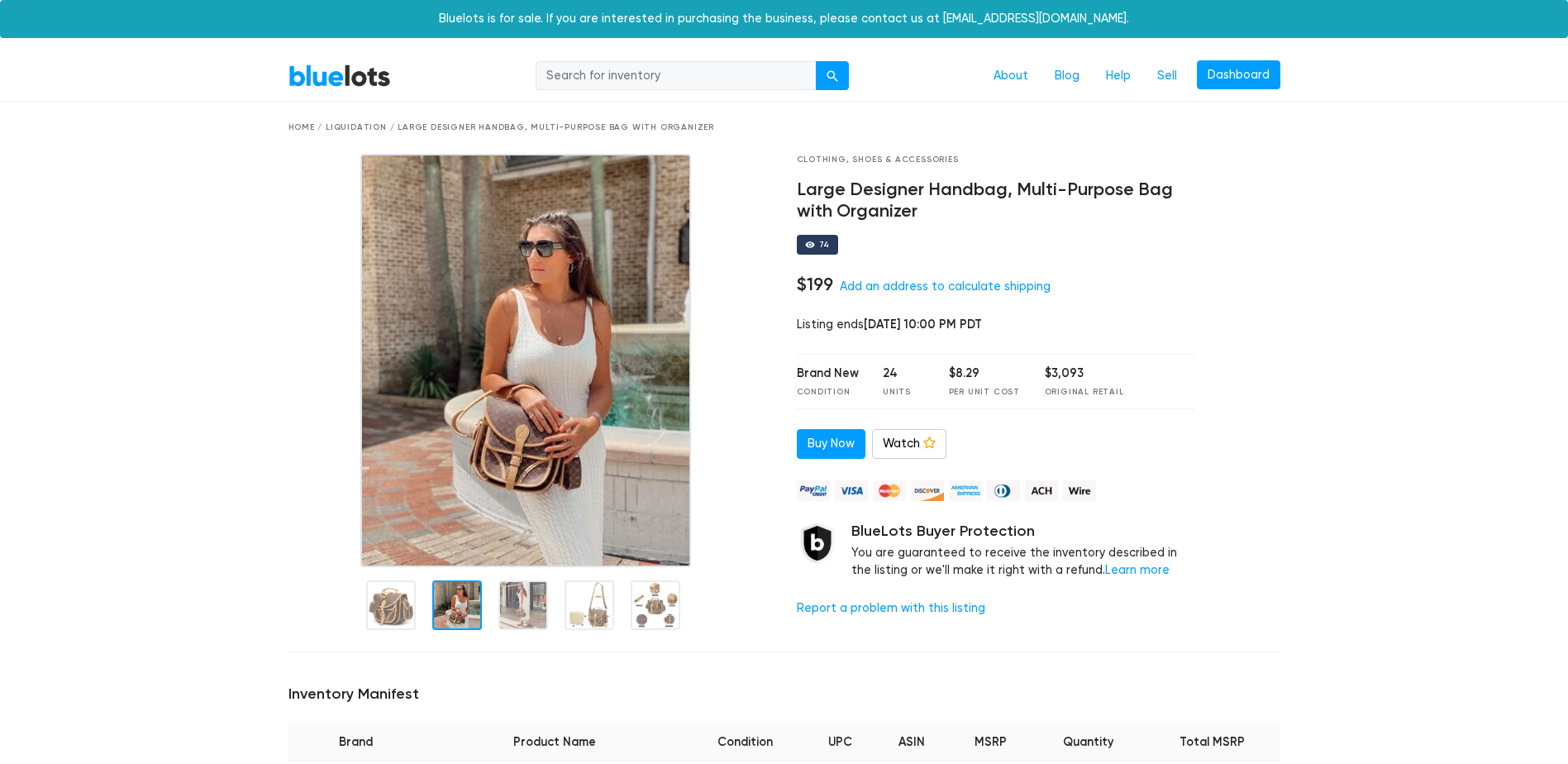
click at [446, 627] on div at bounding box center [457, 604] width 50 height 50
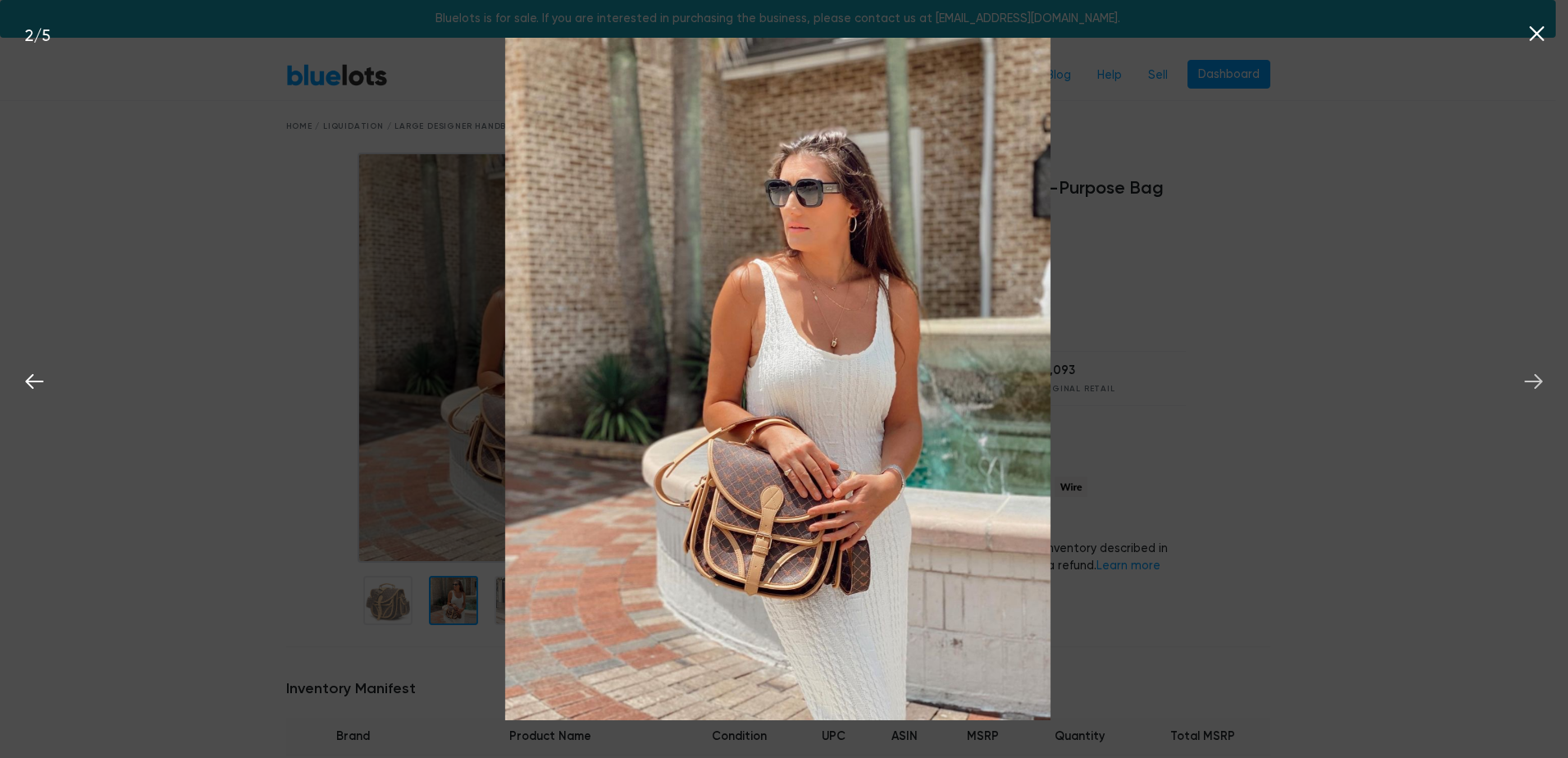
click at [1543, 378] on icon at bounding box center [1533, 380] width 24 height 24
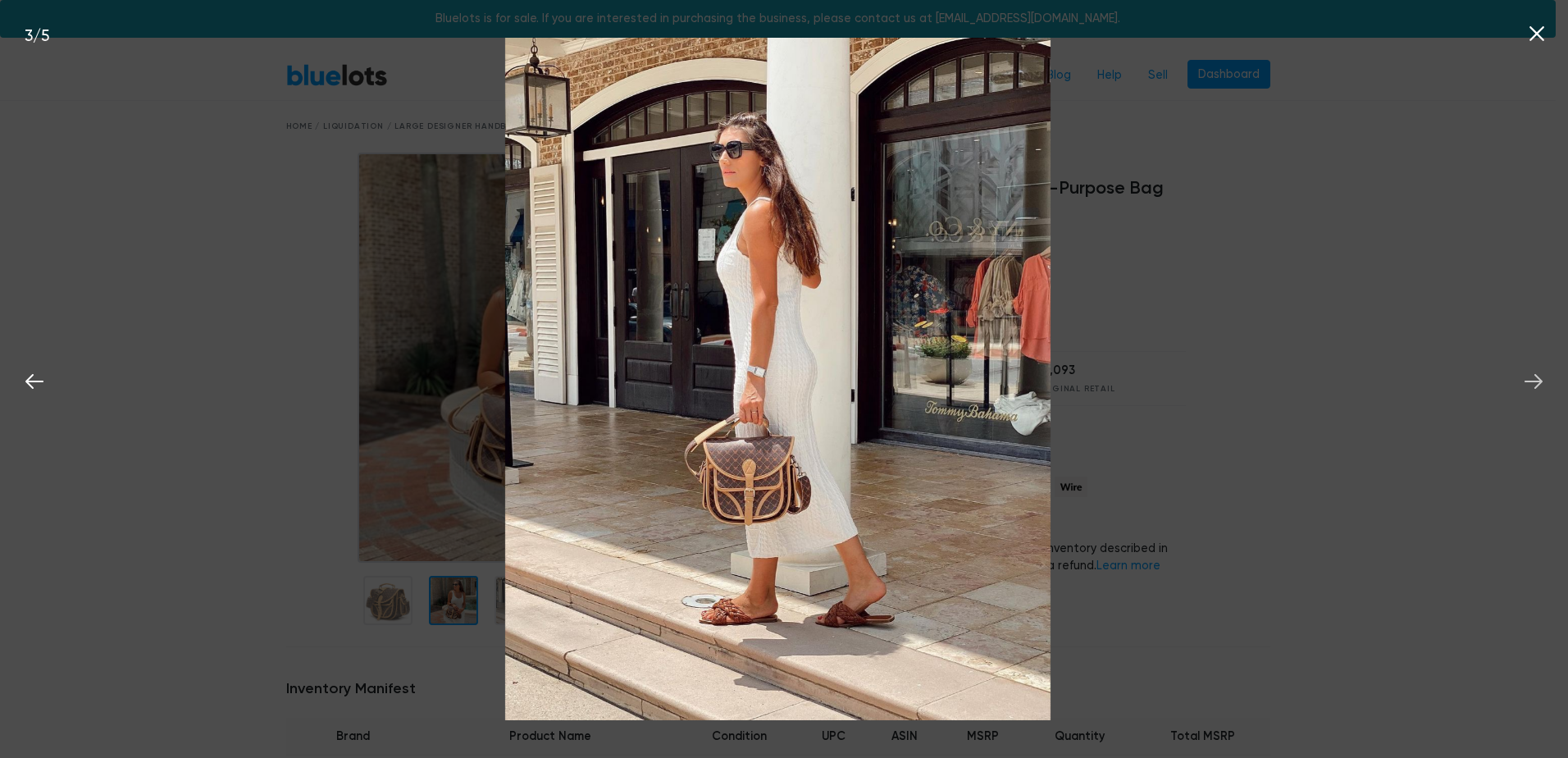
click at [1543, 378] on icon at bounding box center [1533, 380] width 24 height 24
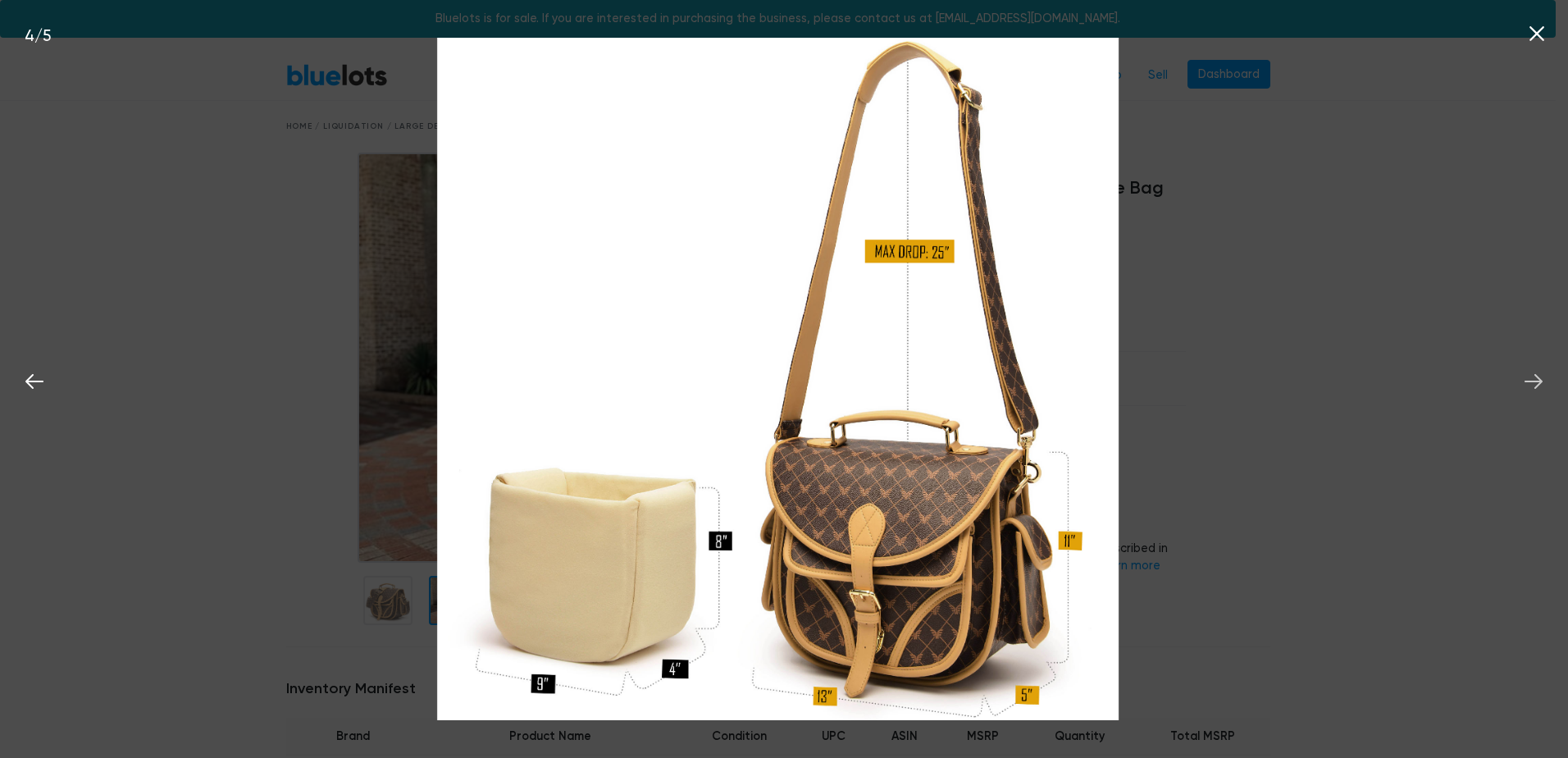
click at [1543, 378] on icon at bounding box center [1533, 380] width 24 height 24
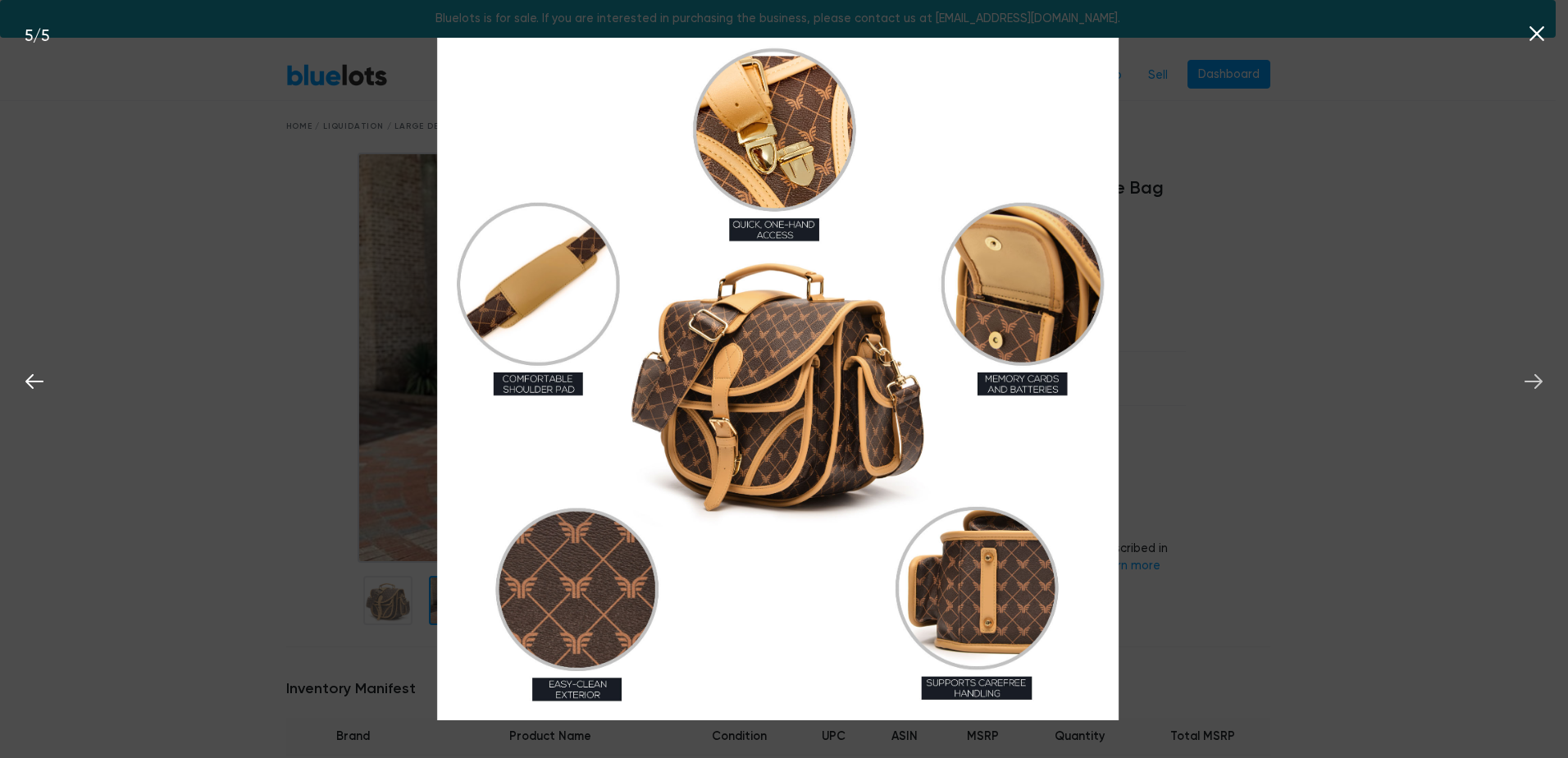
click at [1542, 380] on icon at bounding box center [1533, 380] width 24 height 24
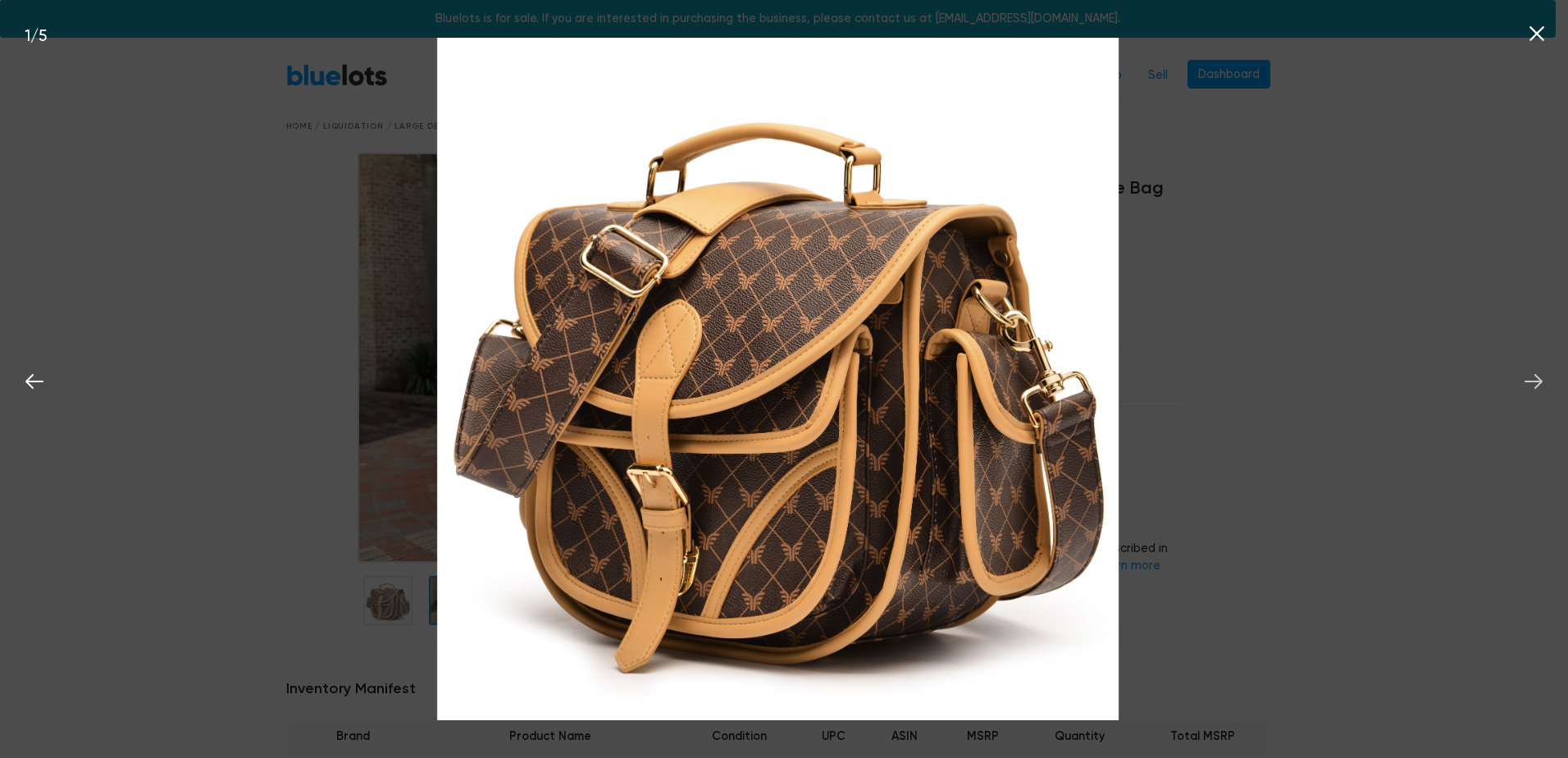
click at [1542, 380] on icon at bounding box center [1533, 380] width 24 height 24
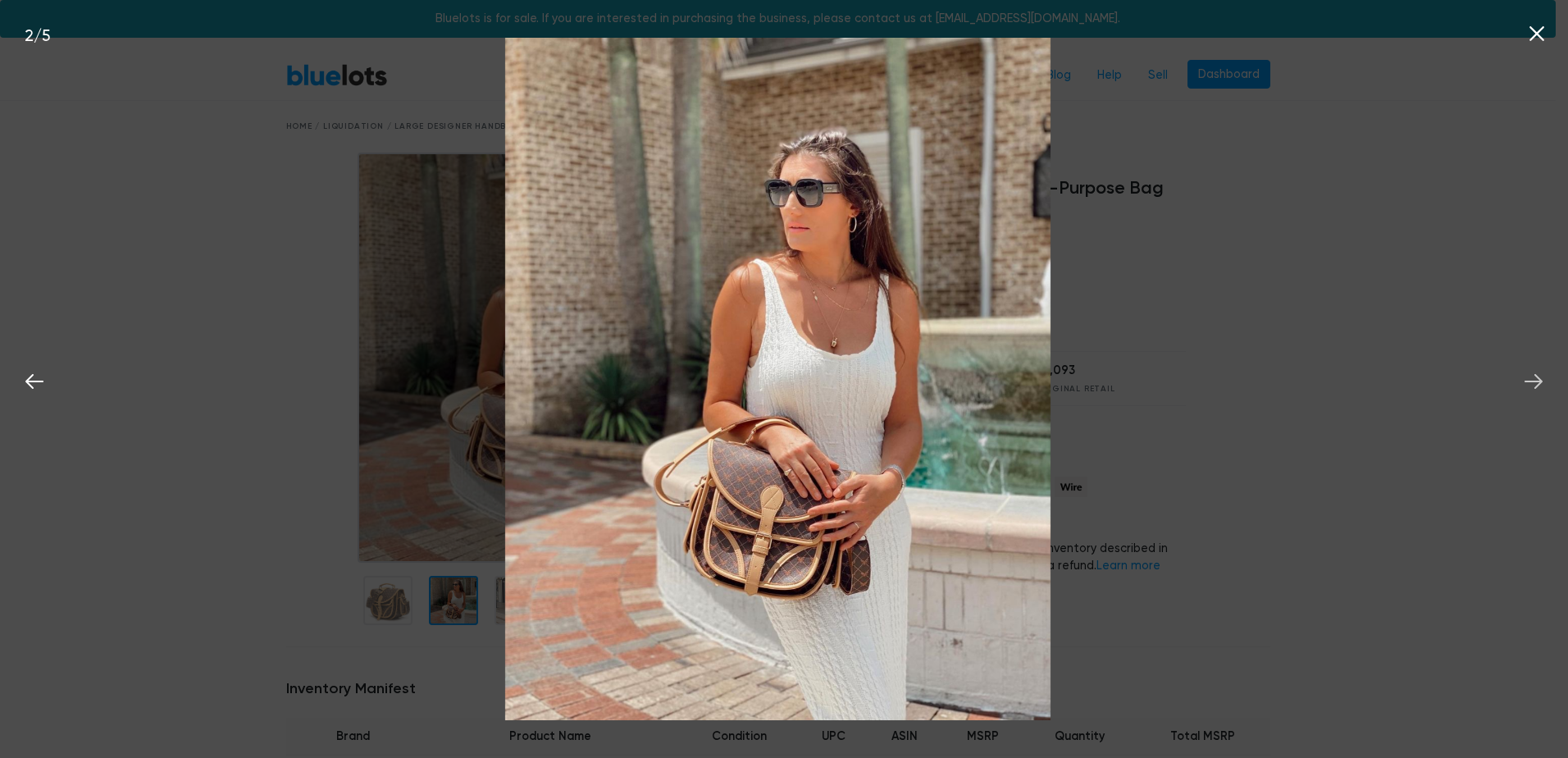
click at [1542, 380] on icon at bounding box center [1533, 380] width 24 height 24
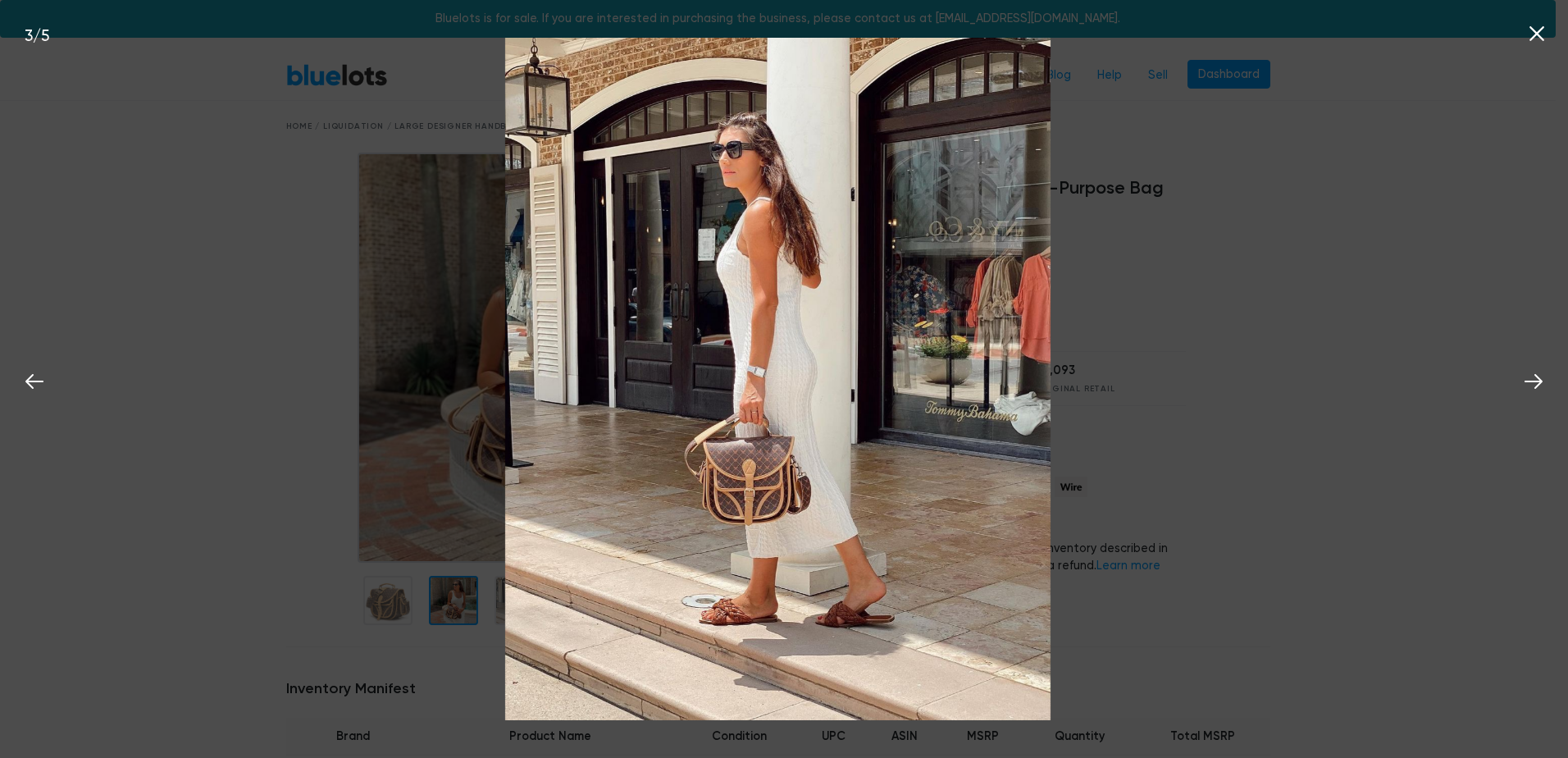
click at [1531, 31] on icon at bounding box center [1536, 33] width 24 height 24
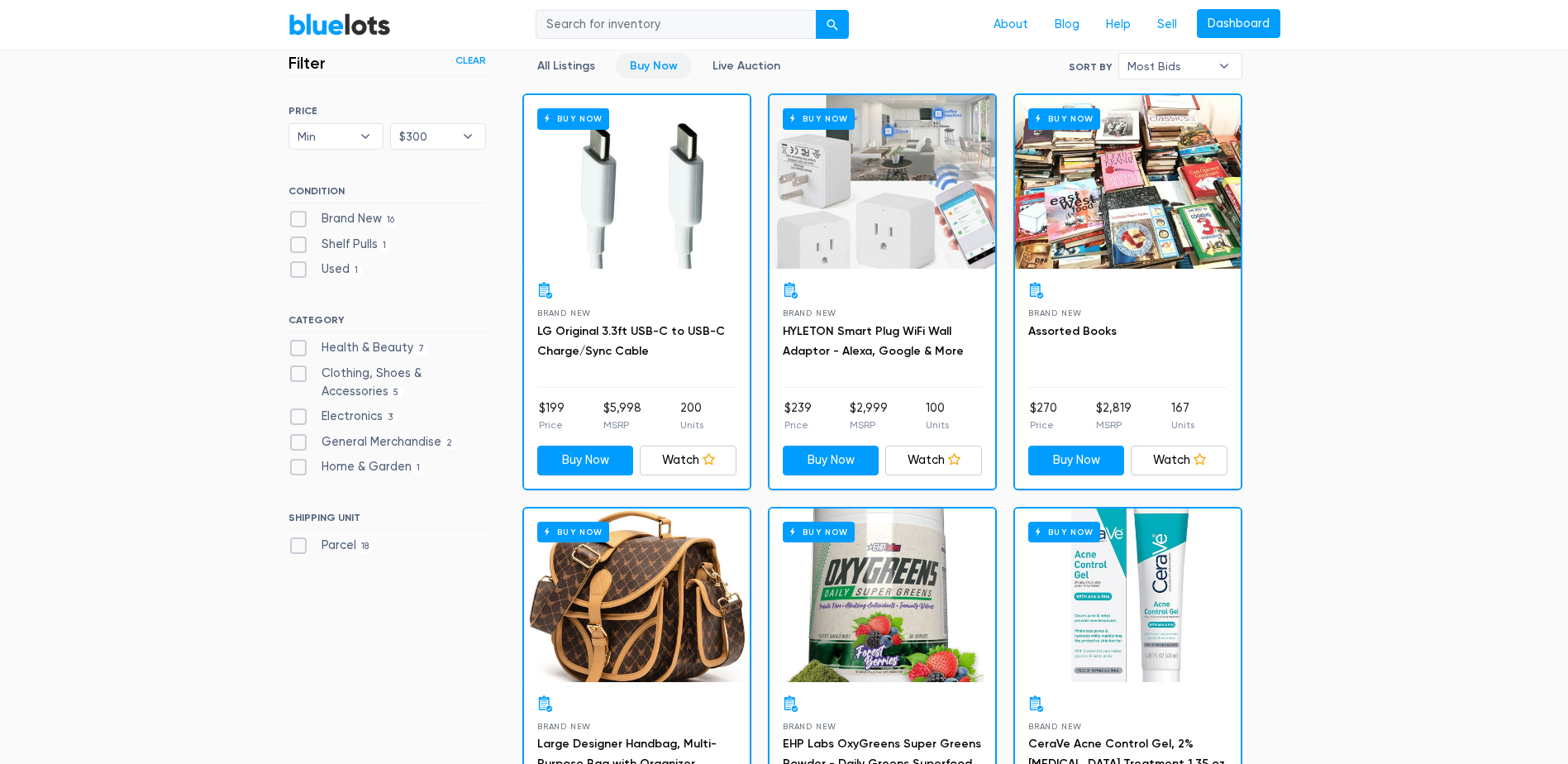
scroll to position [47, 0]
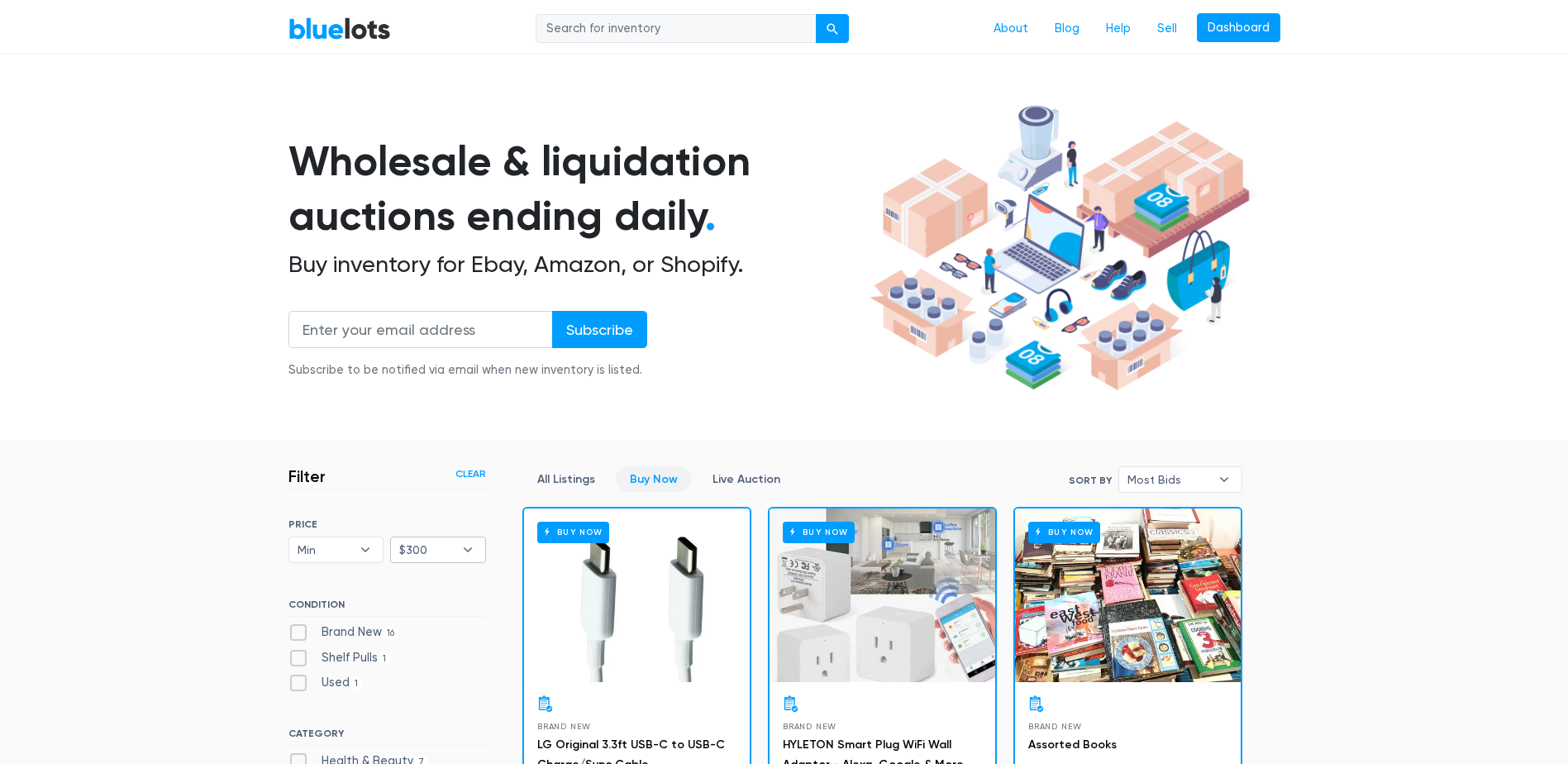
click at [445, 549] on span "$300" at bounding box center [426, 549] width 54 height 24
click at [423, 314] on li "Max" at bounding box center [460, 306] width 129 height 26
select select
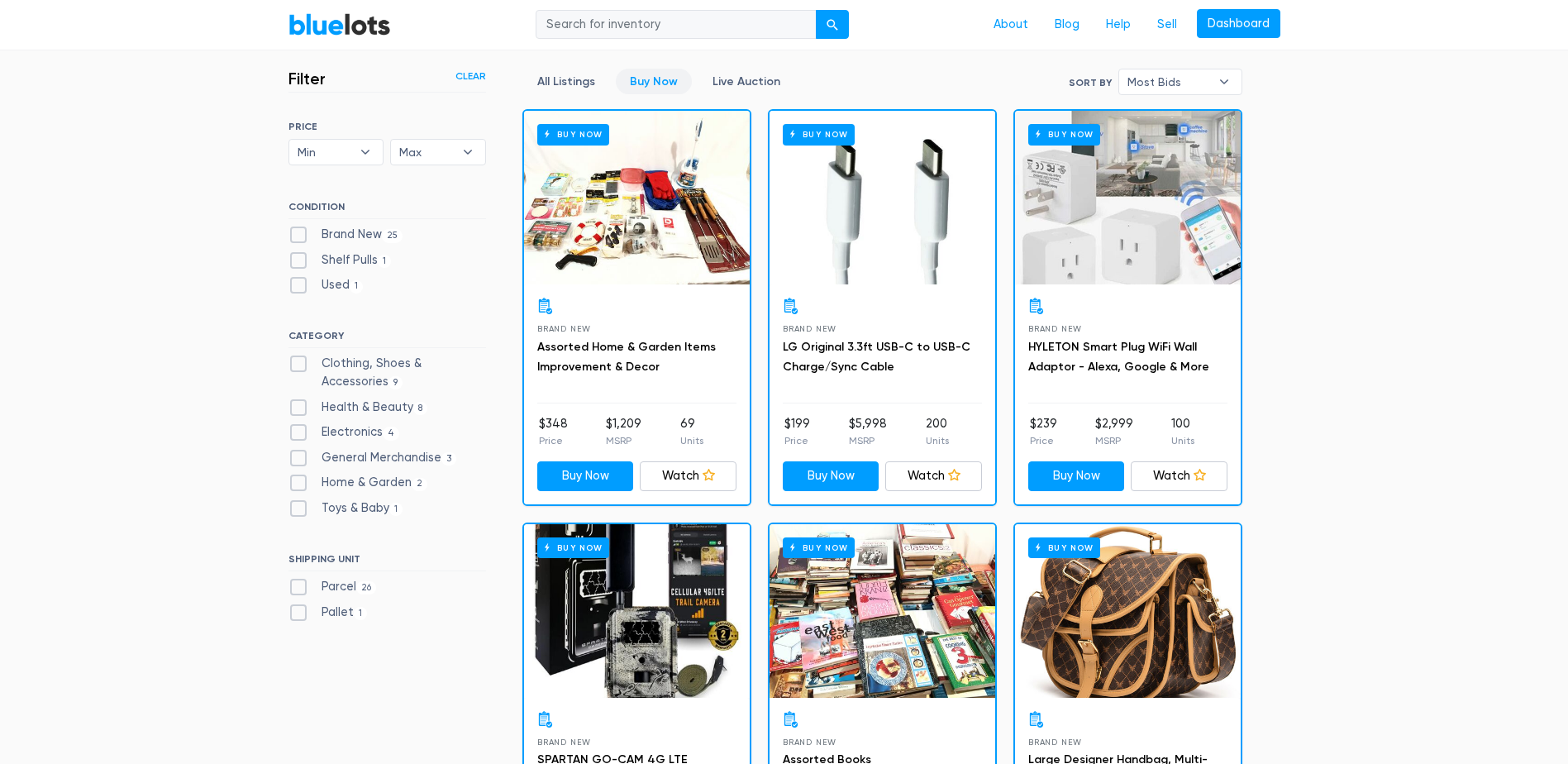
scroll to position [279, 0]
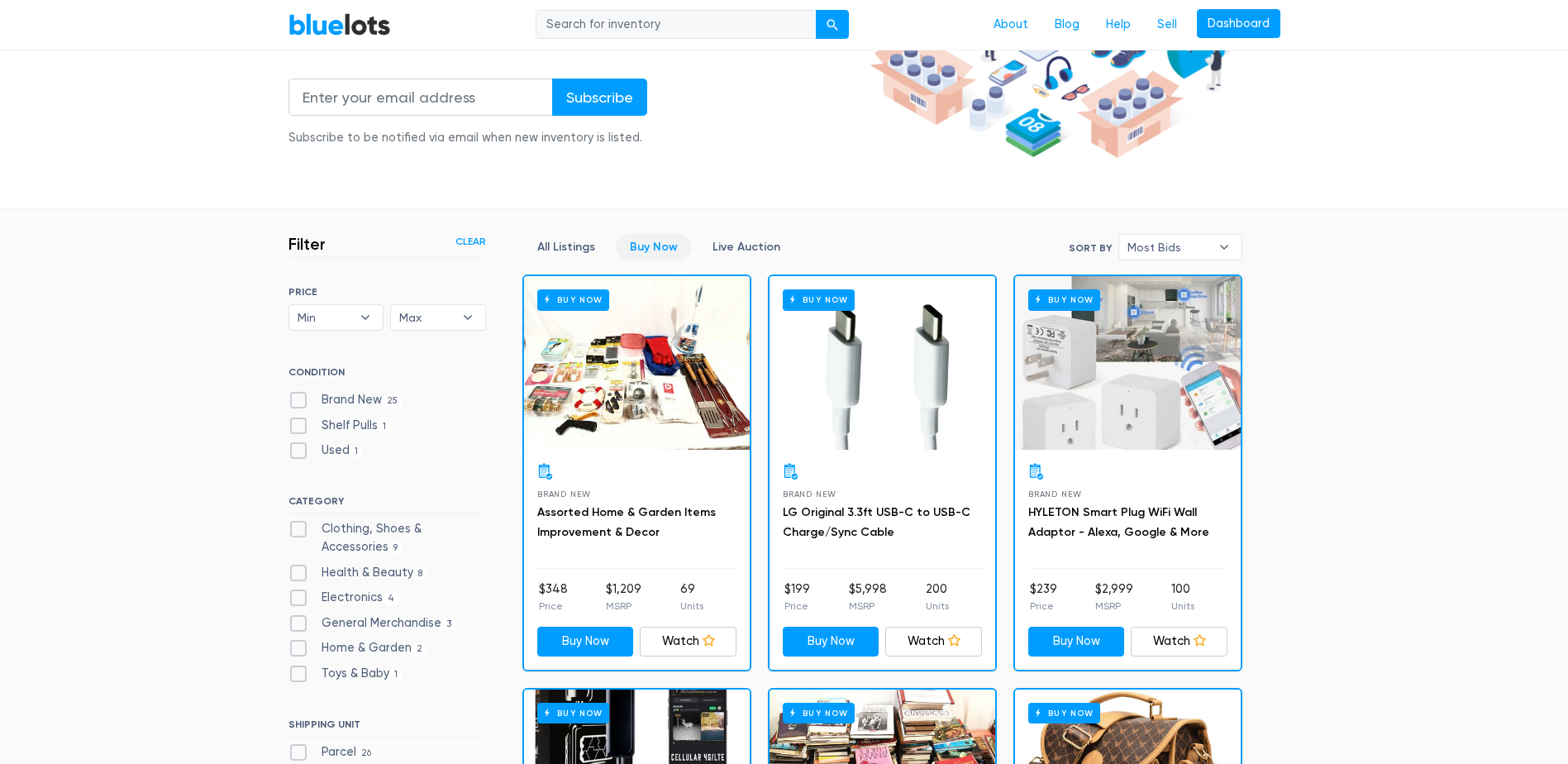
click at [644, 372] on div "Buy Now" at bounding box center [636, 363] width 226 height 174
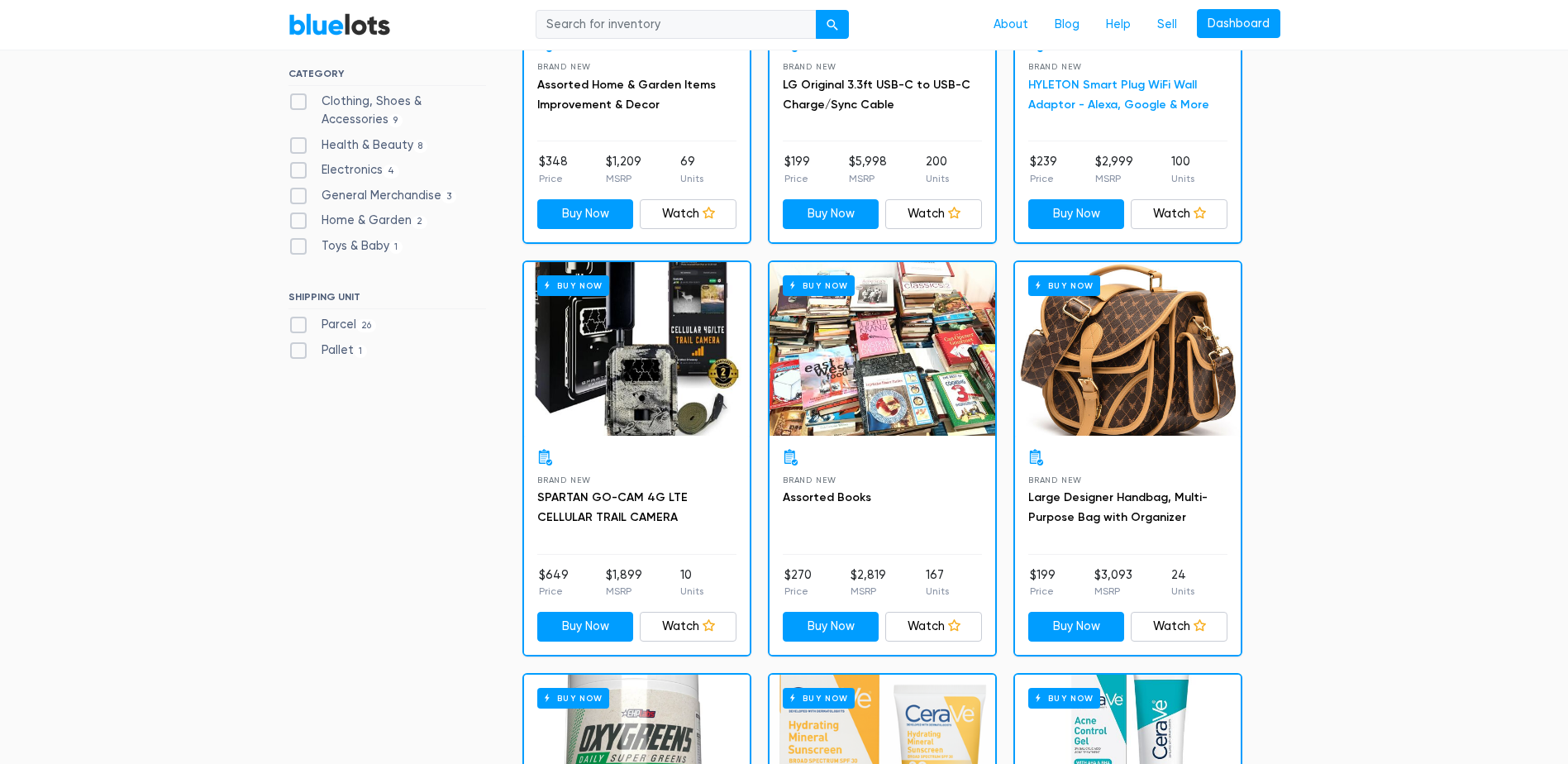
scroll to position [775, 0]
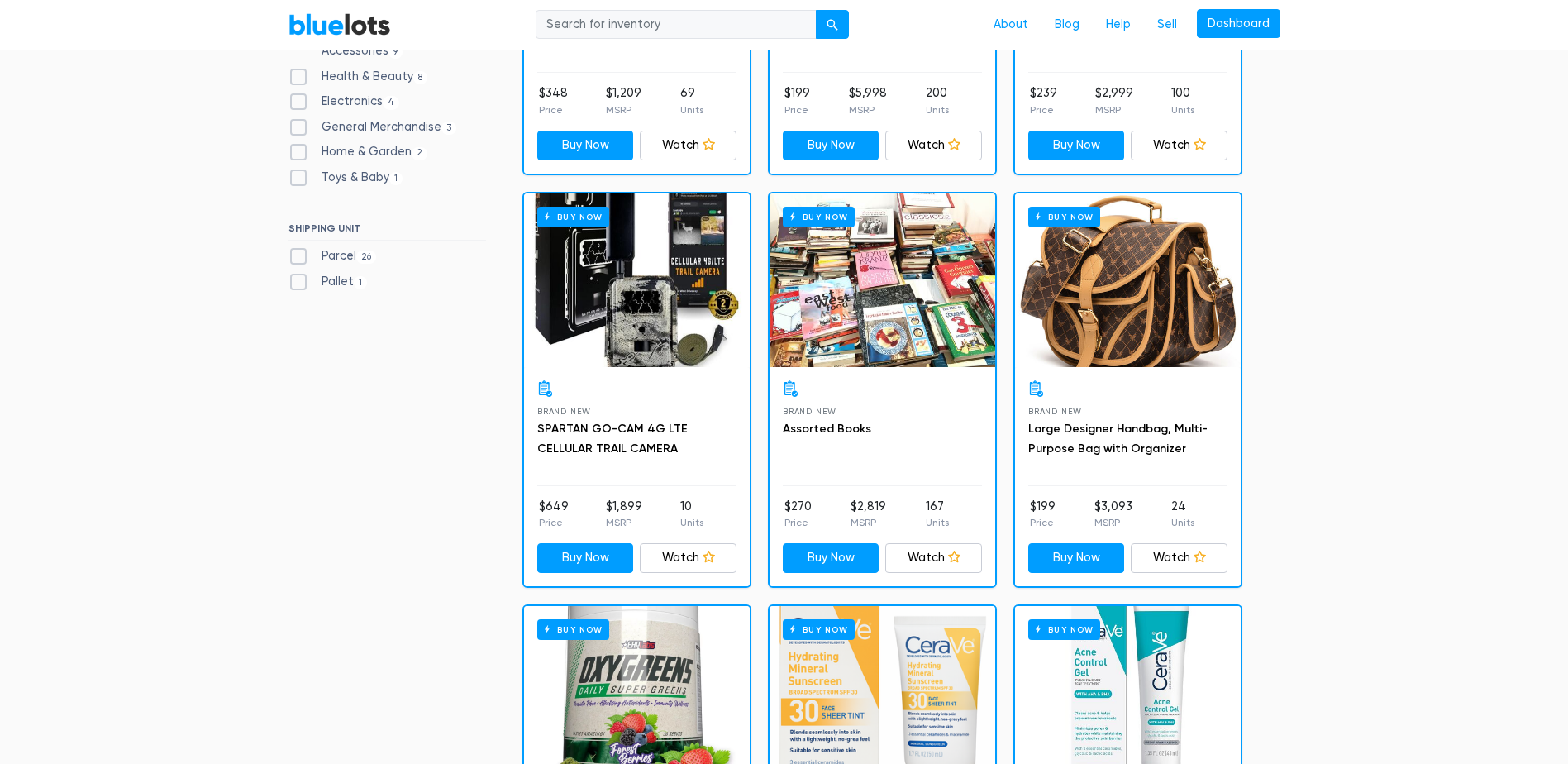
click at [899, 329] on div "Buy Now" at bounding box center [882, 280] width 226 height 174
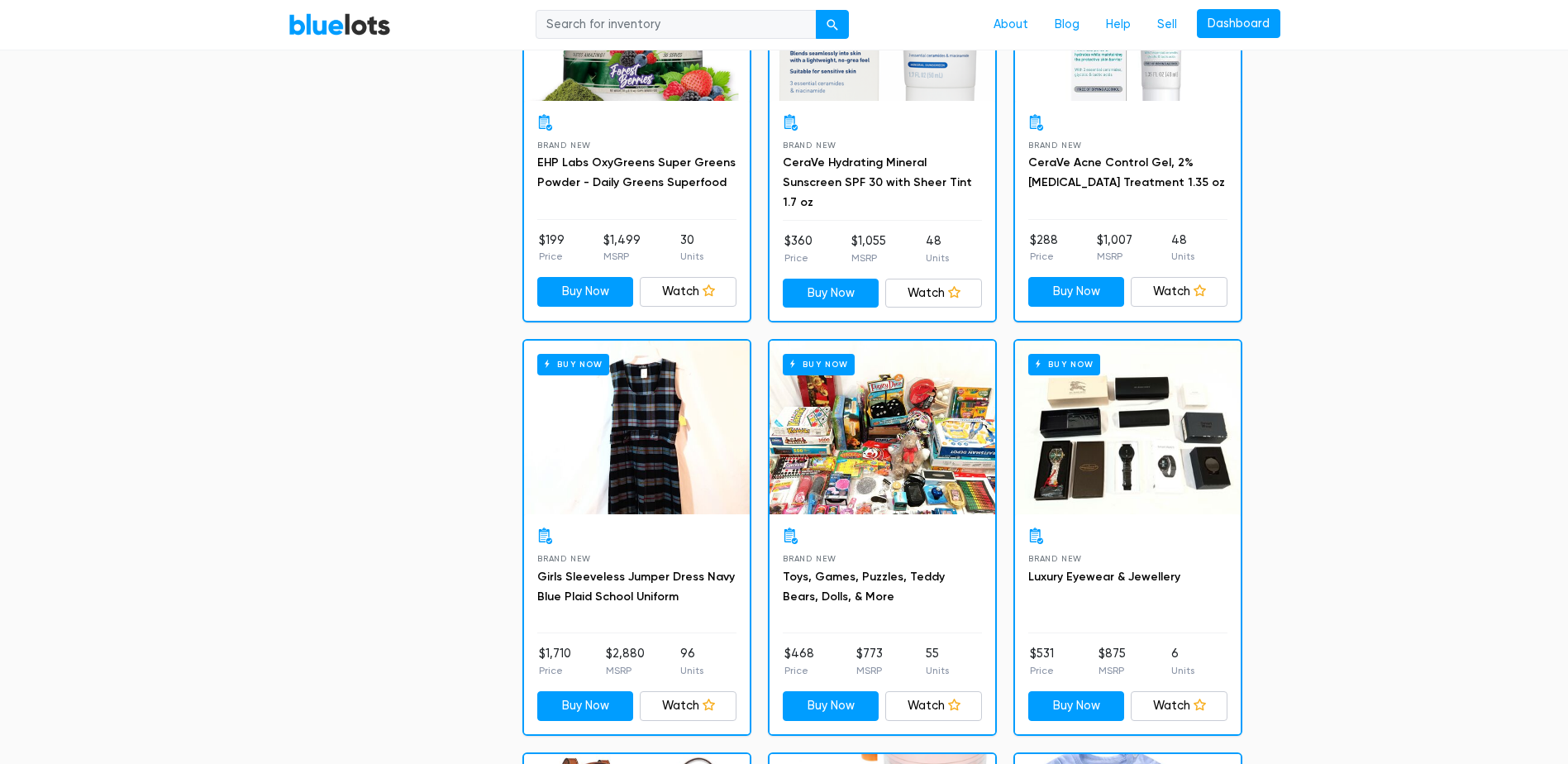
scroll to position [1519, 0]
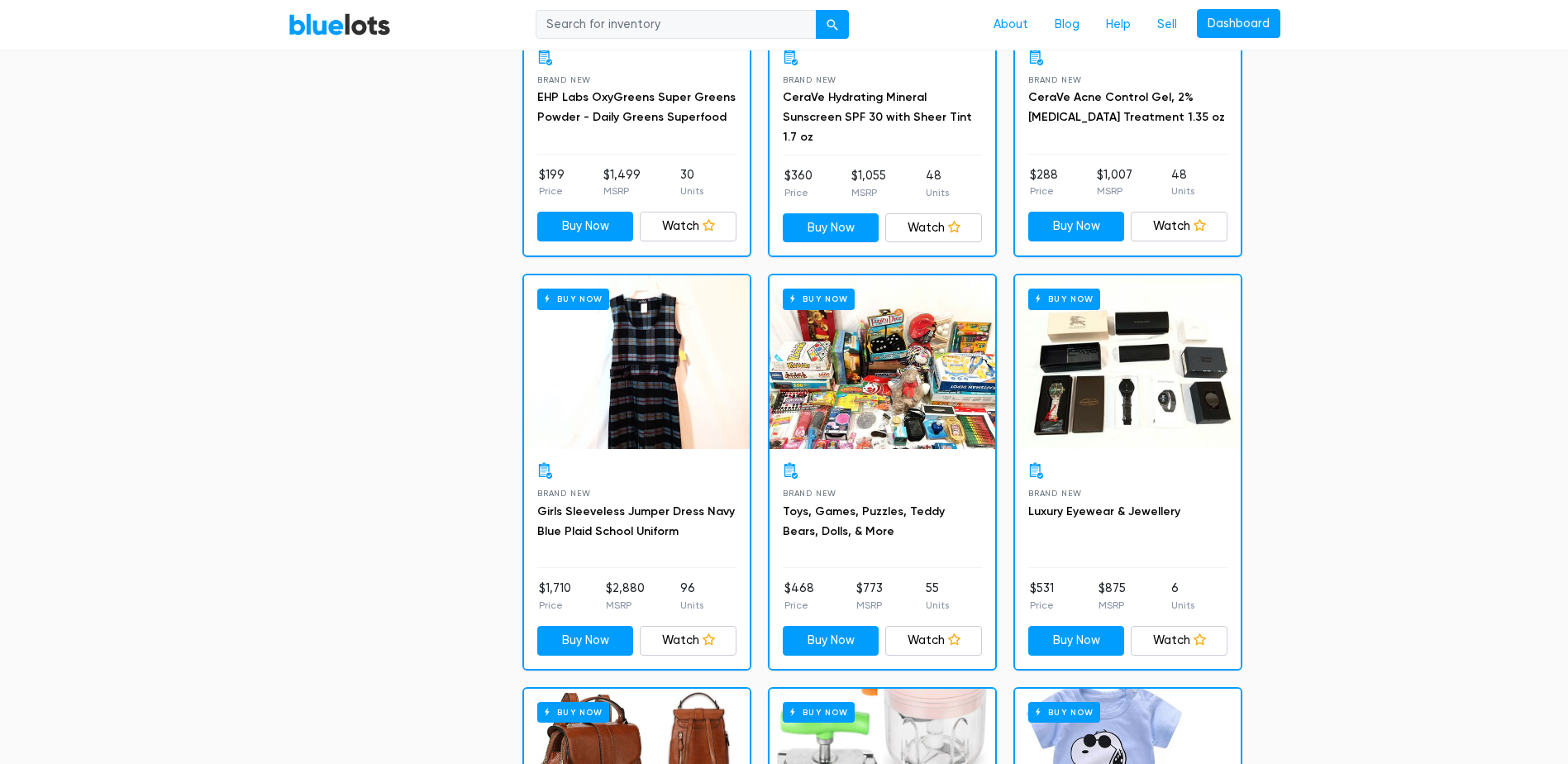
click at [882, 365] on div "Buy Now" at bounding box center [882, 363] width 226 height 174
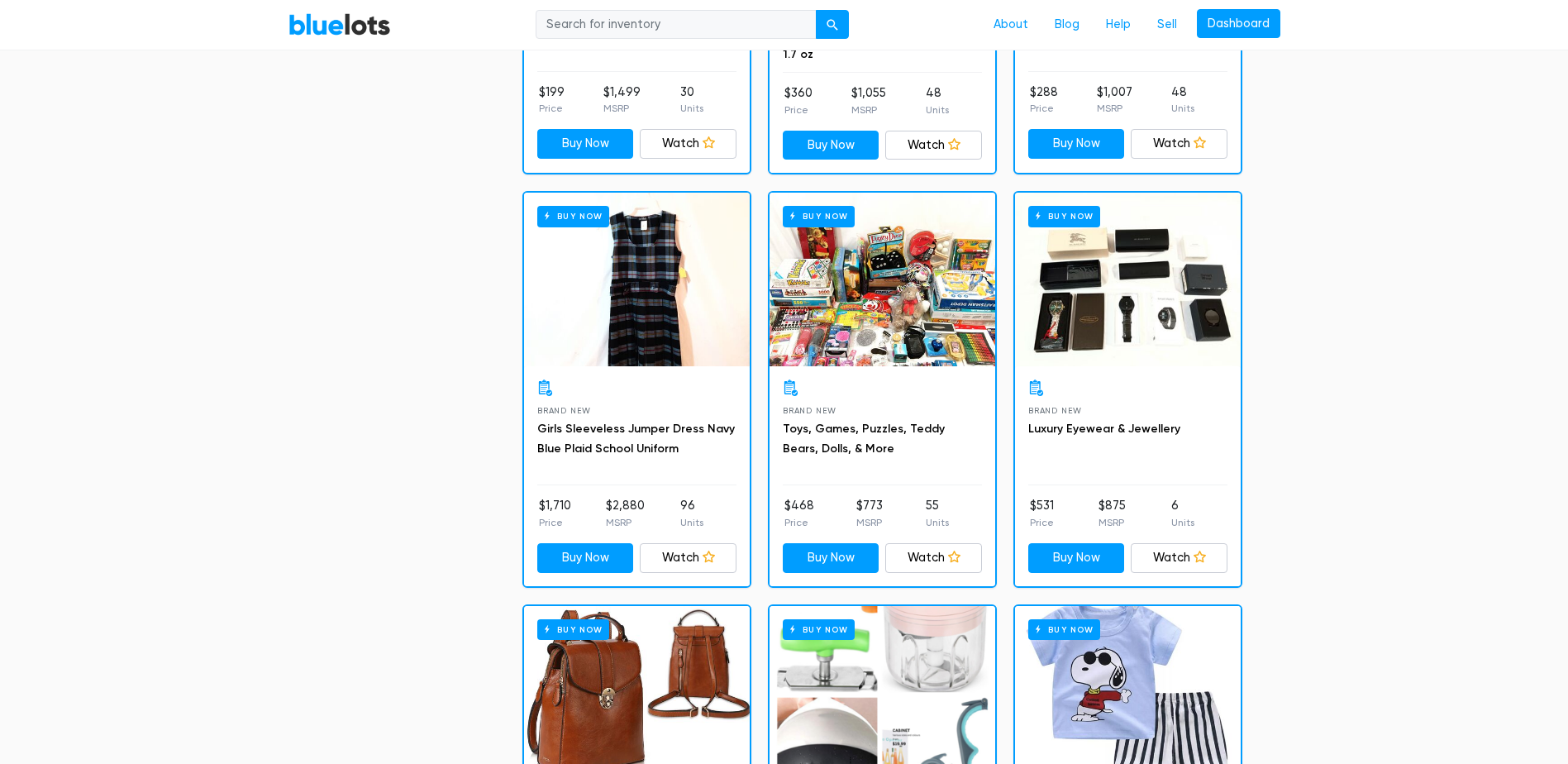
click at [690, 264] on div "Buy Now" at bounding box center [636, 279] width 226 height 174
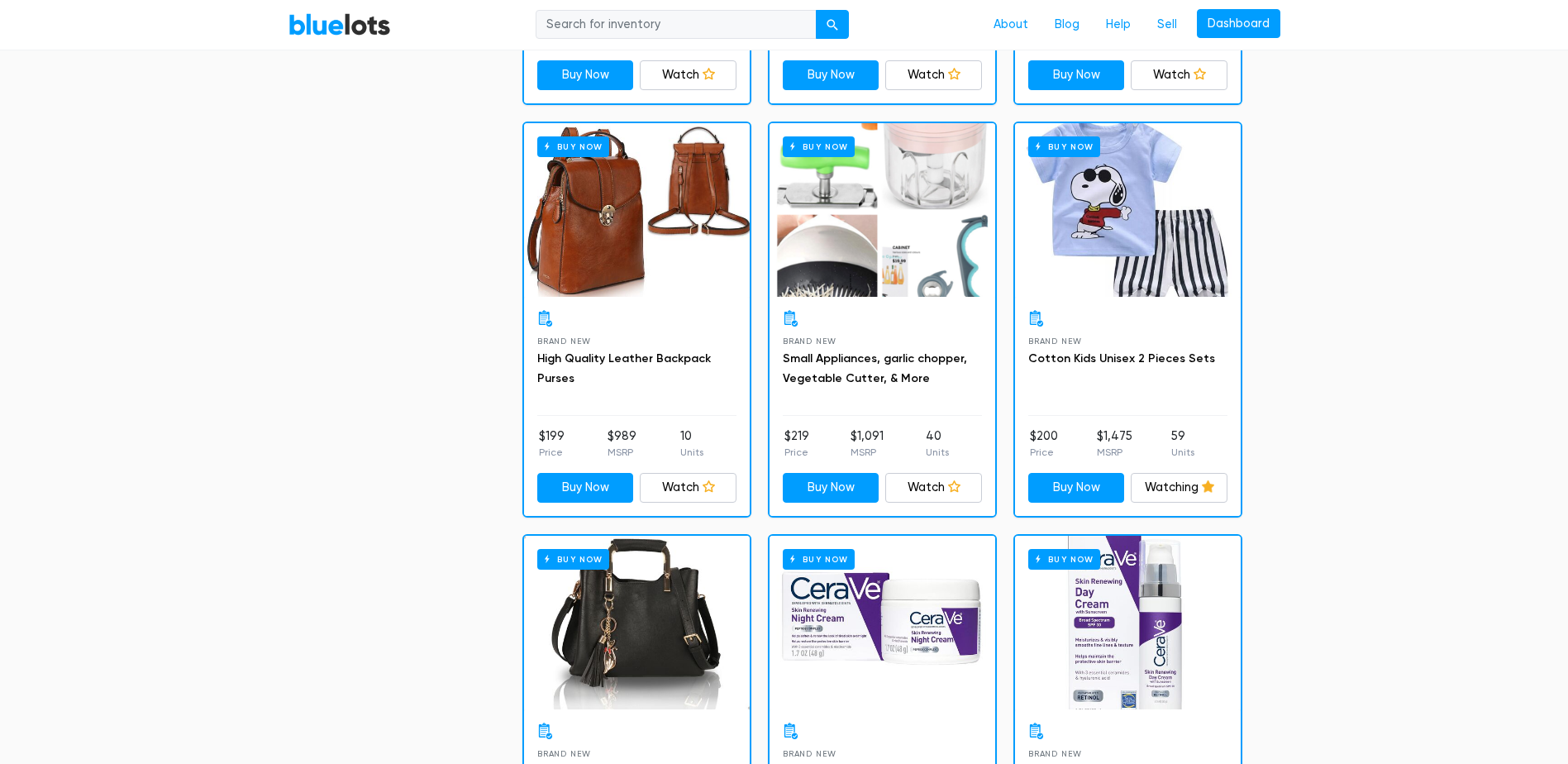
scroll to position [2097, 0]
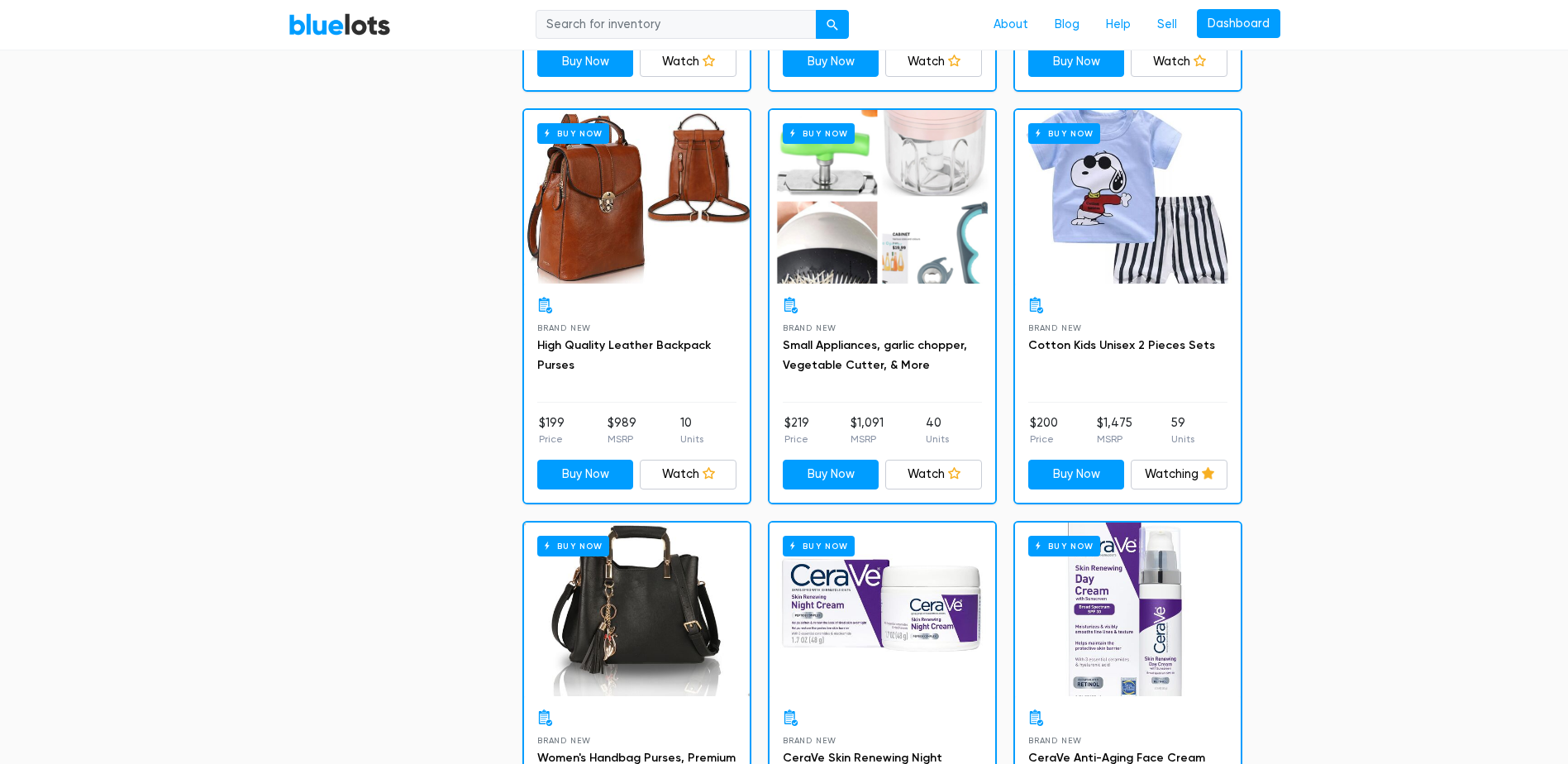
click at [924, 229] on div "Buy Now" at bounding box center [882, 197] width 226 height 174
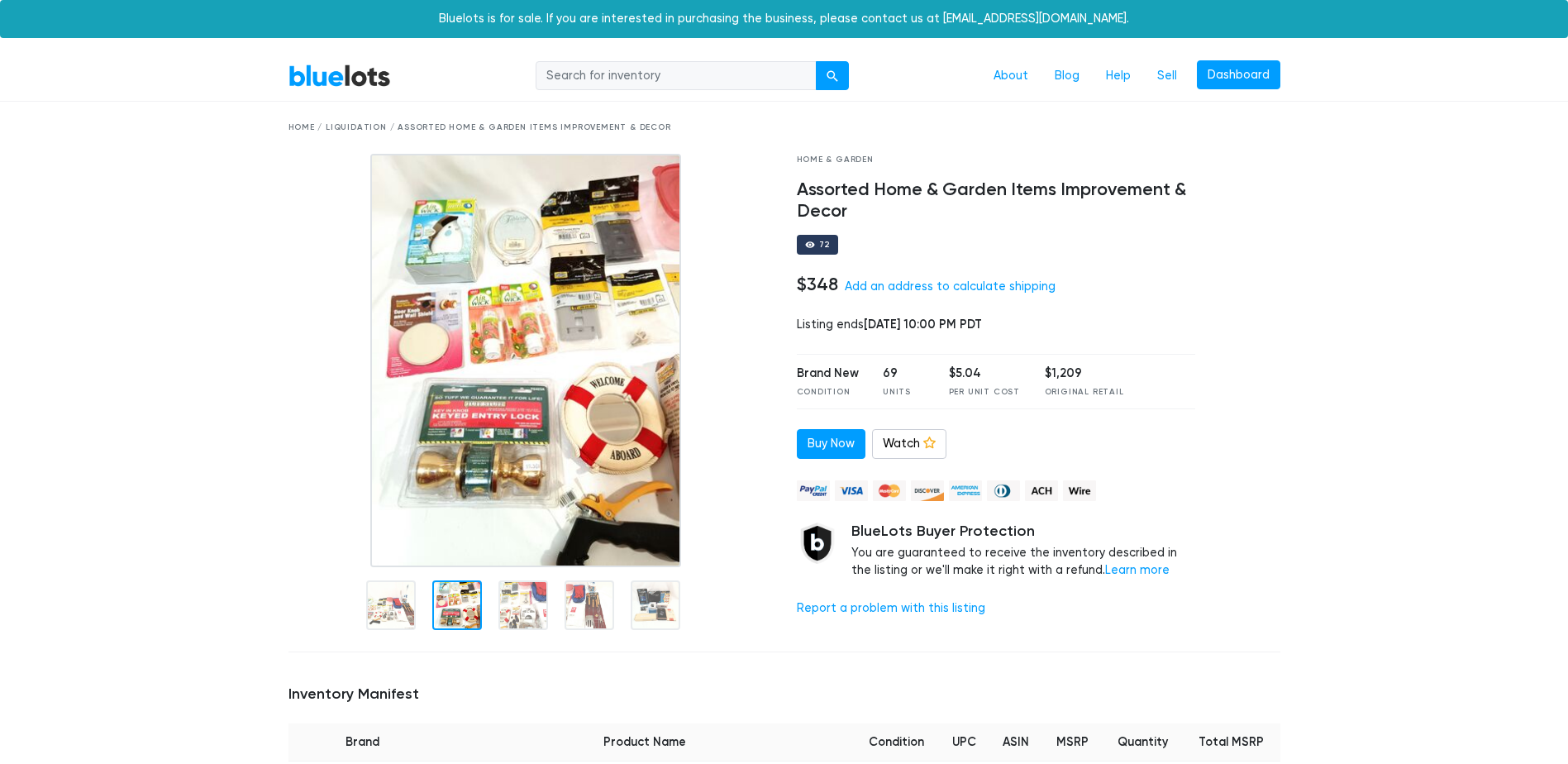
click at [460, 601] on div at bounding box center [457, 604] width 50 height 50
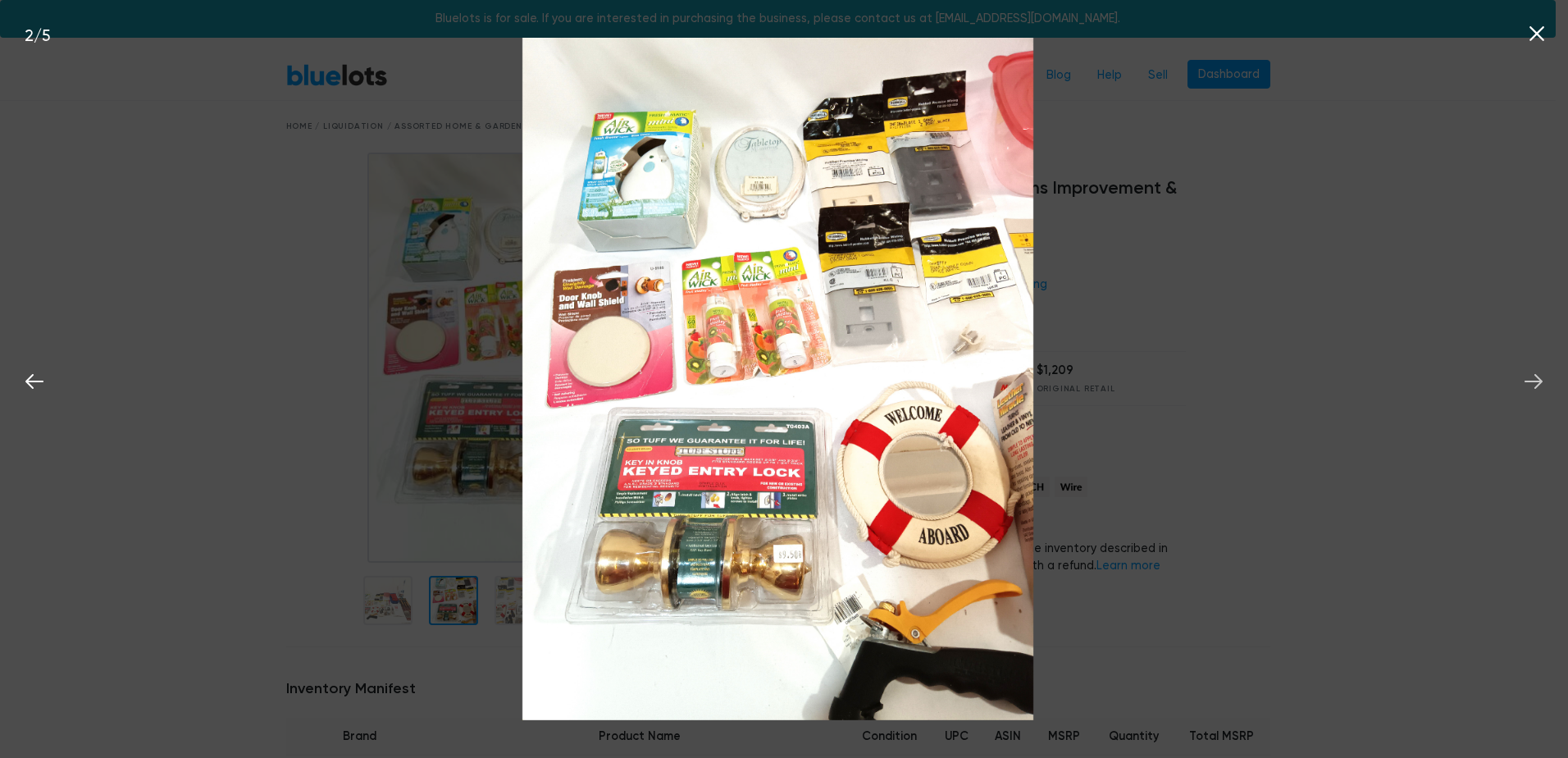
click at [1541, 380] on icon at bounding box center [1533, 380] width 24 height 24
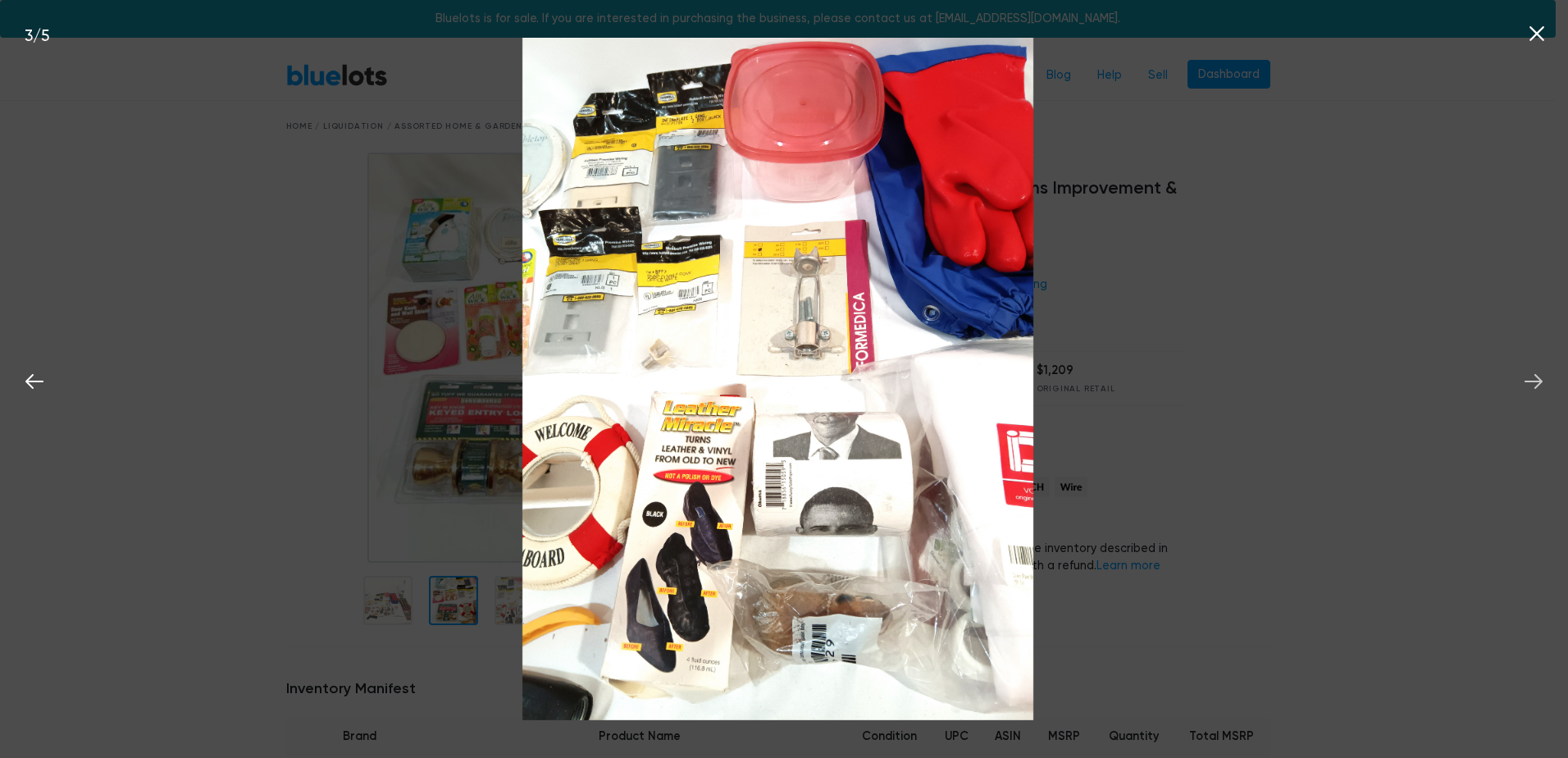
click at [1543, 374] on icon at bounding box center [1533, 380] width 24 height 24
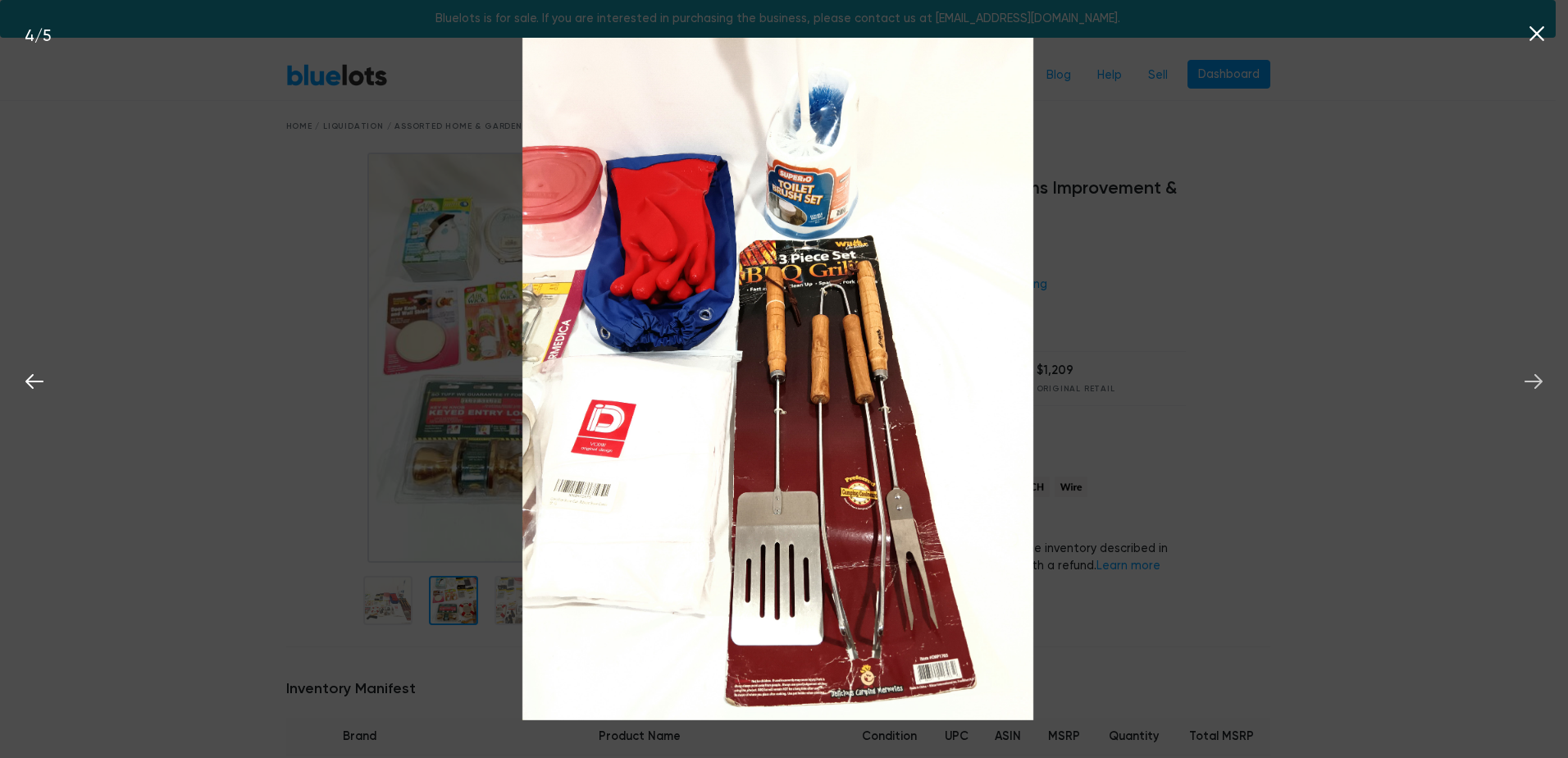
click at [1543, 374] on icon at bounding box center [1533, 380] width 24 height 24
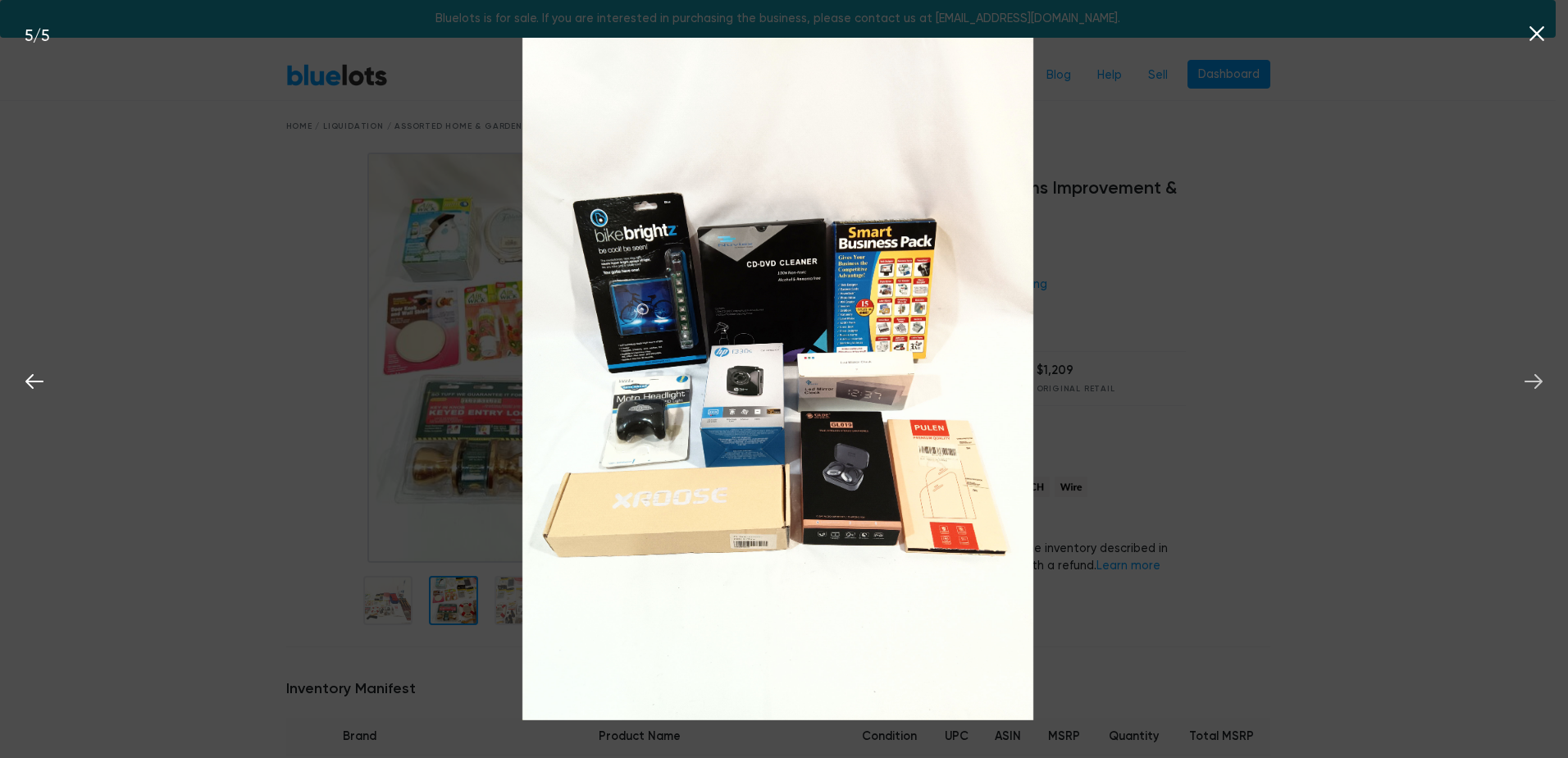
click at [1543, 374] on icon at bounding box center [1533, 380] width 24 height 24
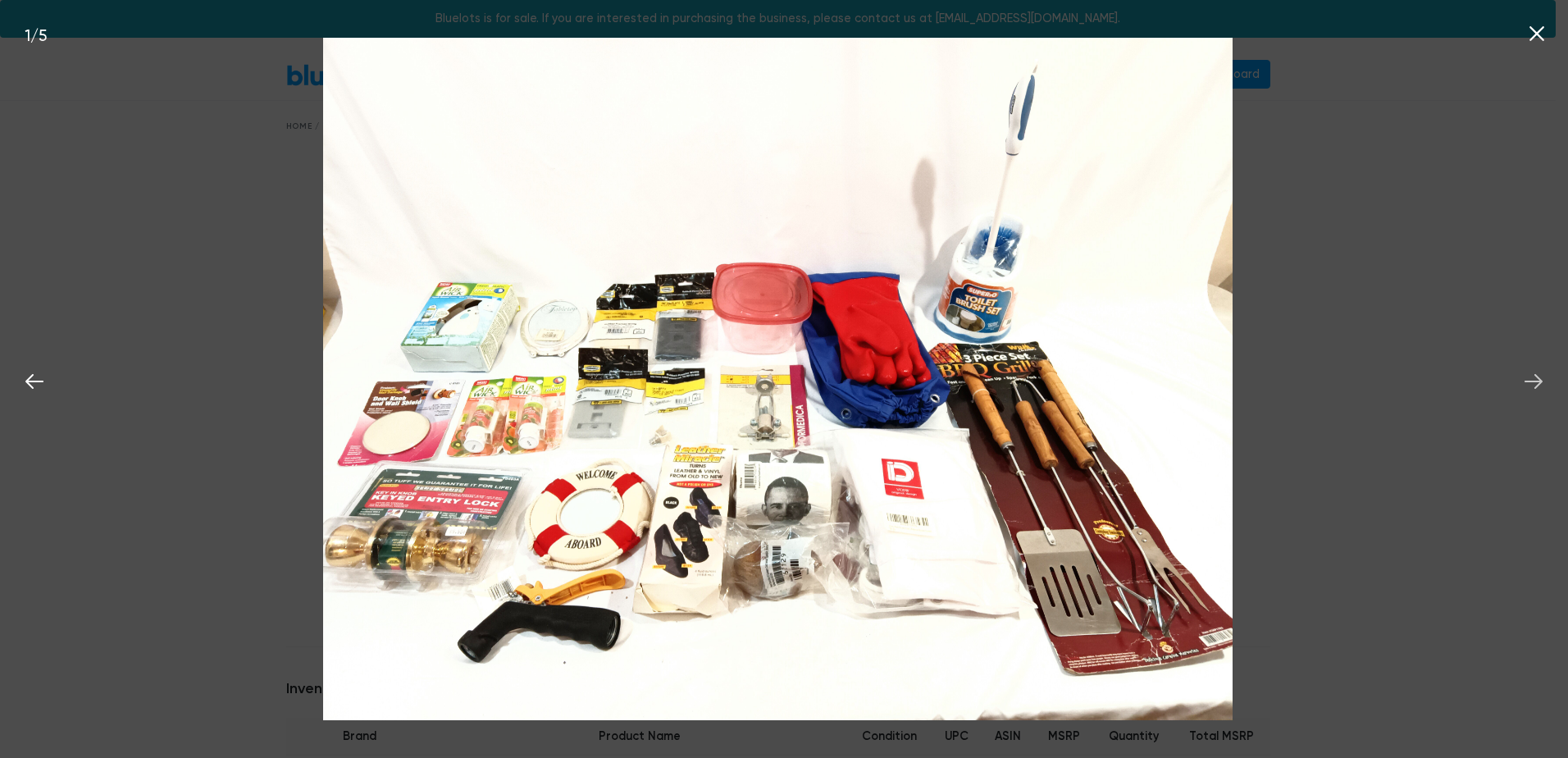
click at [1543, 374] on icon at bounding box center [1533, 380] width 24 height 24
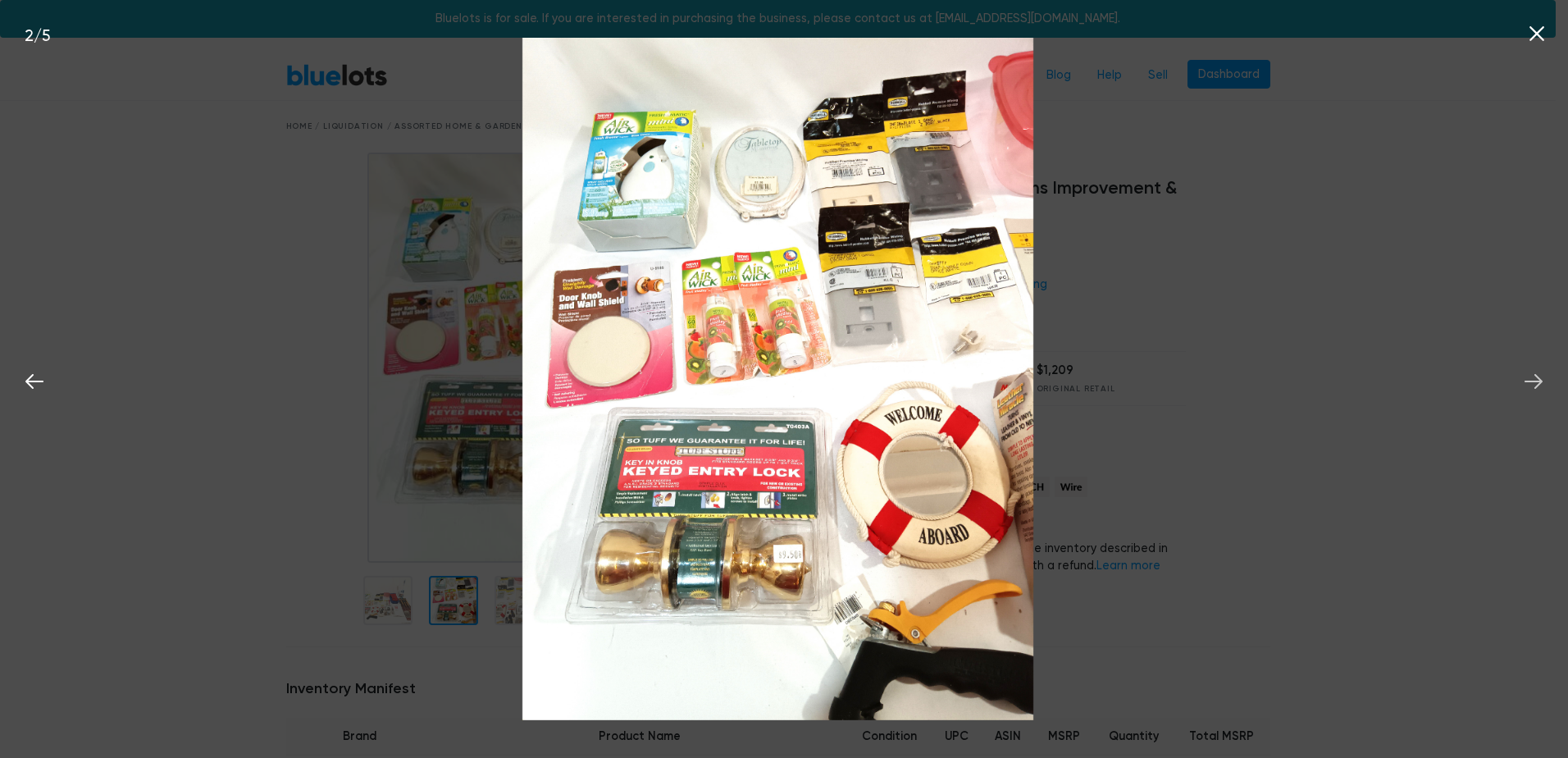
click at [1543, 374] on icon at bounding box center [1533, 380] width 24 height 24
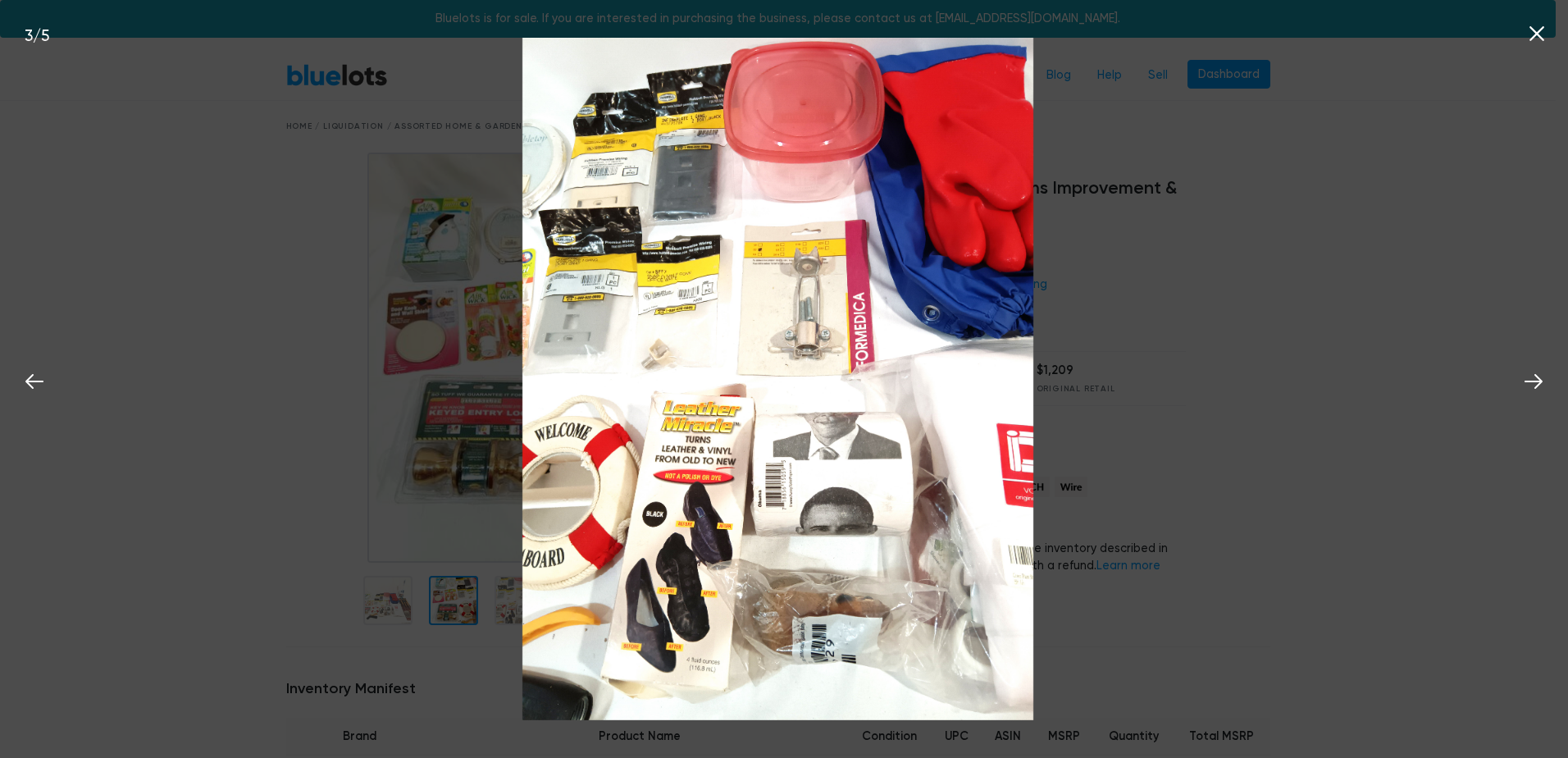
click at [1537, 29] on icon at bounding box center [1536, 33] width 24 height 24
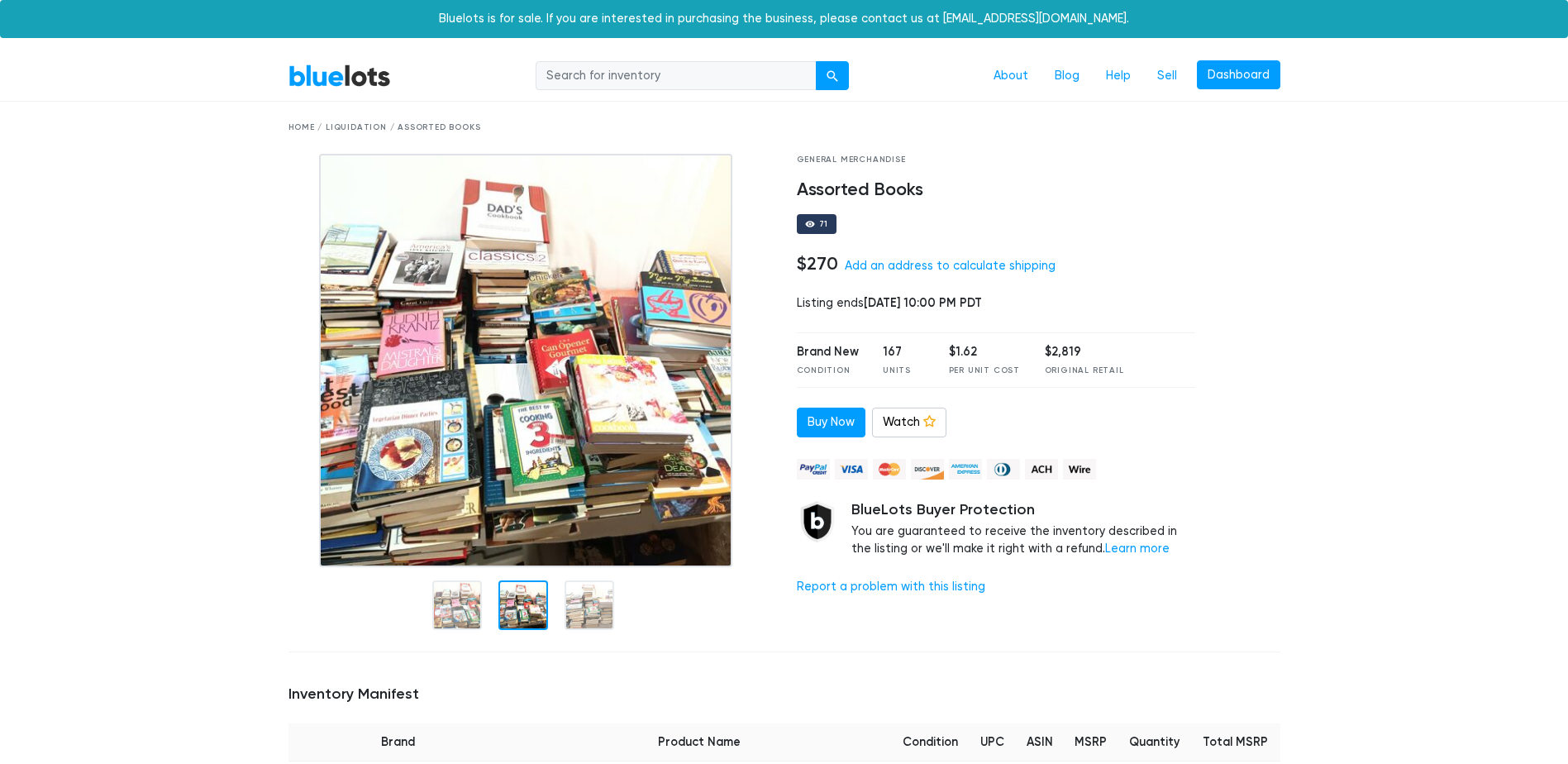
click at [530, 603] on div at bounding box center [523, 604] width 50 height 50
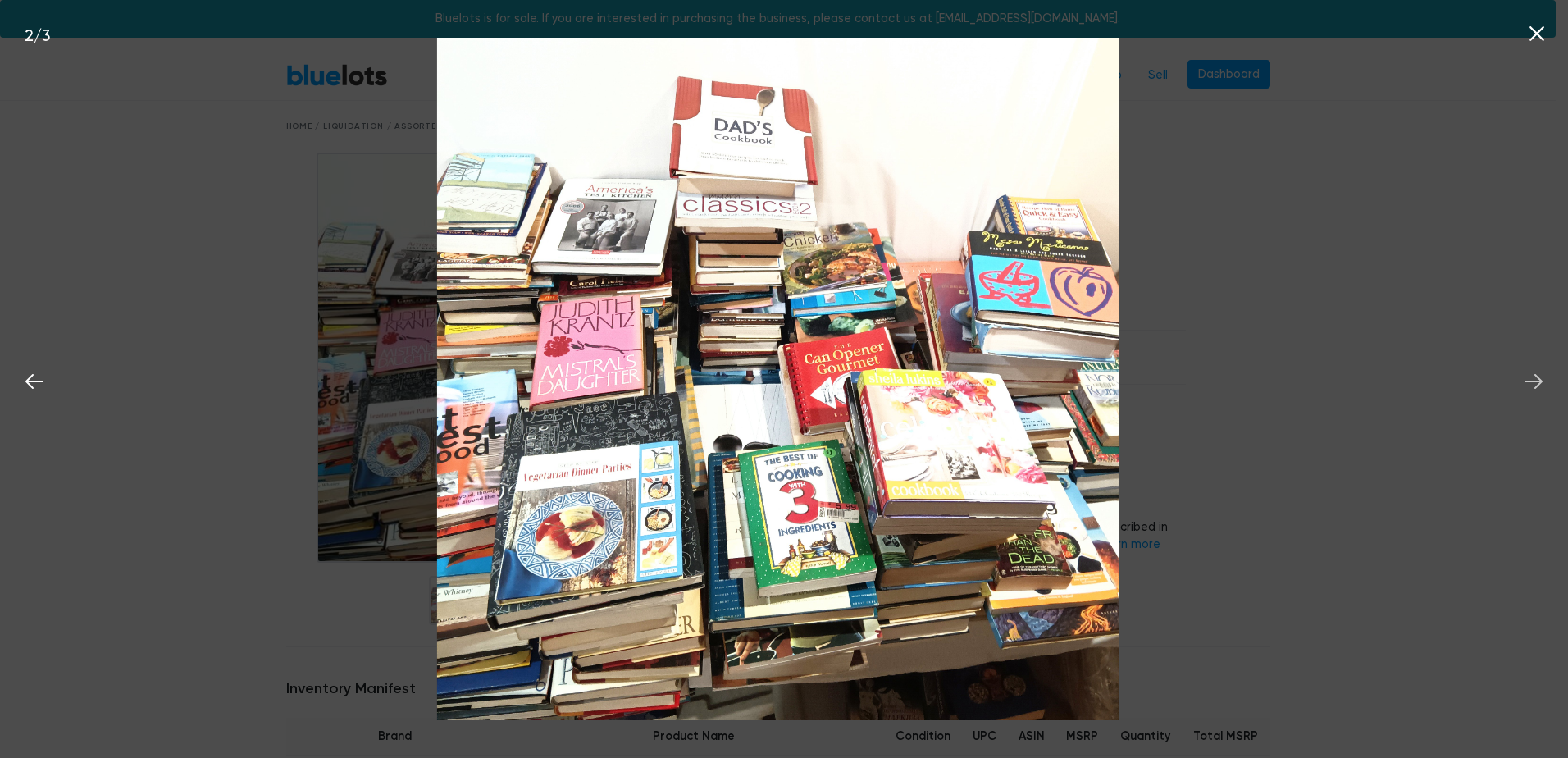
click at [1545, 381] on icon at bounding box center [1533, 380] width 24 height 24
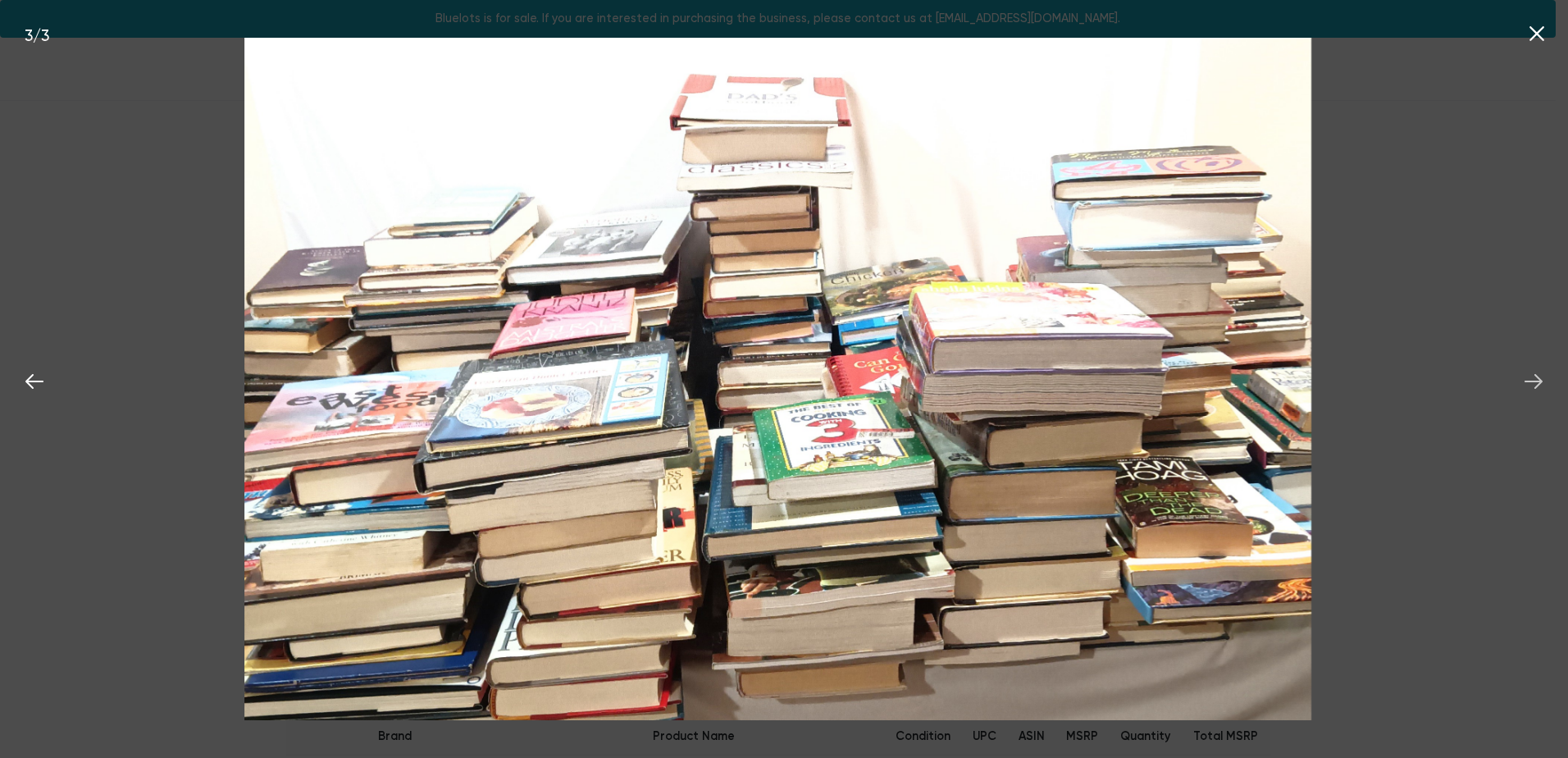
click at [1545, 381] on icon at bounding box center [1533, 380] width 24 height 24
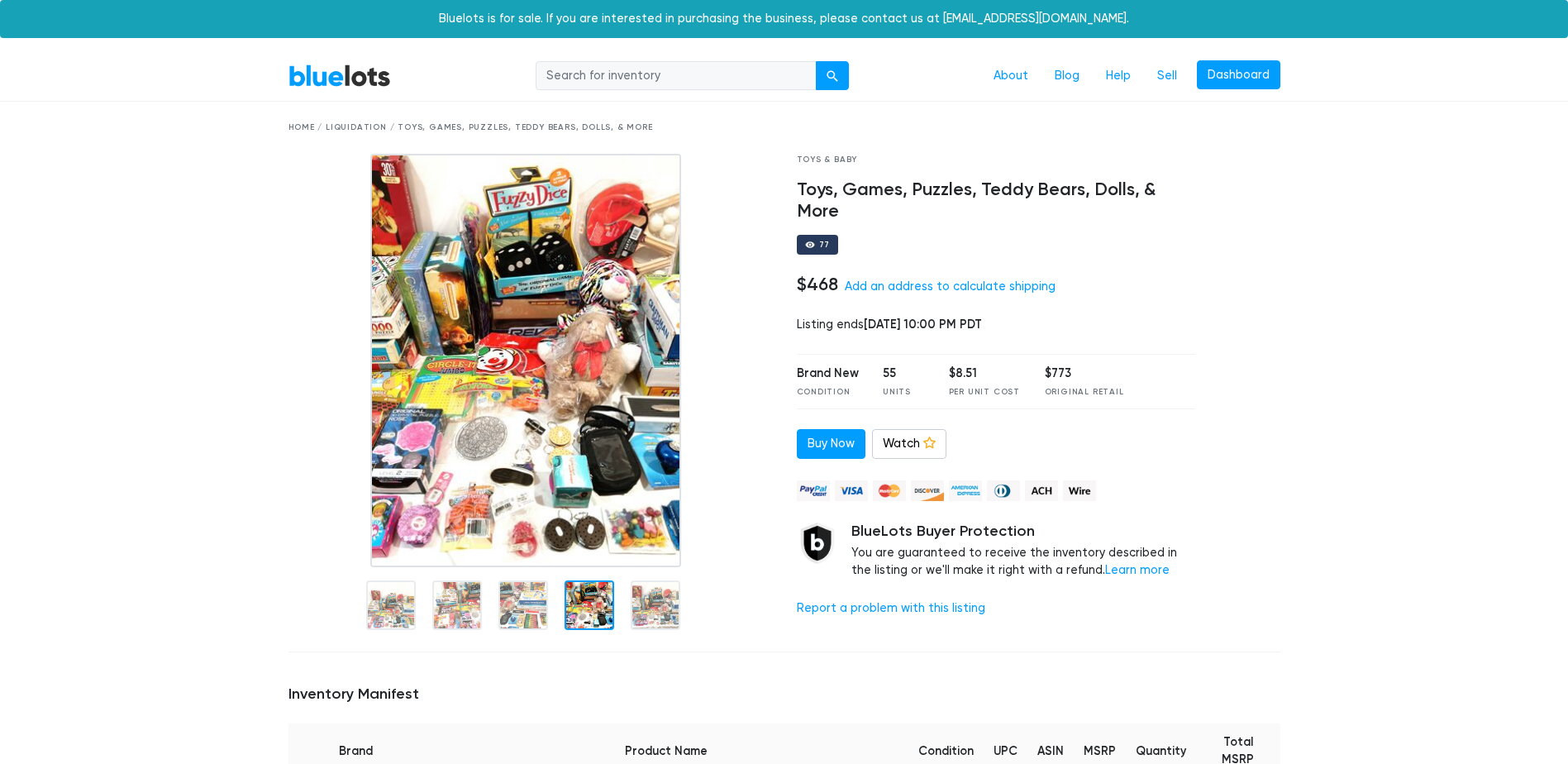
click at [455, 438] on img at bounding box center [526, 361] width 311 height 413
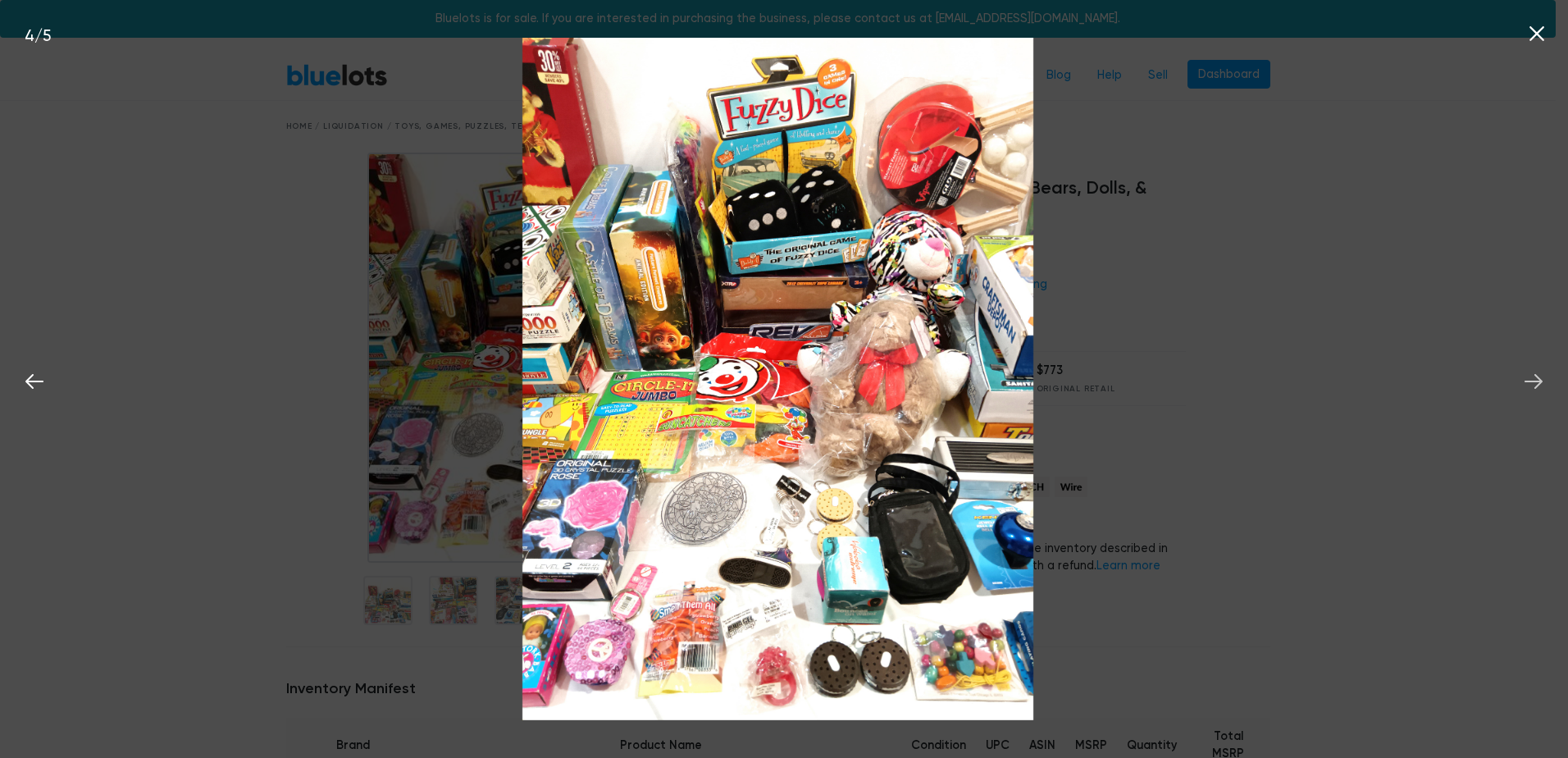
click at [1537, 384] on icon at bounding box center [1533, 380] width 24 height 24
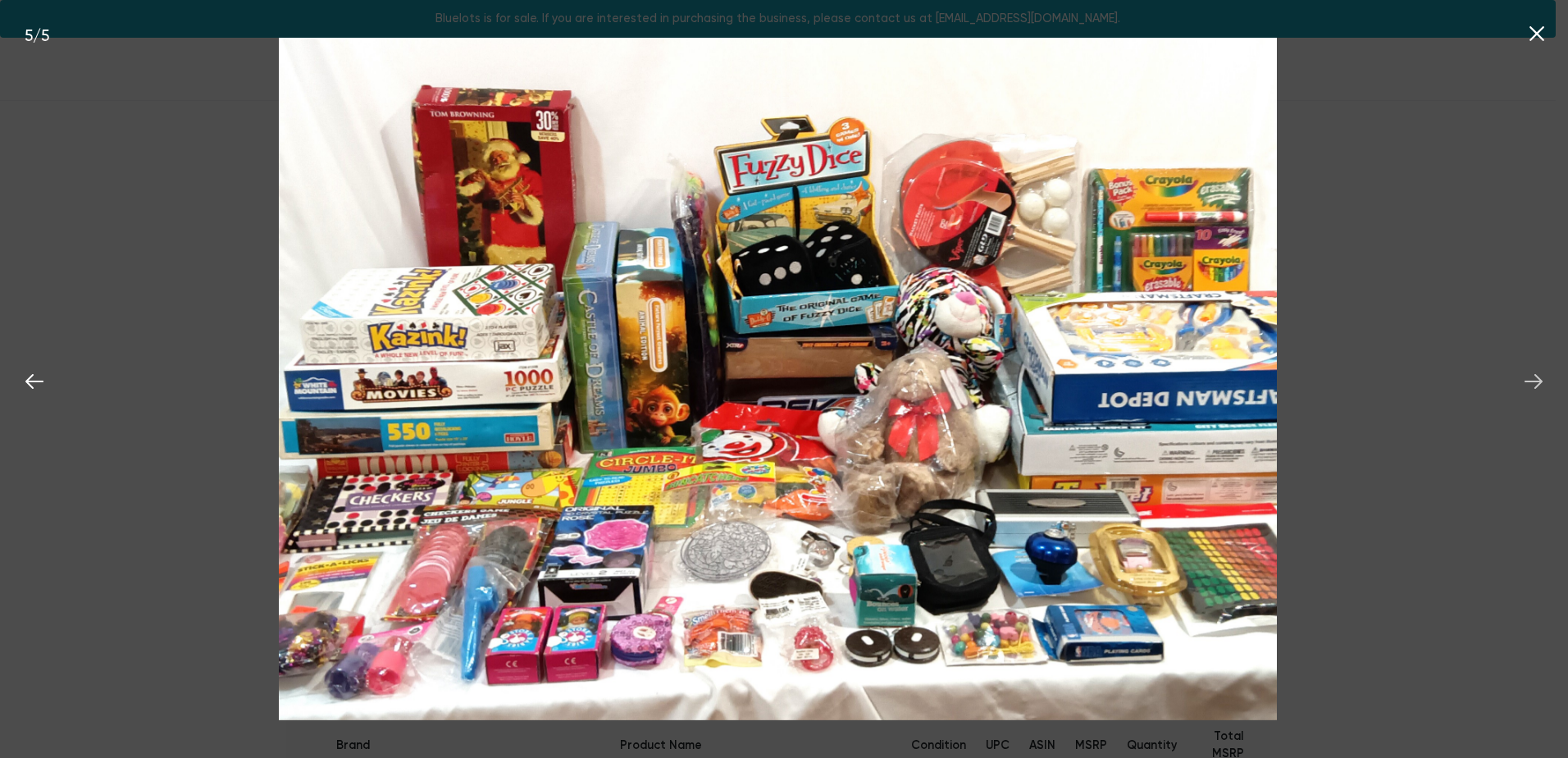
click at [1537, 384] on icon at bounding box center [1533, 380] width 24 height 24
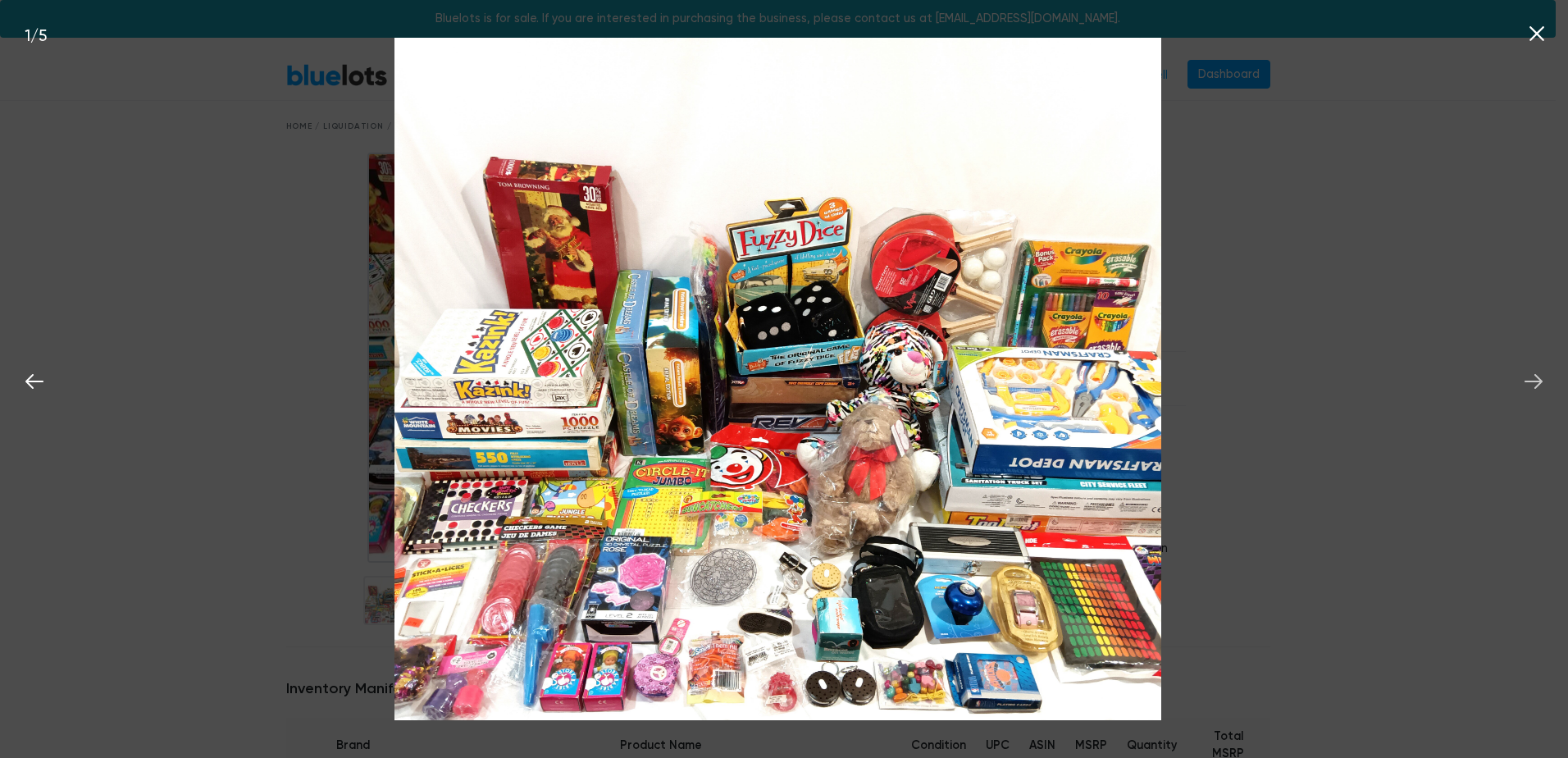
click at [1537, 384] on icon at bounding box center [1533, 380] width 24 height 24
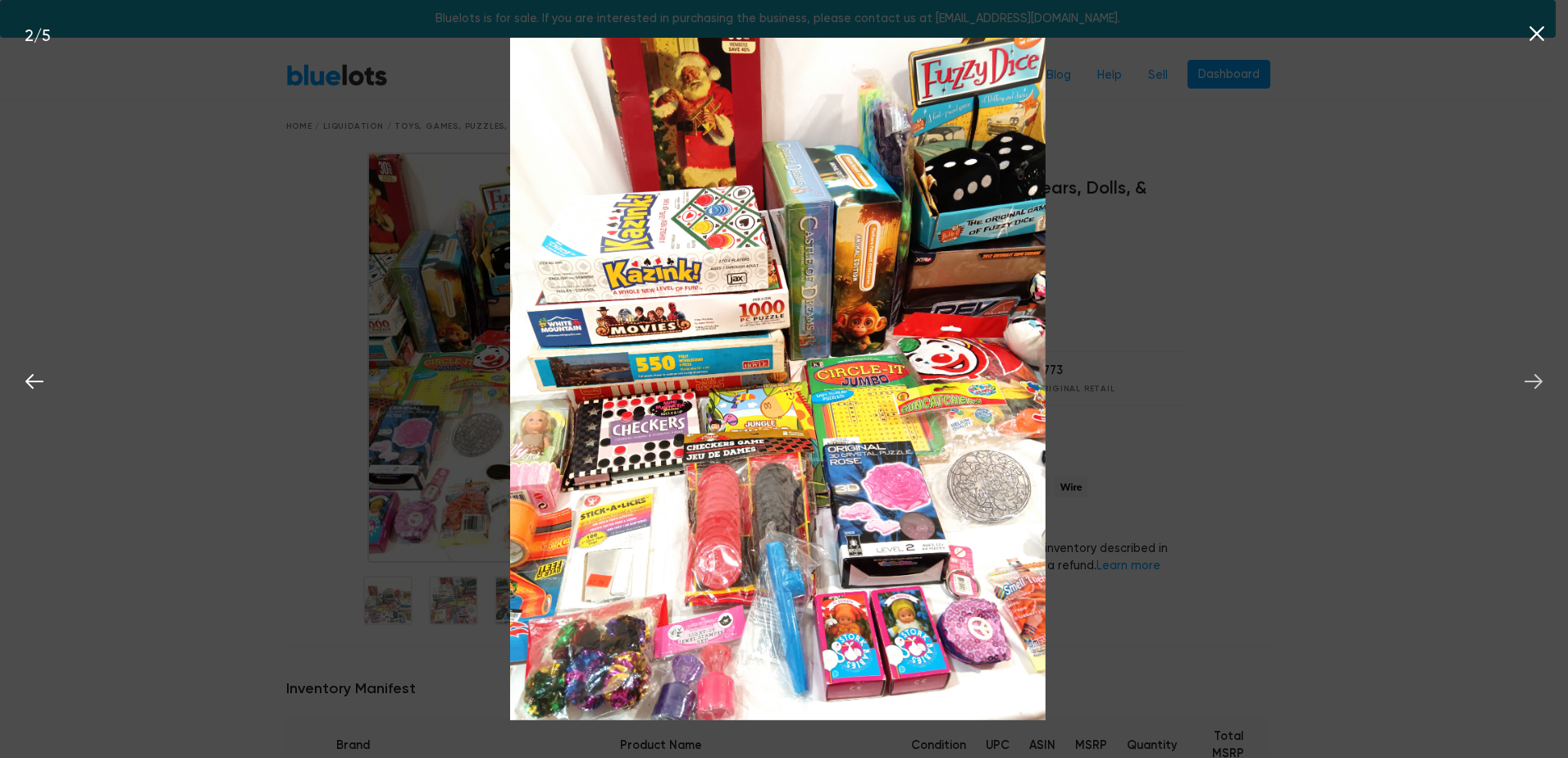
click at [1537, 384] on icon at bounding box center [1533, 380] width 24 height 24
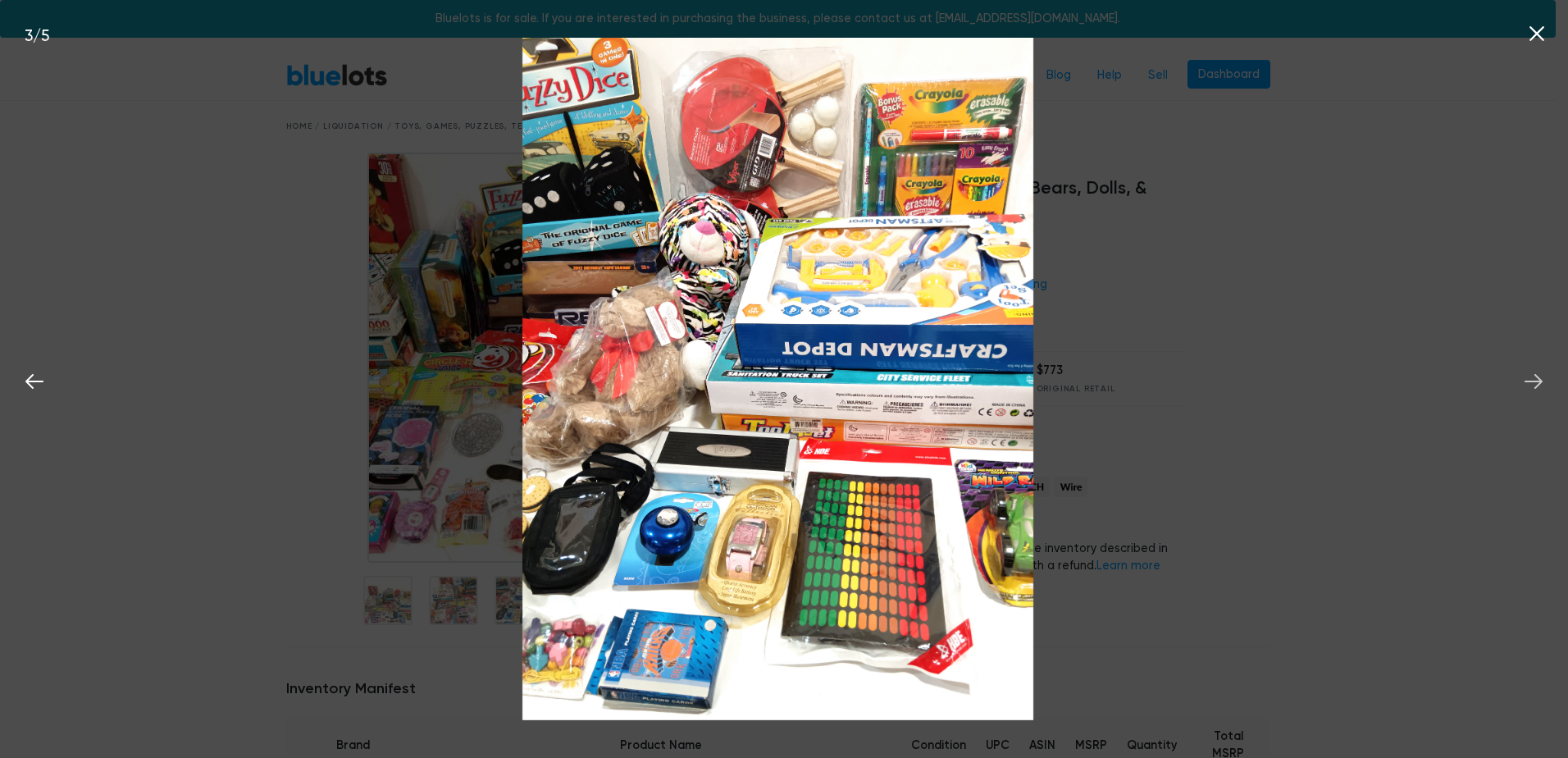
click at [1537, 384] on icon at bounding box center [1533, 380] width 24 height 24
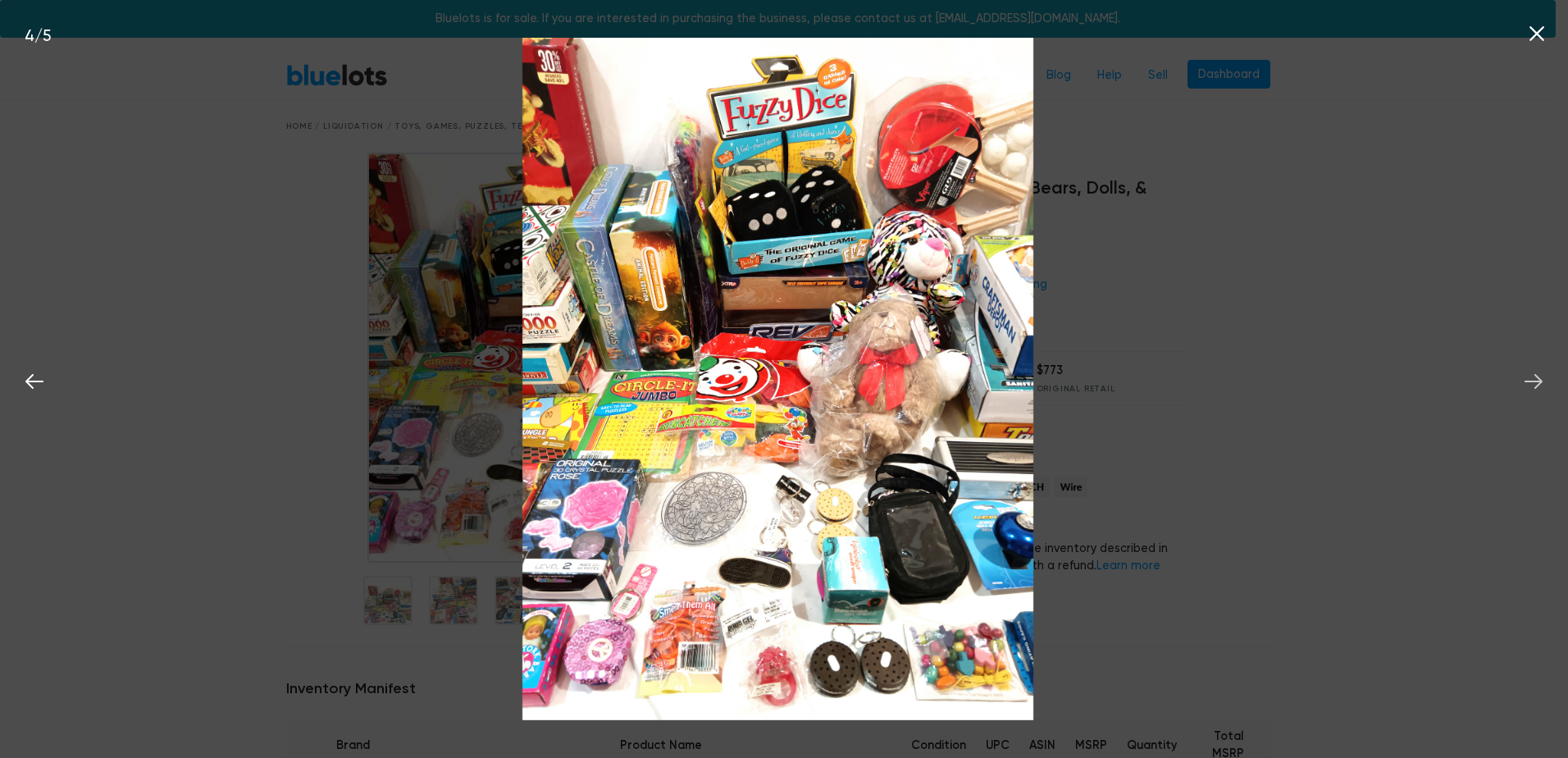
click at [1537, 384] on icon at bounding box center [1533, 380] width 24 height 24
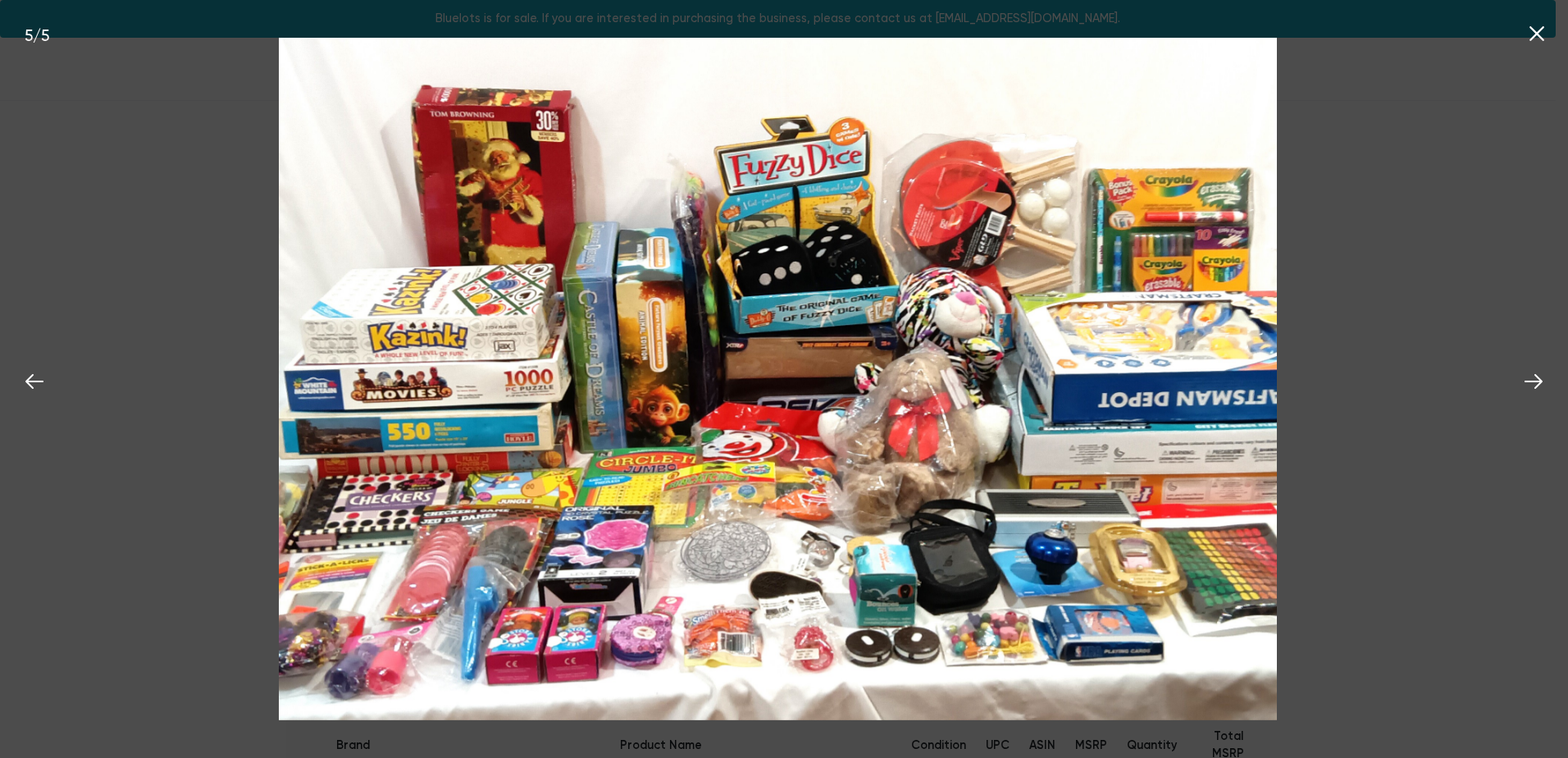
click at [1549, 23] on button at bounding box center [1537, 31] width 36 height 36
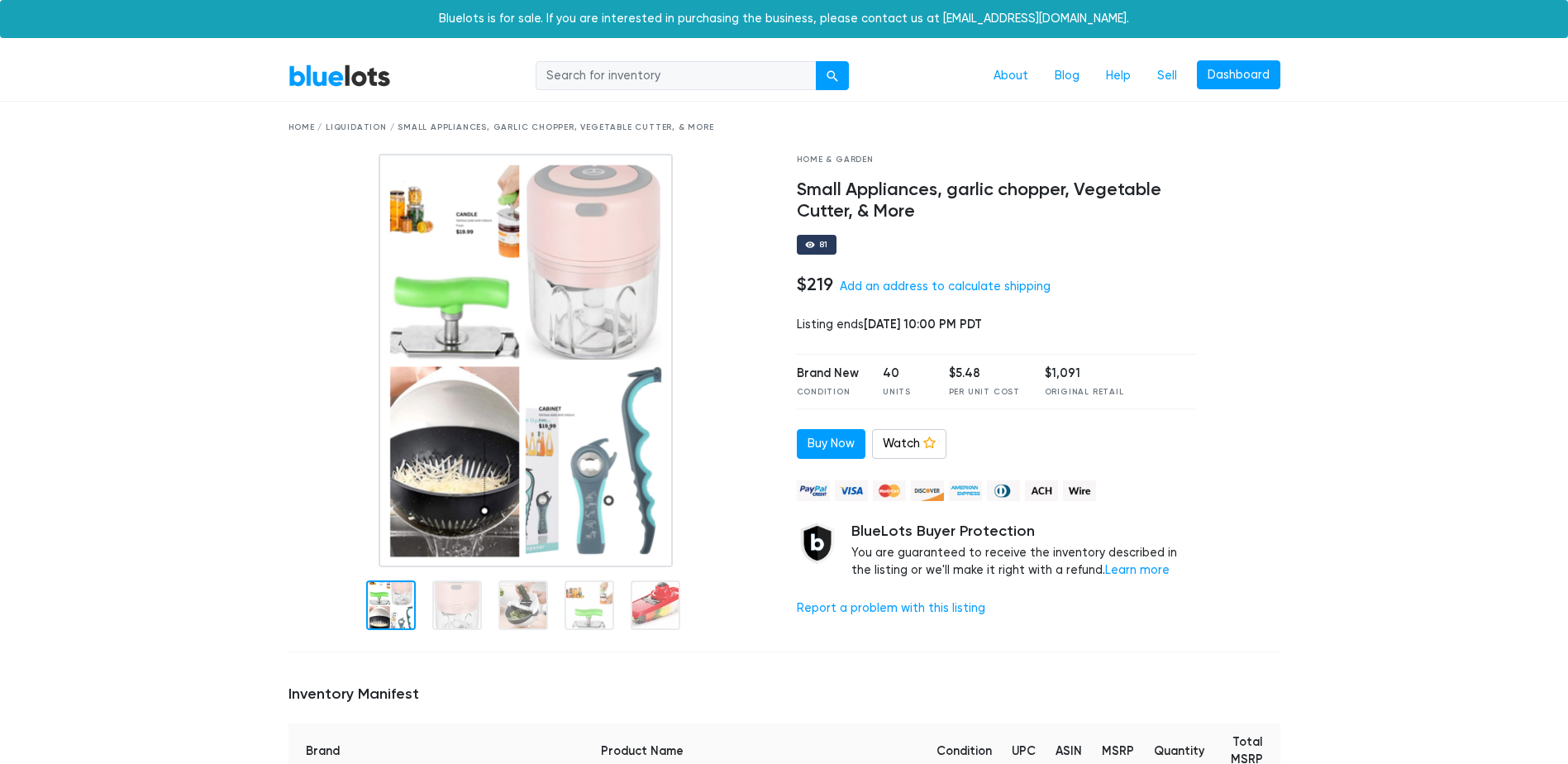
click at [493, 457] on img at bounding box center [526, 361] width 294 height 413
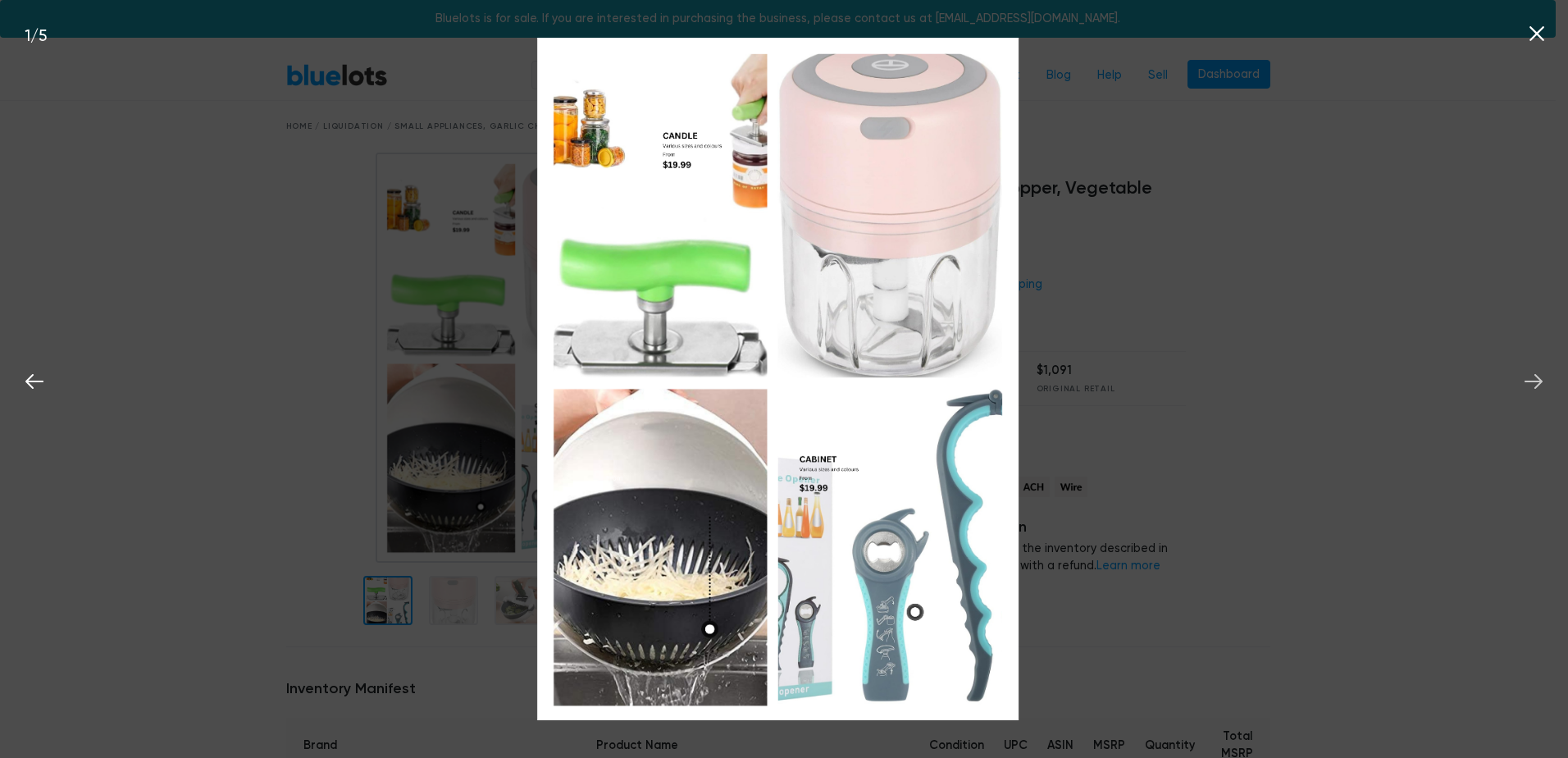
click at [1541, 387] on icon at bounding box center [1533, 380] width 24 height 24
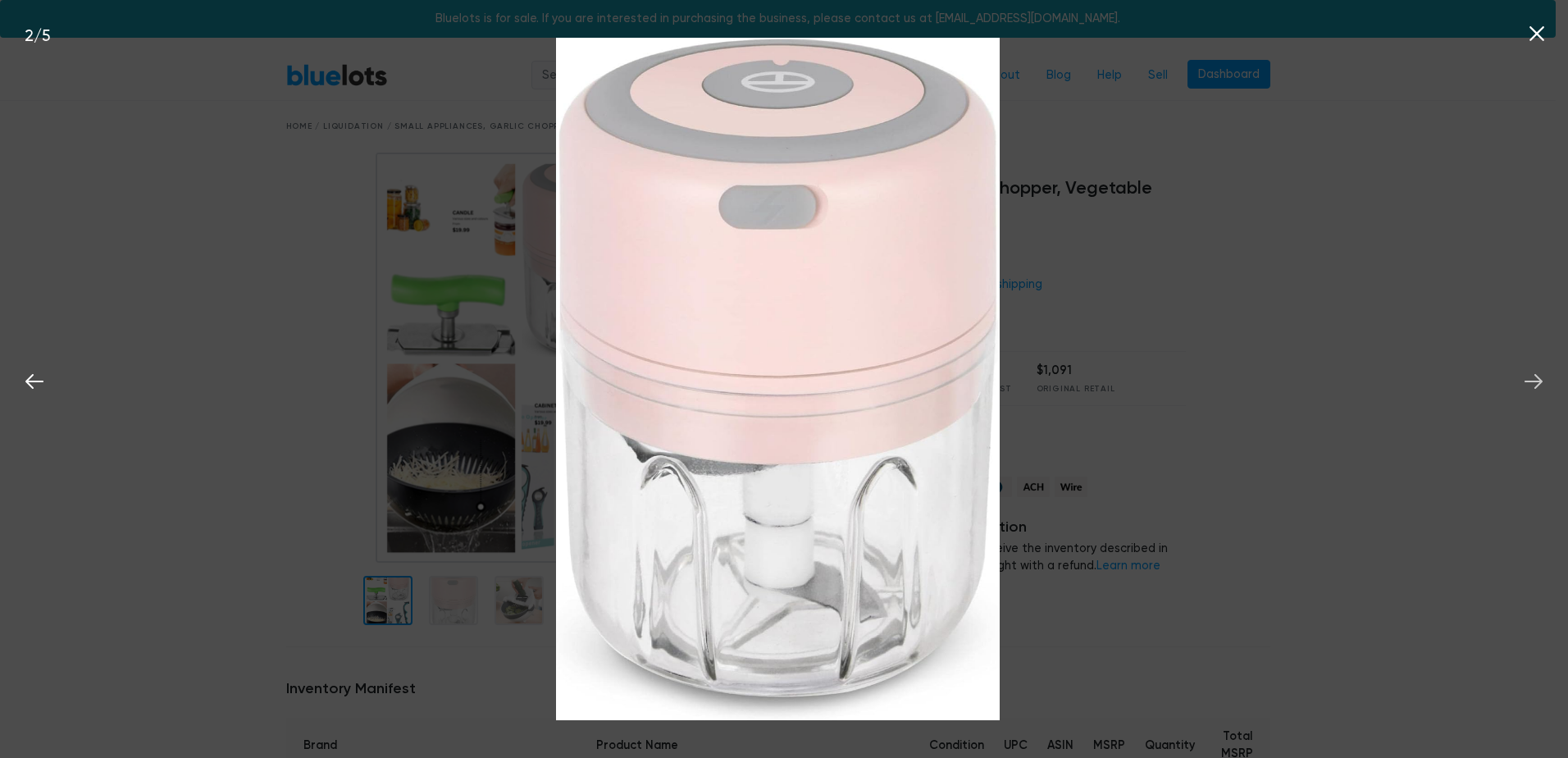
click at [1541, 387] on icon at bounding box center [1533, 380] width 24 height 24
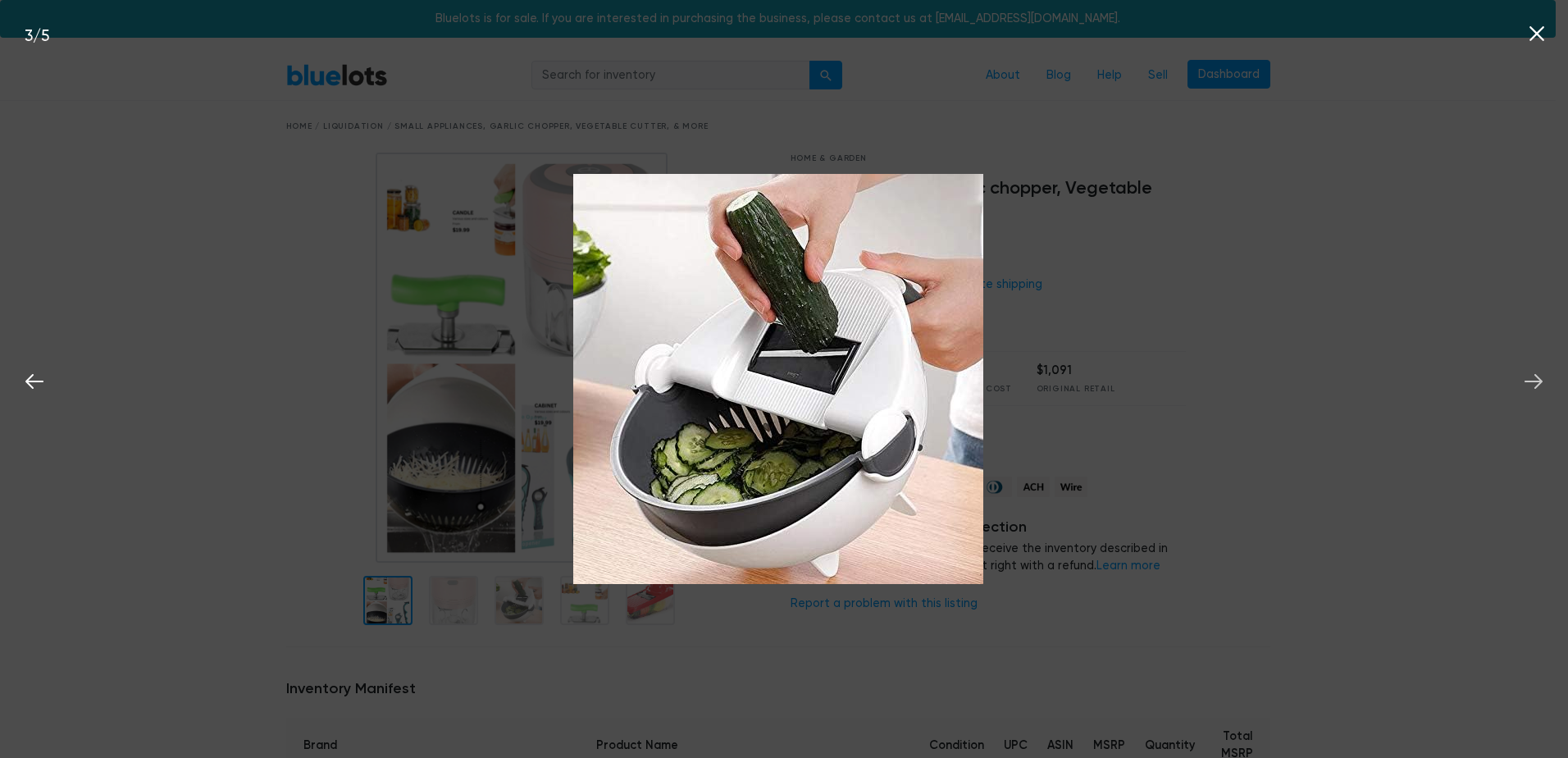
click at [1541, 387] on icon at bounding box center [1533, 380] width 24 height 24
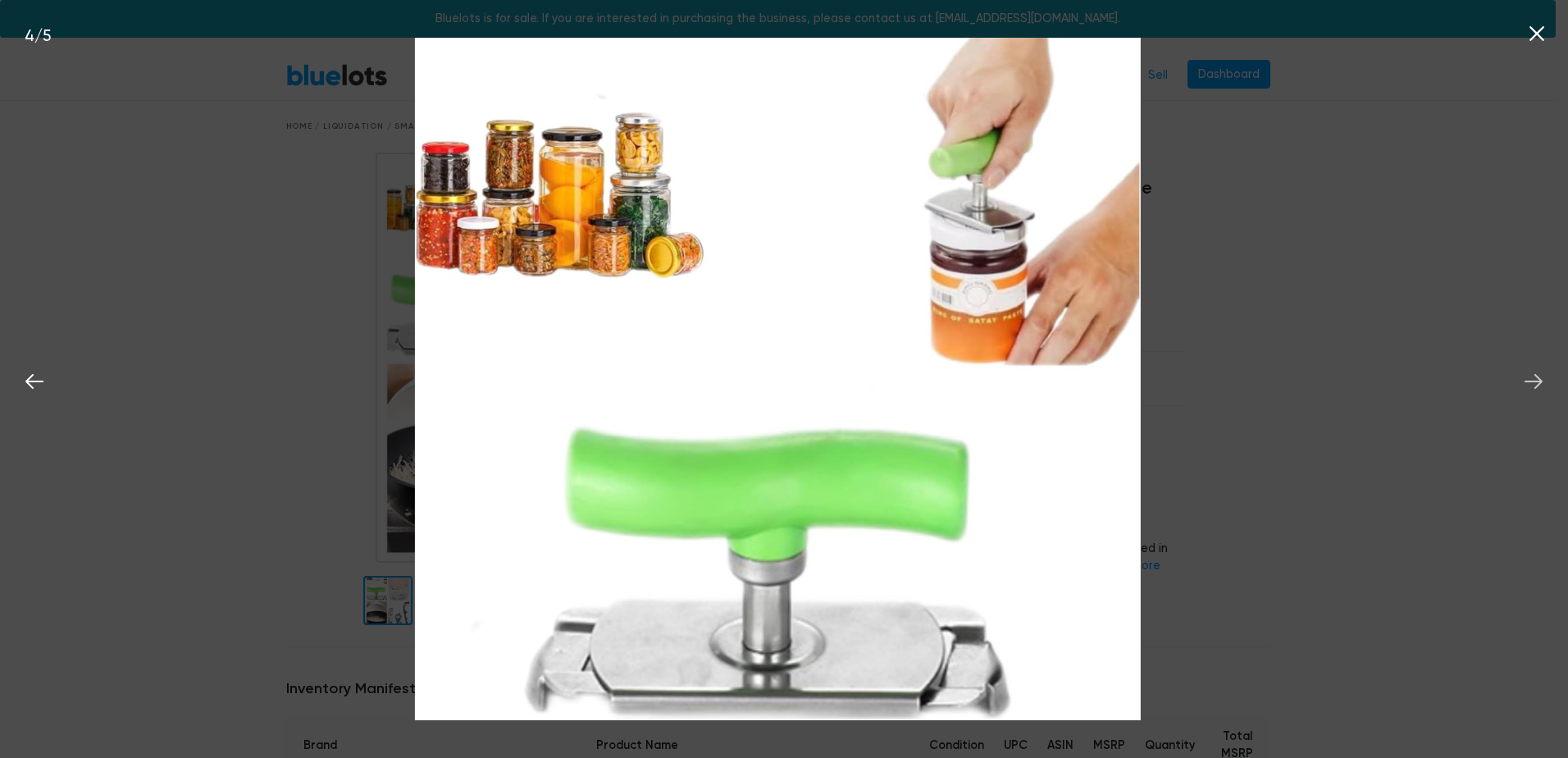
click at [1541, 387] on icon at bounding box center [1533, 380] width 24 height 24
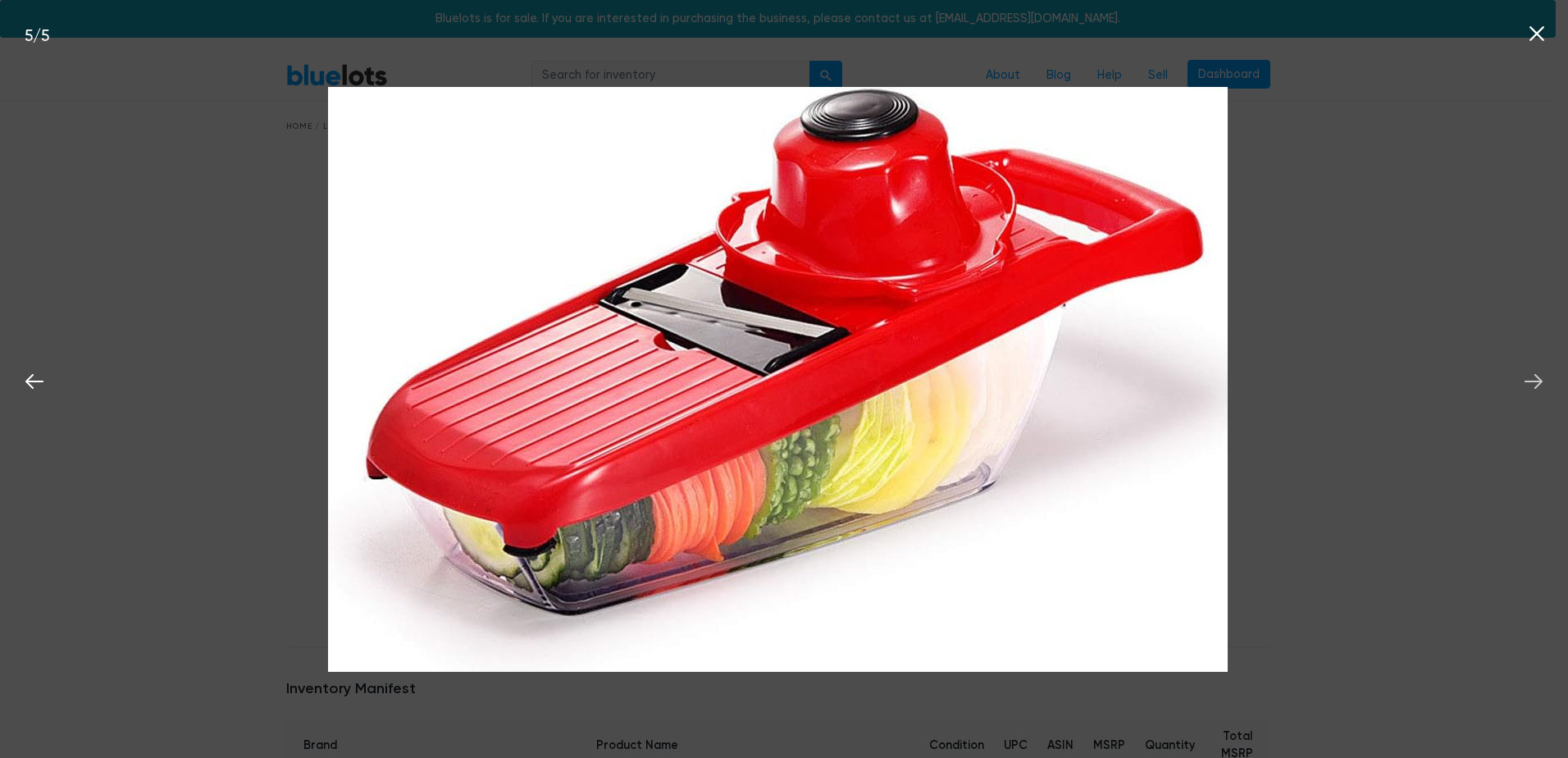
click at [1541, 387] on icon at bounding box center [1533, 380] width 24 height 24
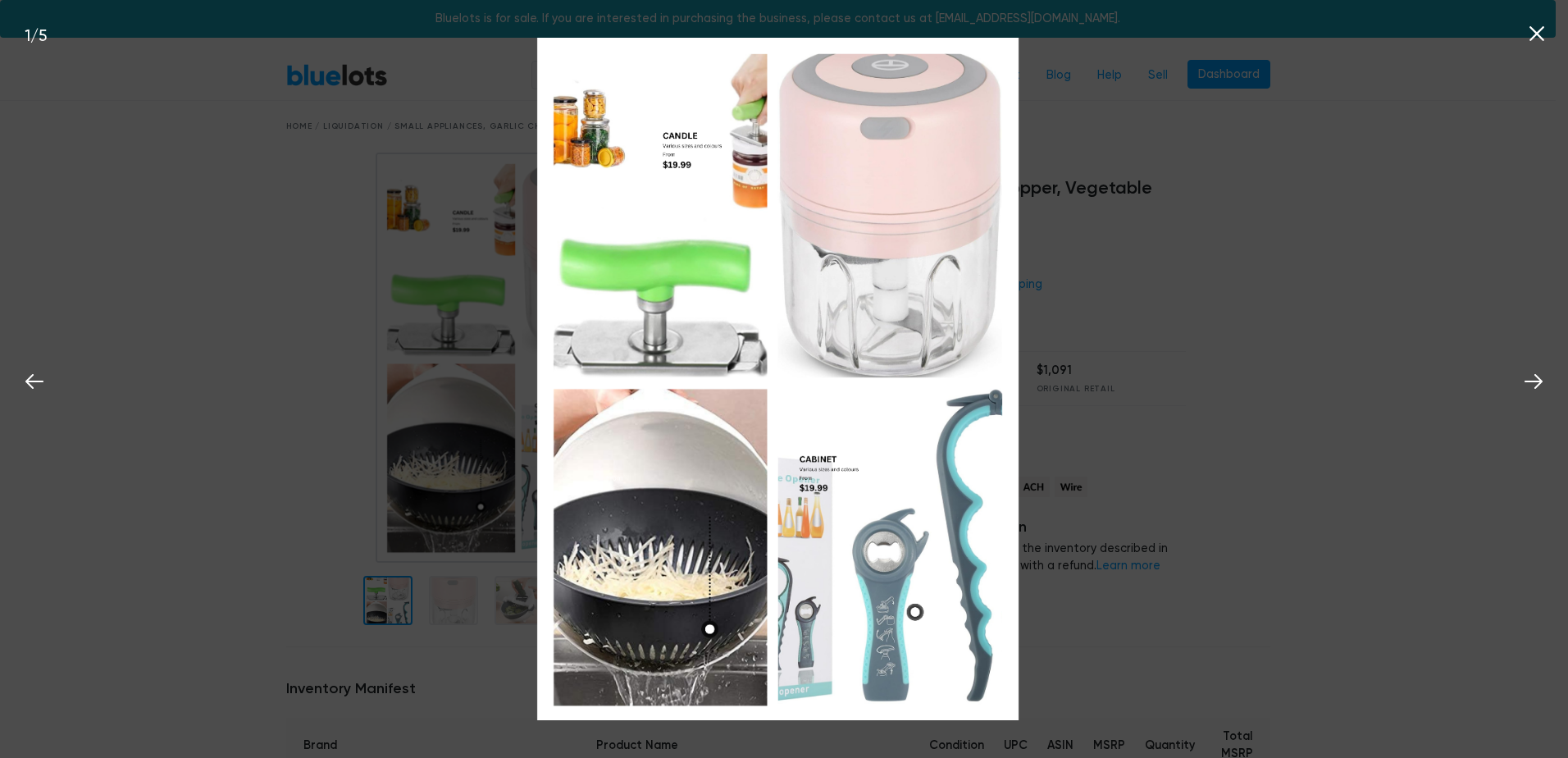
click at [1528, 37] on icon at bounding box center [1536, 33] width 24 height 24
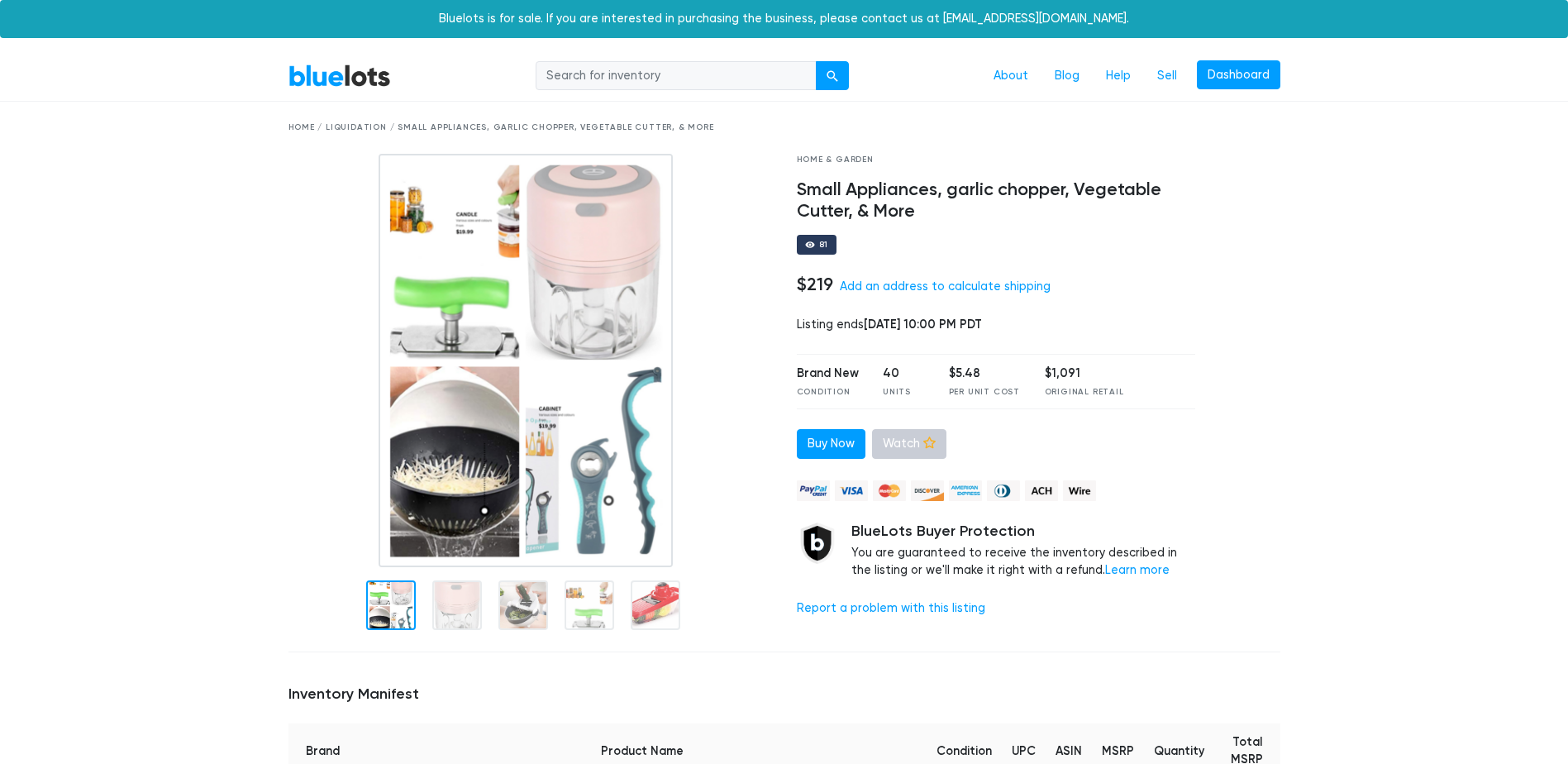
click at [898, 440] on link "Watch" at bounding box center [909, 443] width 74 height 30
click at [956, 291] on link "Add an address to calculate shipping" at bounding box center [945, 286] width 211 height 15
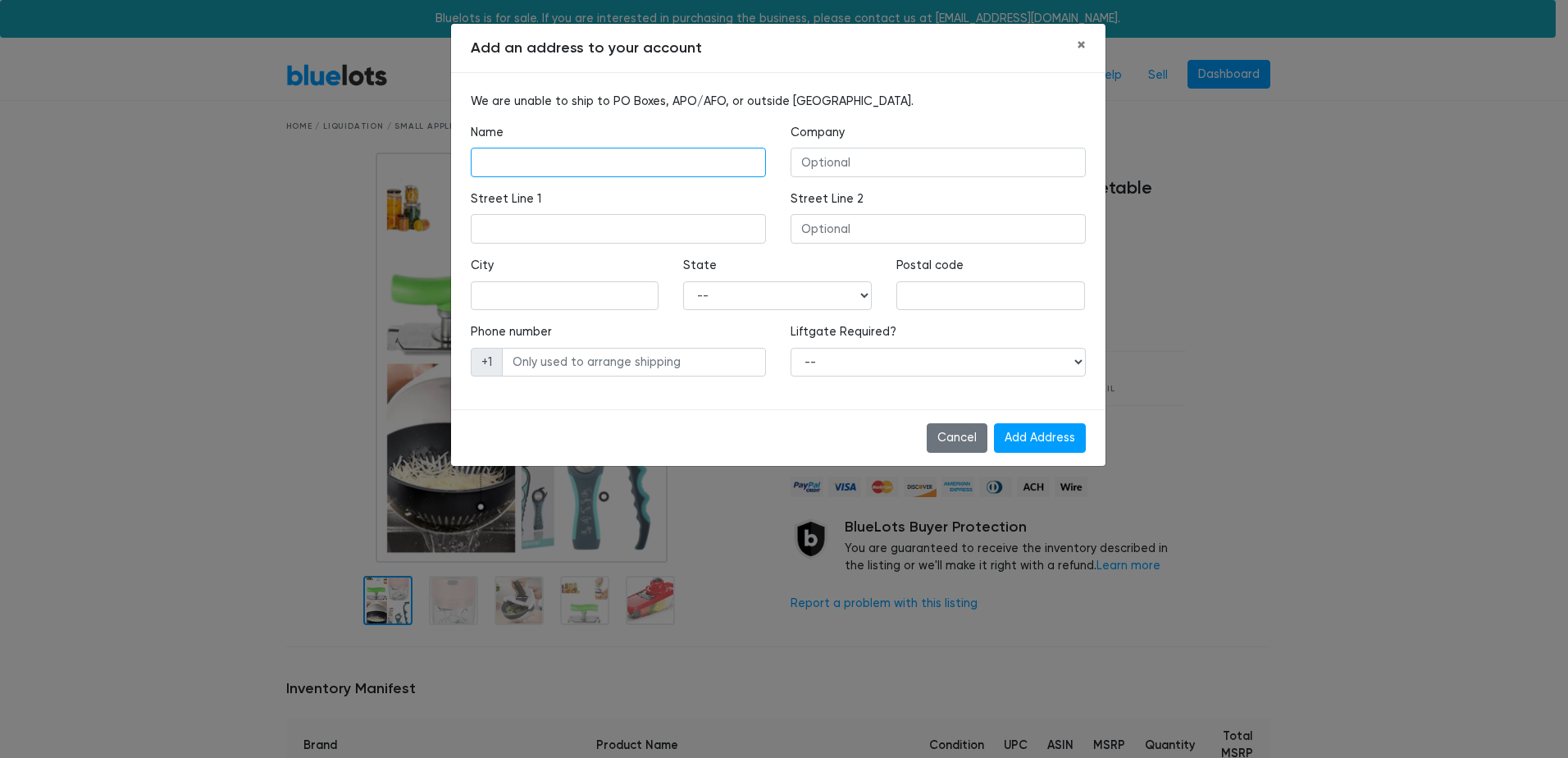
click at [637, 165] on input "text" at bounding box center [618, 162] width 295 height 30
type input "[PERSON_NAME]"
type input "Boutique Miss-[PERSON_NAME]"
type input "1140 7 eme rang"
type input "st theo"
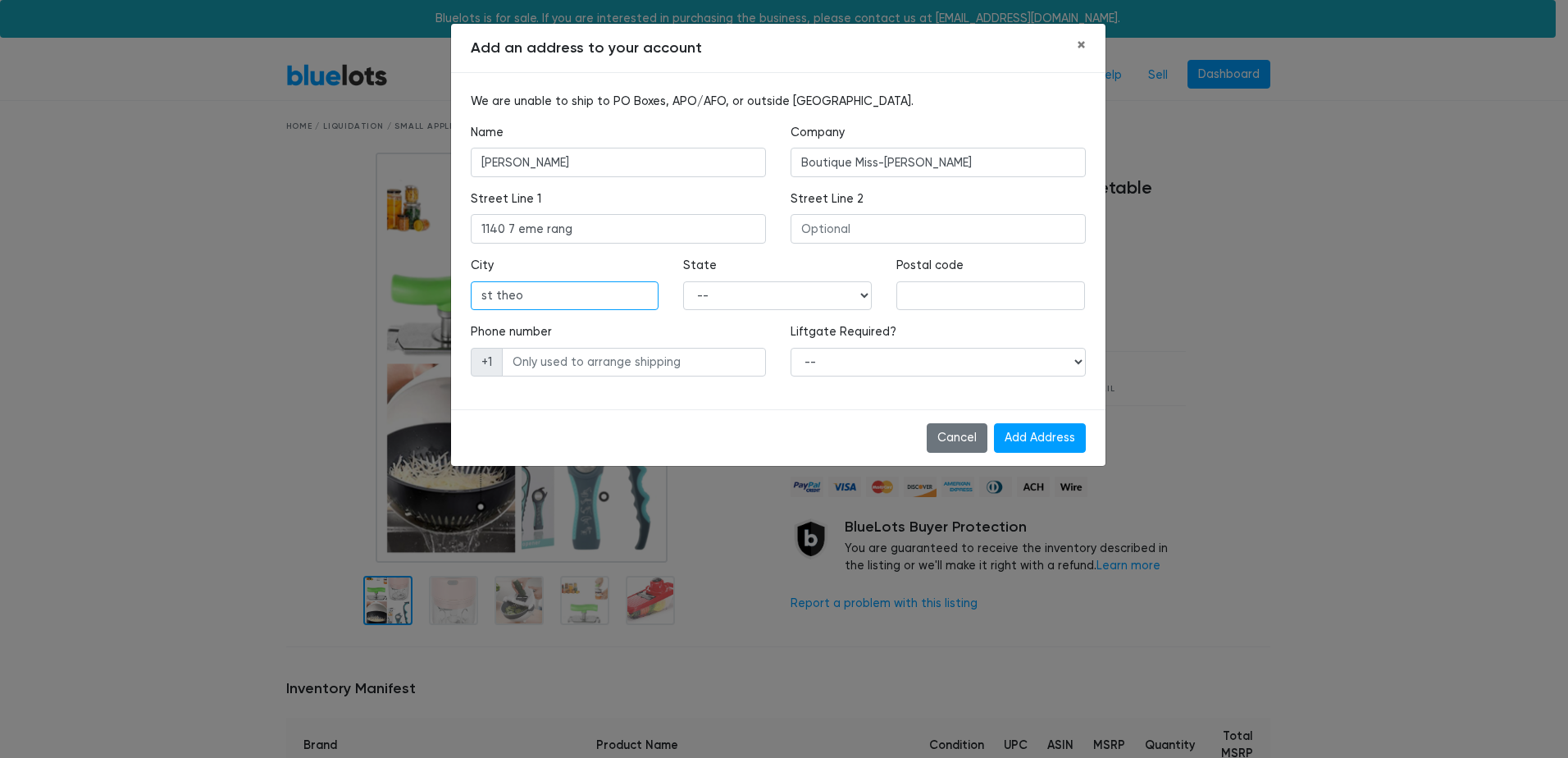
type input "J0H 1"
type input "8194618986"
click at [583, 296] on input "st theo" at bounding box center [565, 296] width 189 height 30
type input "st [PERSON_NAME]"
click at [780, 288] on select "-- [US_STATE] [US_STATE] [US_STATE] [US_STATE] [US_STATE] [US_STATE] [US_STATE]…" at bounding box center [778, 296] width 189 height 30
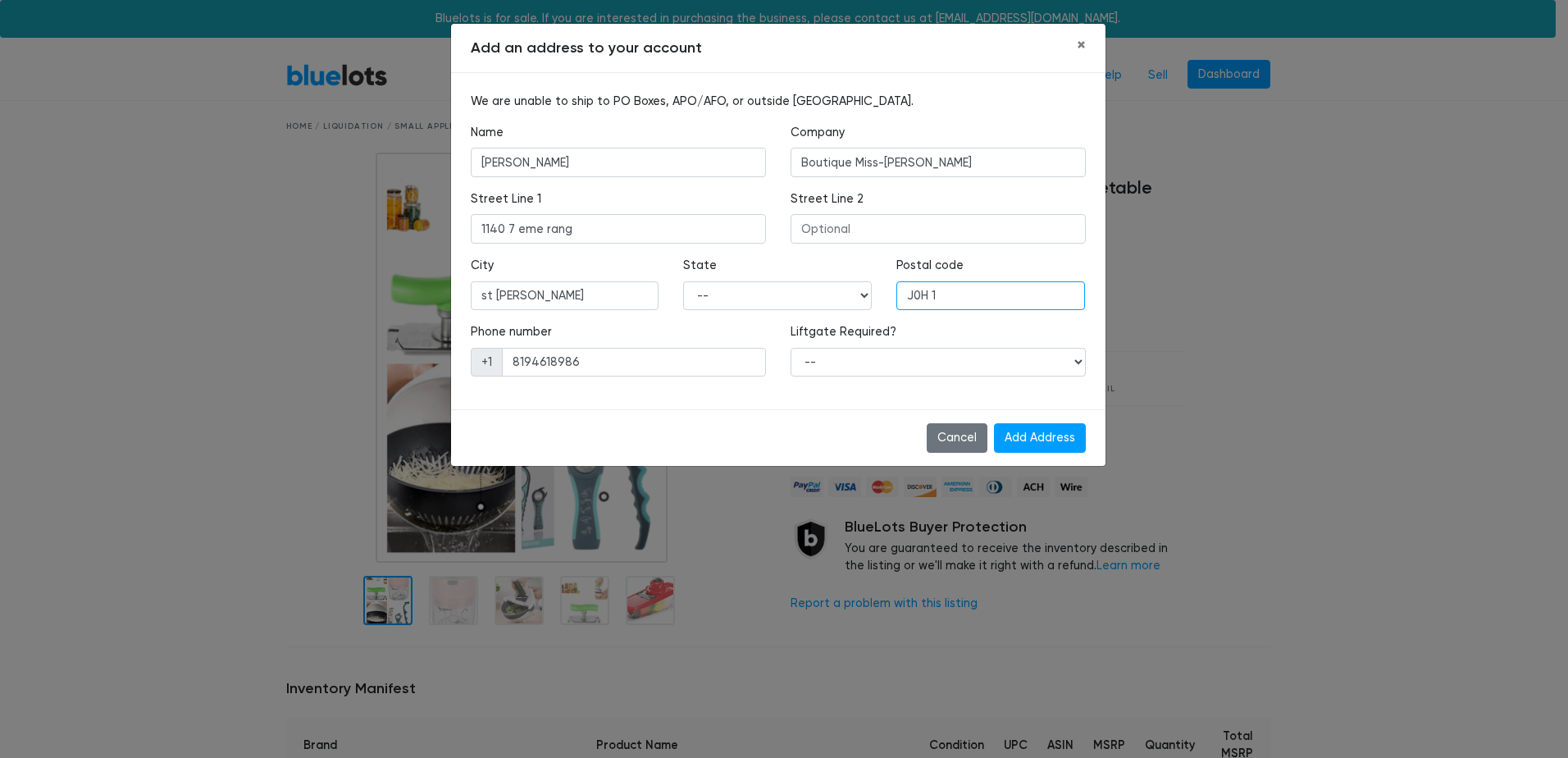
click at [1010, 283] on input "J0H 1" at bounding box center [991, 296] width 189 height 30
click at [792, 391] on div "We are unable to ship to PO Boxes, APO/AFO, or outside [GEOGRAPHIC_DATA]. Name …" at bounding box center [779, 241] width 655 height 336
click at [832, 363] on select "-- Yes No" at bounding box center [938, 362] width 295 height 30
click at [717, 413] on div "Cancel Add Address" at bounding box center [779, 437] width 655 height 57
click at [958, 287] on input "J0H 1" at bounding box center [991, 296] width 189 height 30
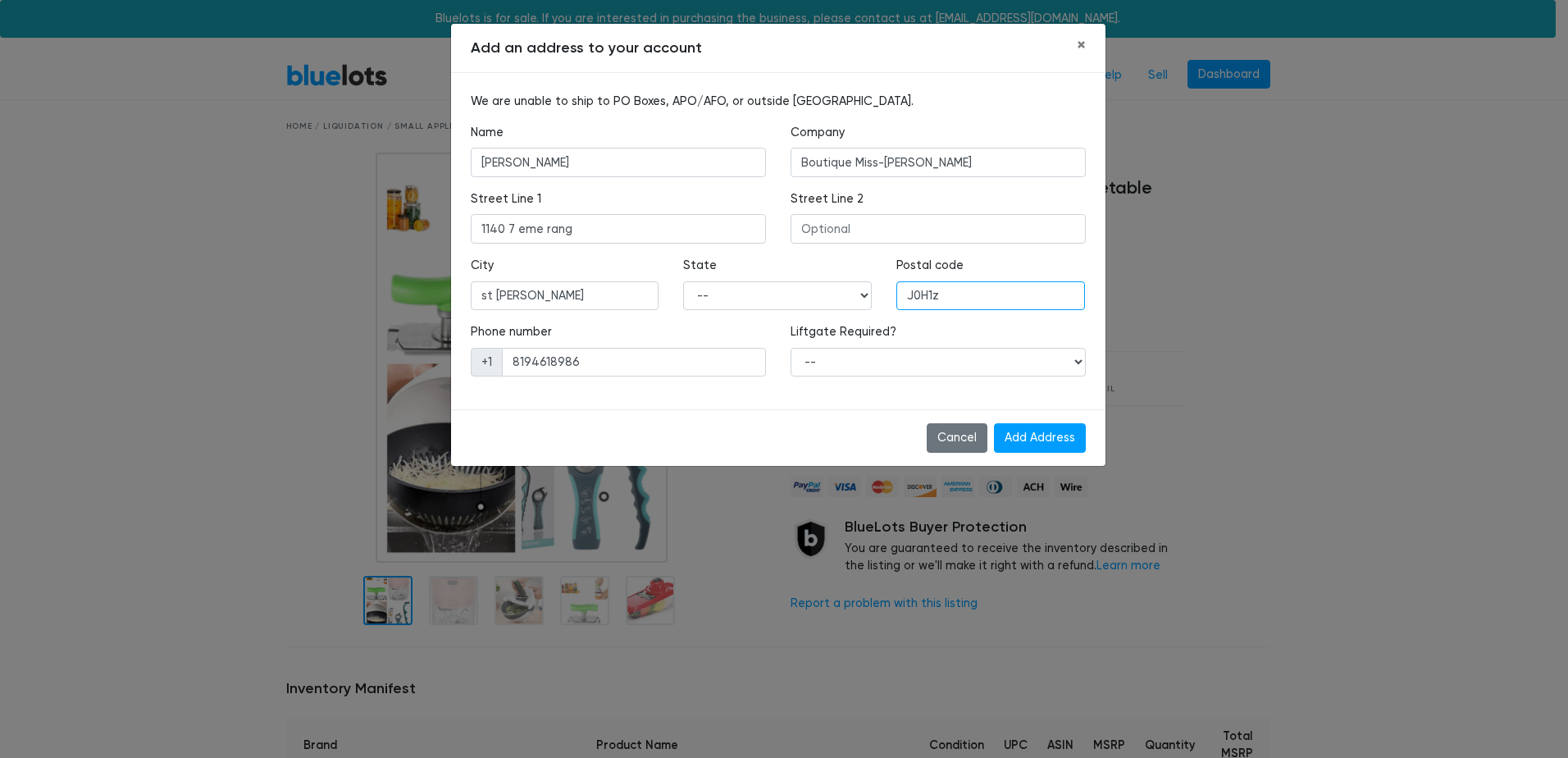
type input "J0H1z"
click at [743, 294] on select "-- [US_STATE] [US_STATE] [US_STATE] [US_STATE] [US_STATE] [US_STATE] [US_STATE]…" at bounding box center [778, 296] width 189 height 30
click at [1093, 50] on button "×" at bounding box center [1081, 45] width 35 height 44
